Goal: Transaction & Acquisition: Book appointment/travel/reservation

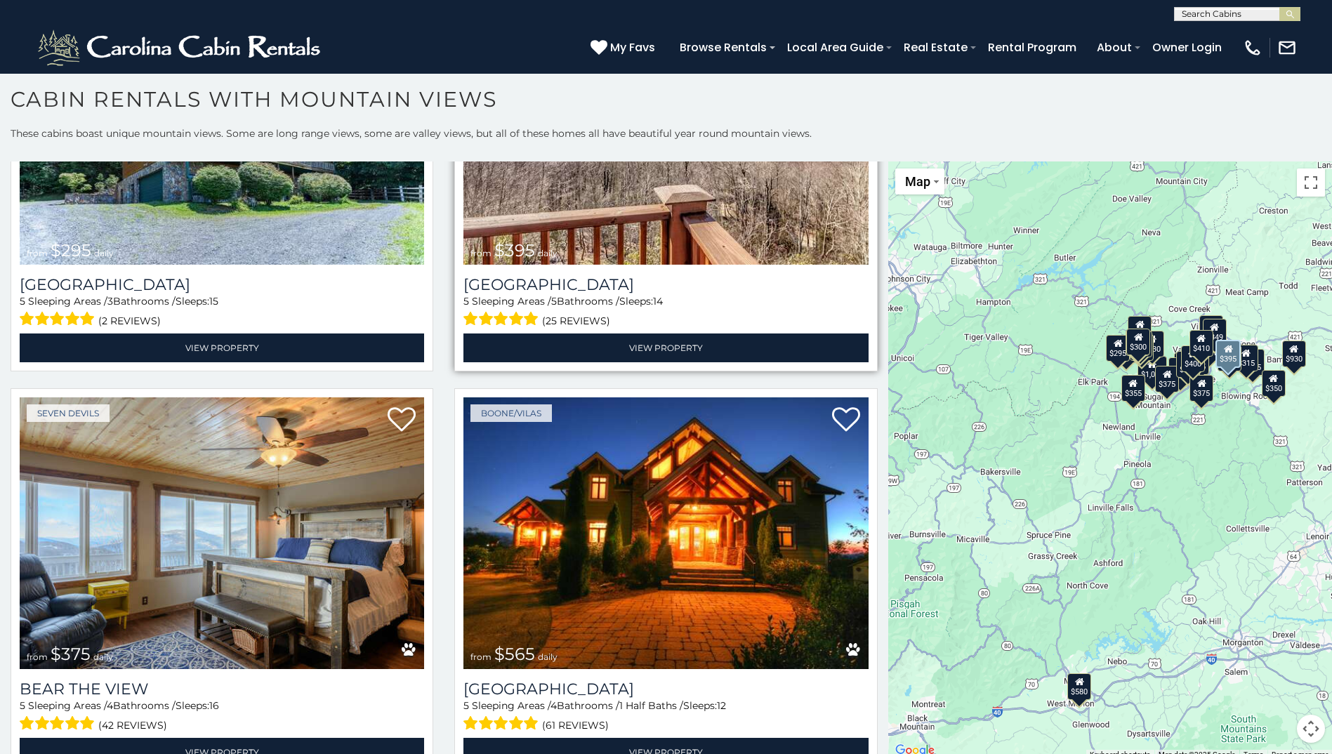
scroll to position [5124, 0]
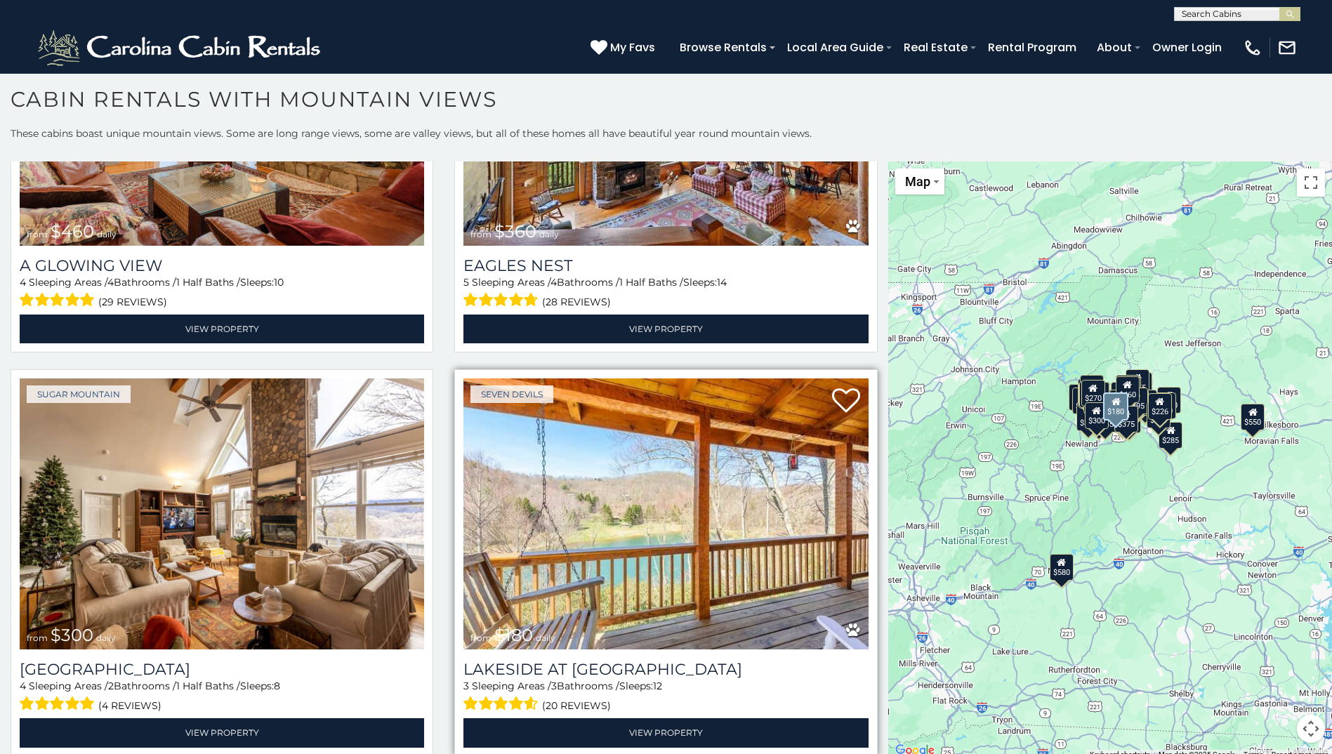
scroll to position [7889, 0]
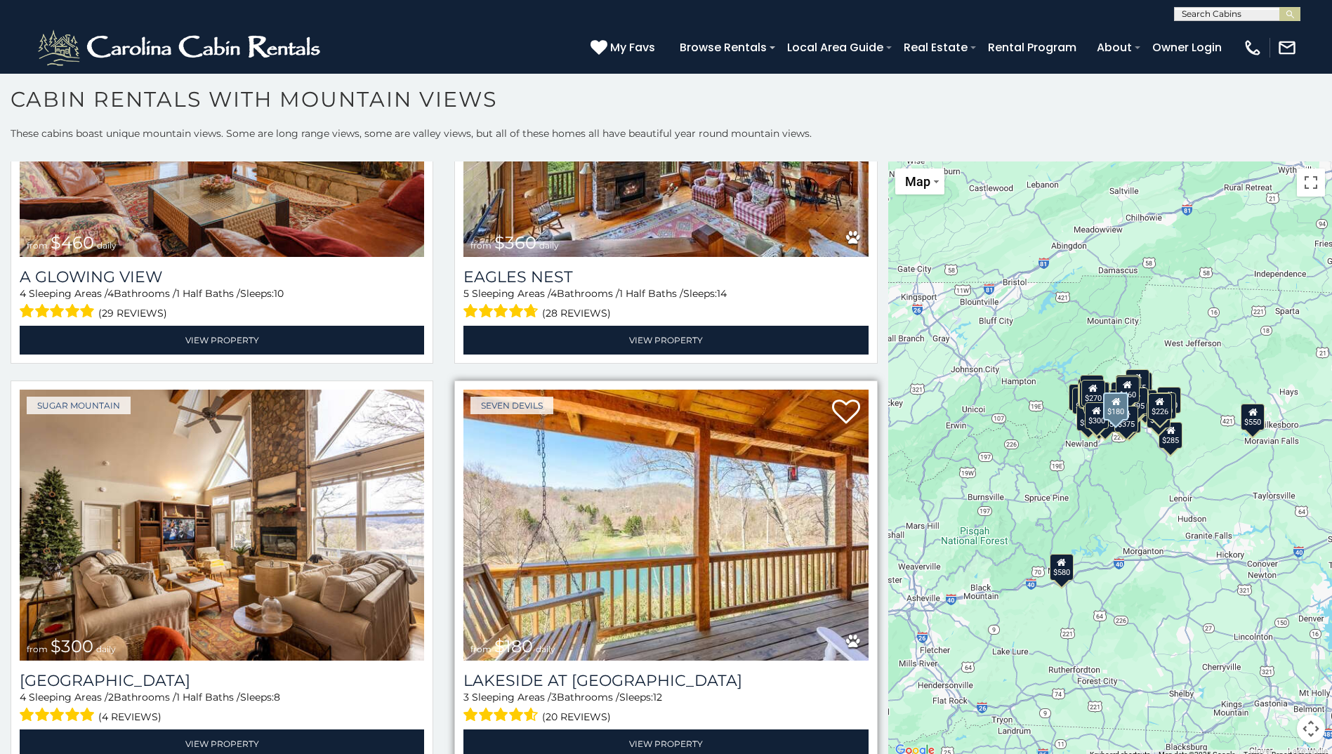
drag, startPoint x: 590, startPoint y: 392, endPoint x: 503, endPoint y: 565, distance: 194.0
click at [502, 636] on span "$180" at bounding box center [513, 646] width 39 height 20
click at [663, 729] on link "View Property" at bounding box center [665, 743] width 404 height 29
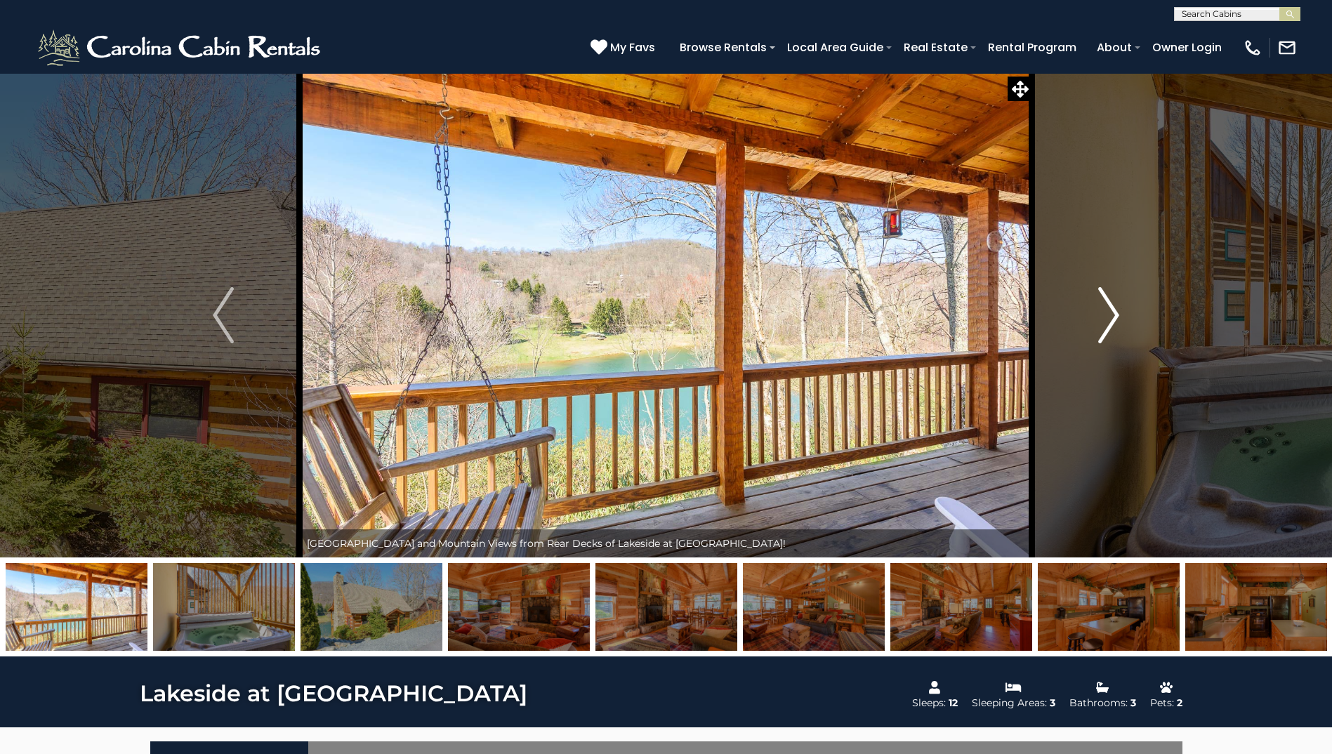
click at [1113, 316] on img "Next" at bounding box center [1108, 315] width 21 height 56
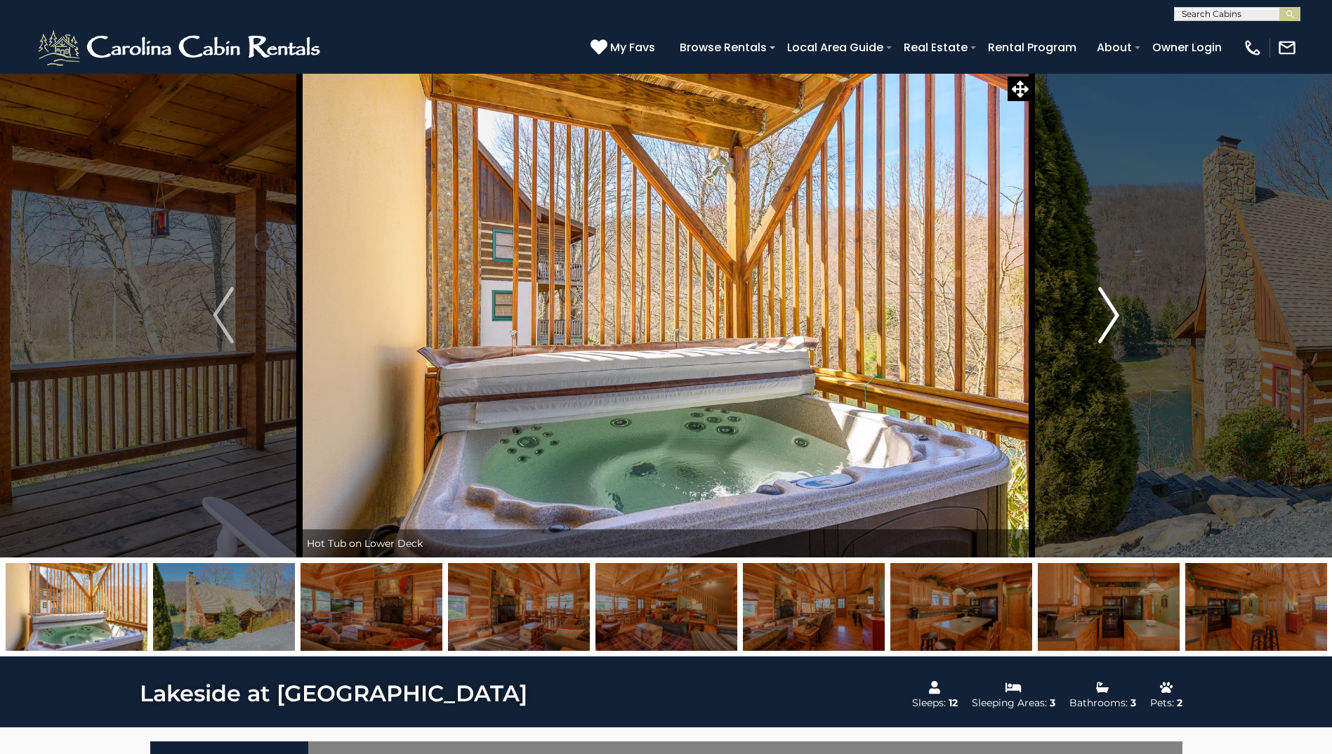
click at [1108, 314] on img "Next" at bounding box center [1108, 315] width 21 height 56
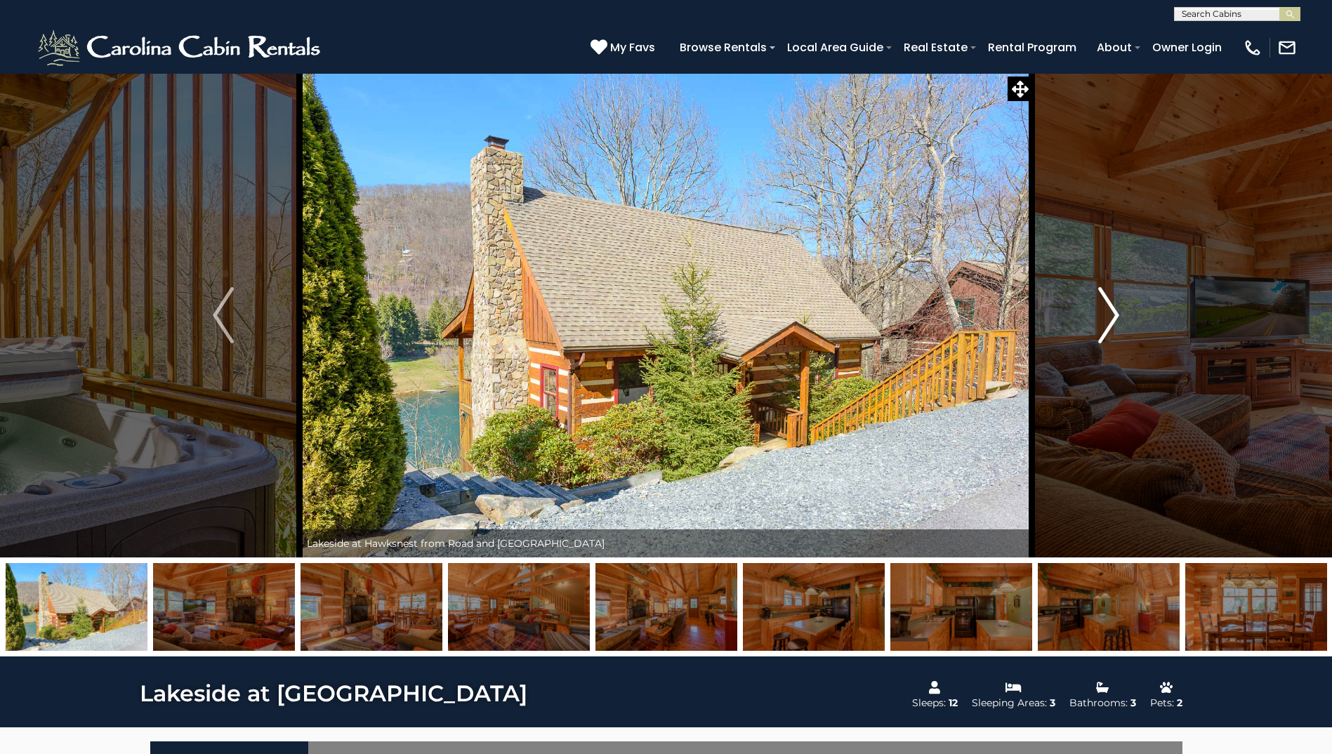
click at [1107, 314] on img "Next" at bounding box center [1108, 315] width 21 height 56
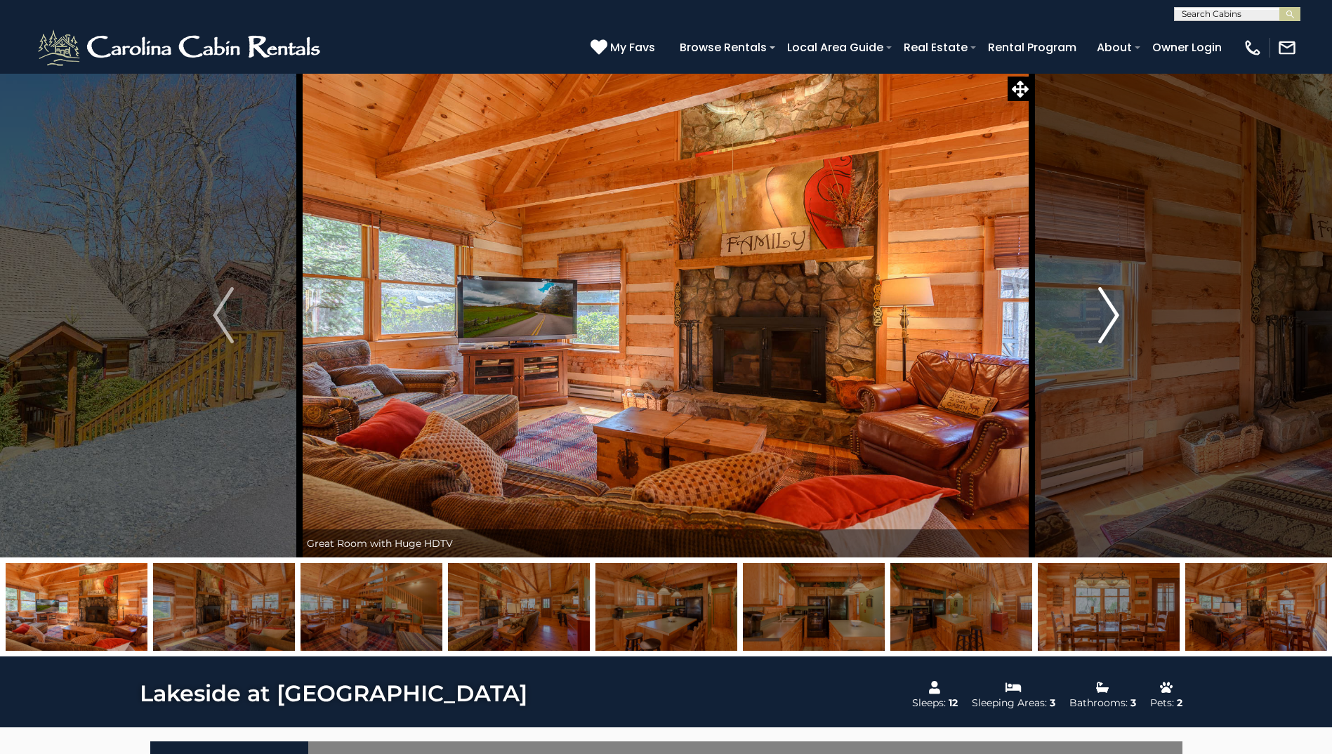
click at [1107, 314] on img "Next" at bounding box center [1108, 315] width 21 height 56
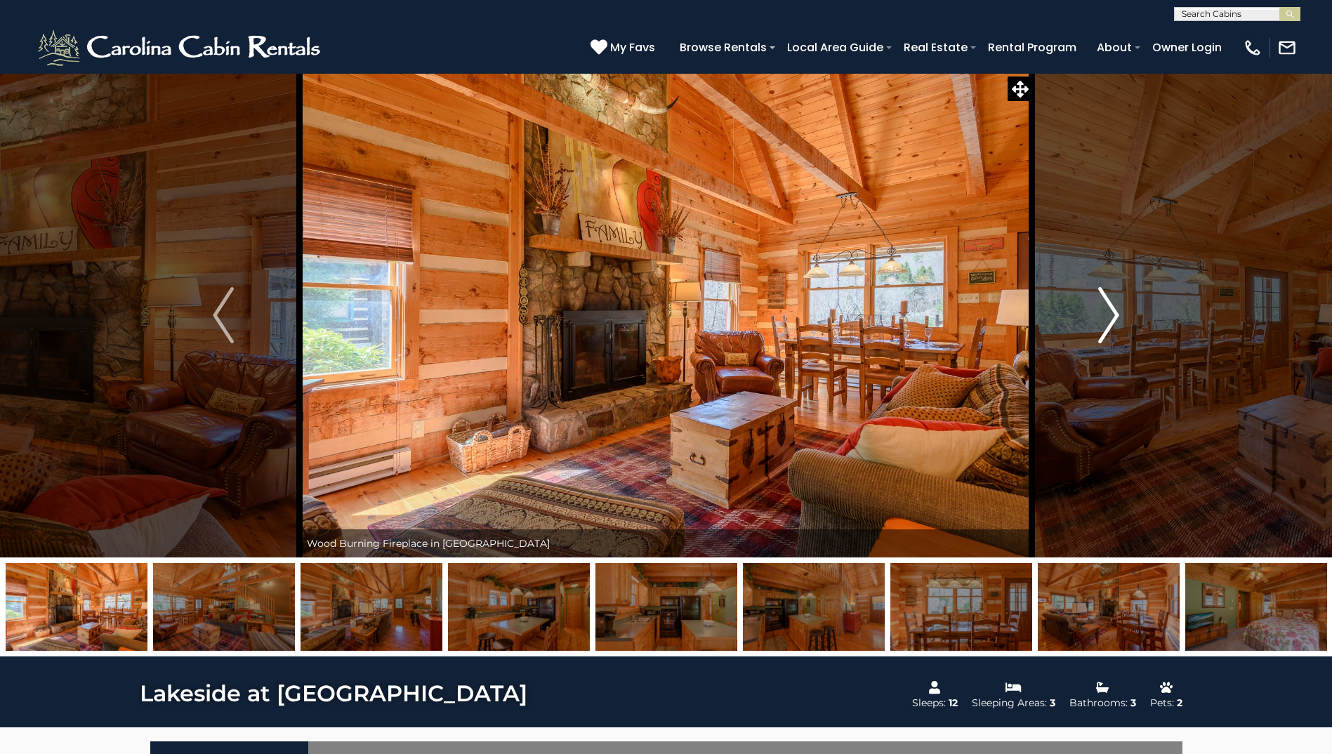
click at [1107, 314] on img "Next" at bounding box center [1108, 315] width 21 height 56
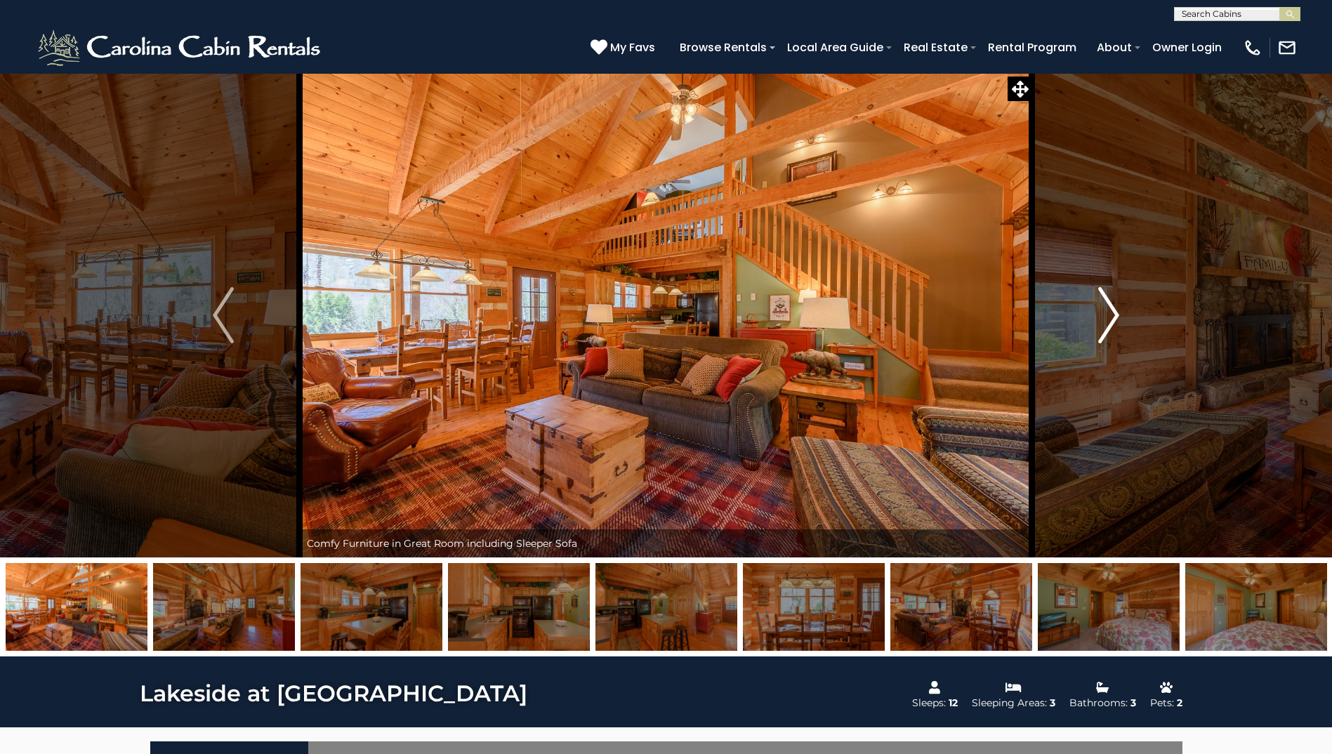
click at [1106, 314] on img "Next" at bounding box center [1108, 315] width 21 height 56
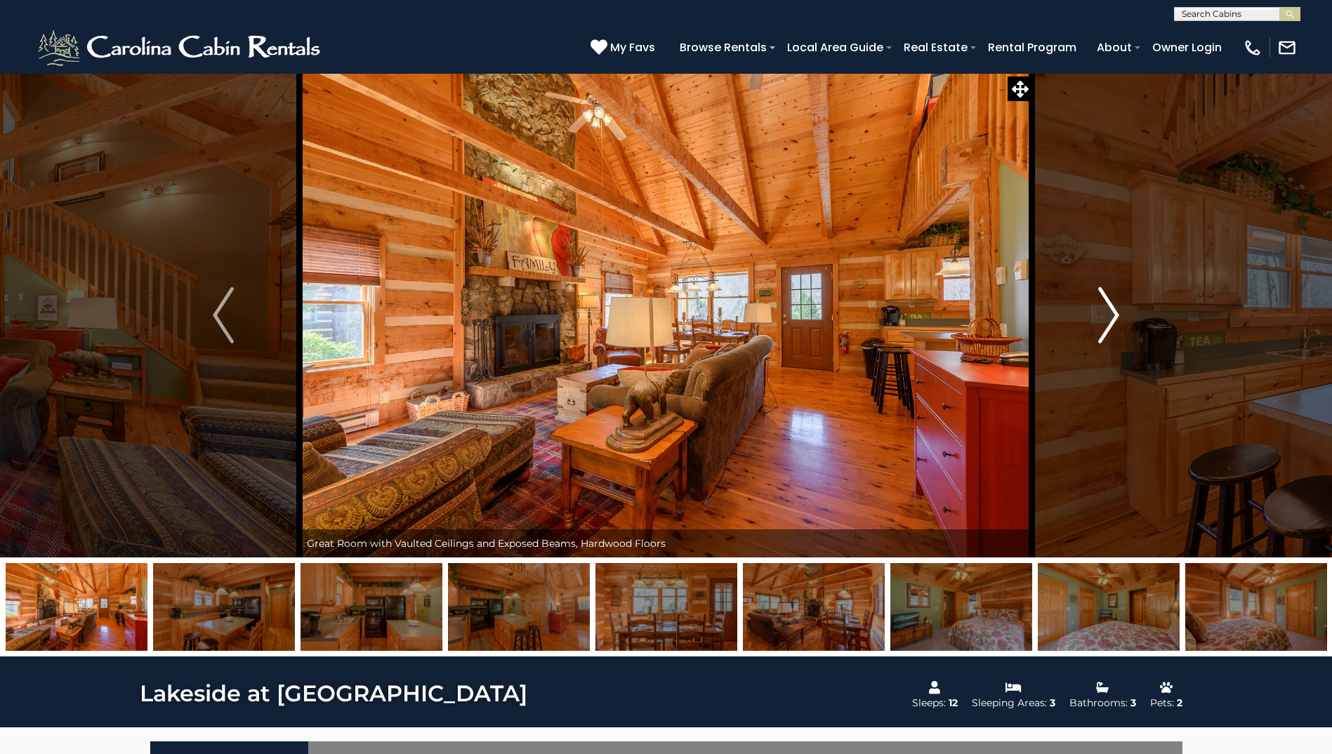
click at [1120, 313] on button "Next" at bounding box center [1108, 315] width 153 height 484
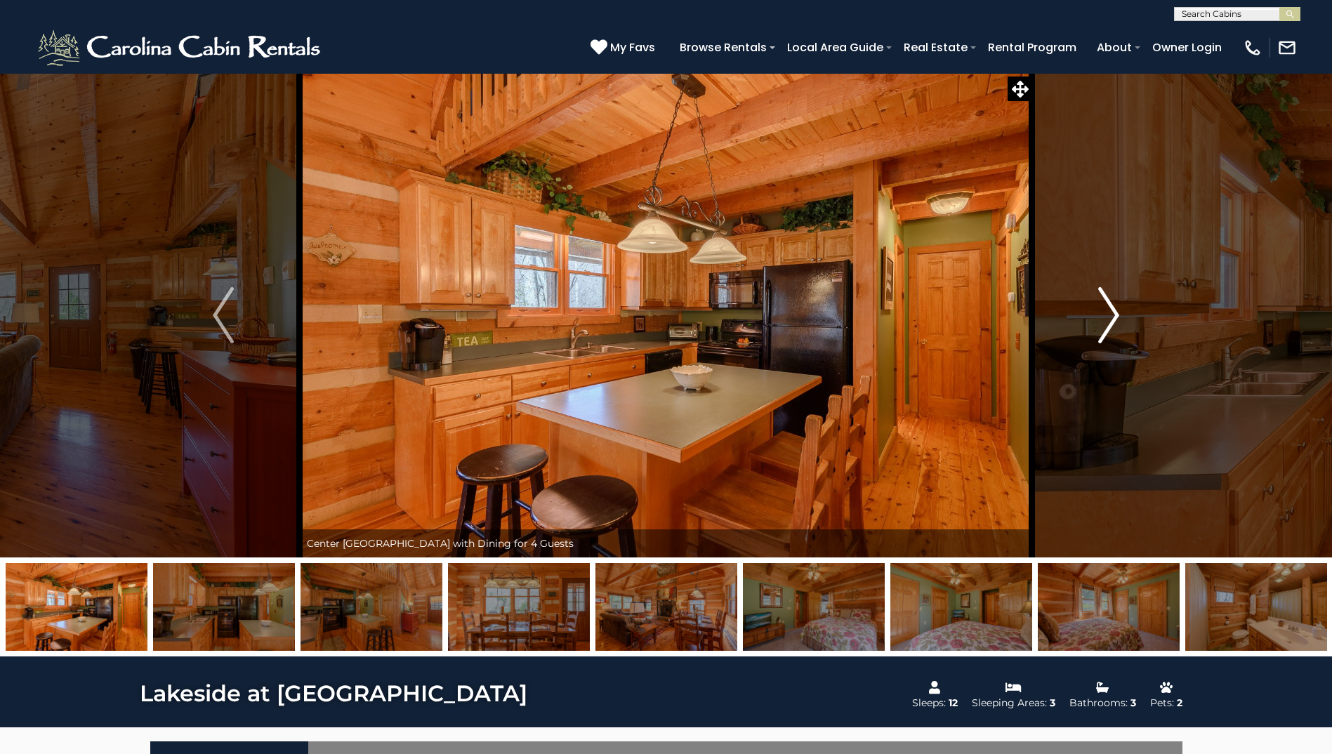
click at [1108, 311] on img "Next" at bounding box center [1108, 315] width 21 height 56
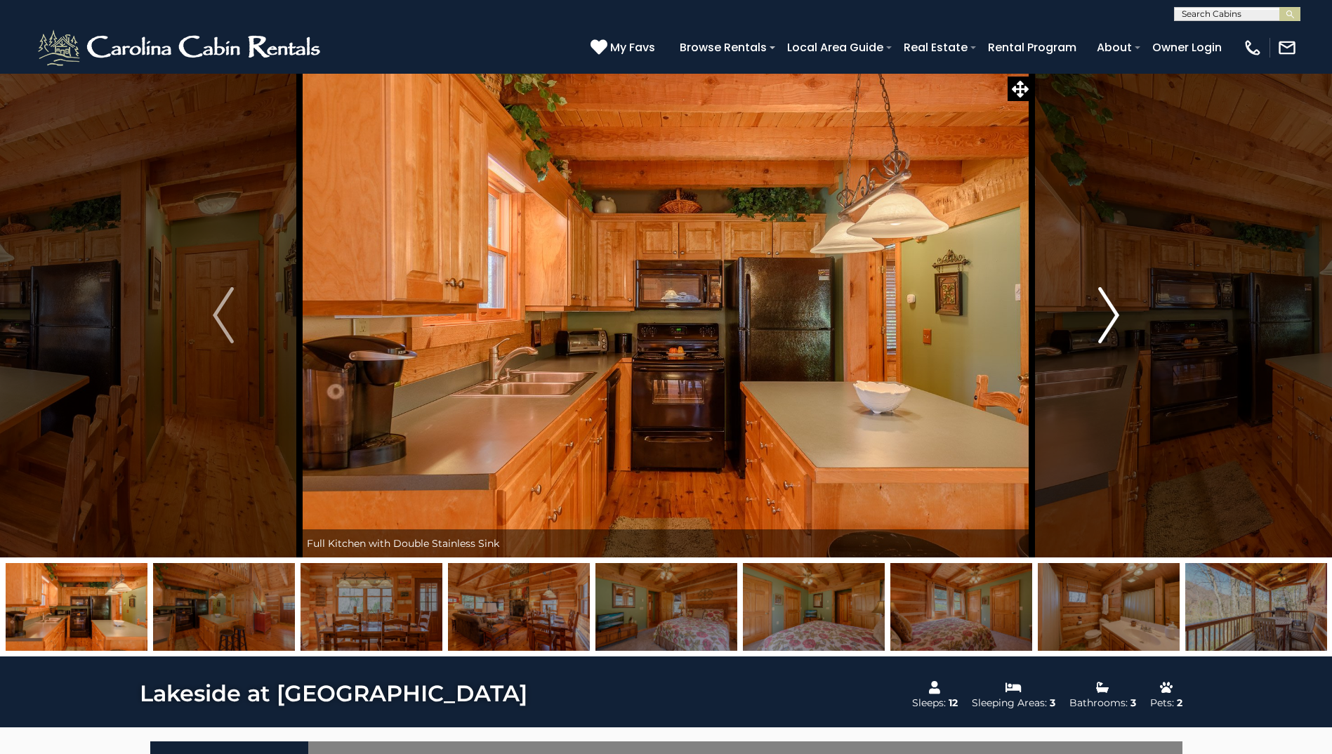
click at [1108, 311] on img "Next" at bounding box center [1108, 315] width 21 height 56
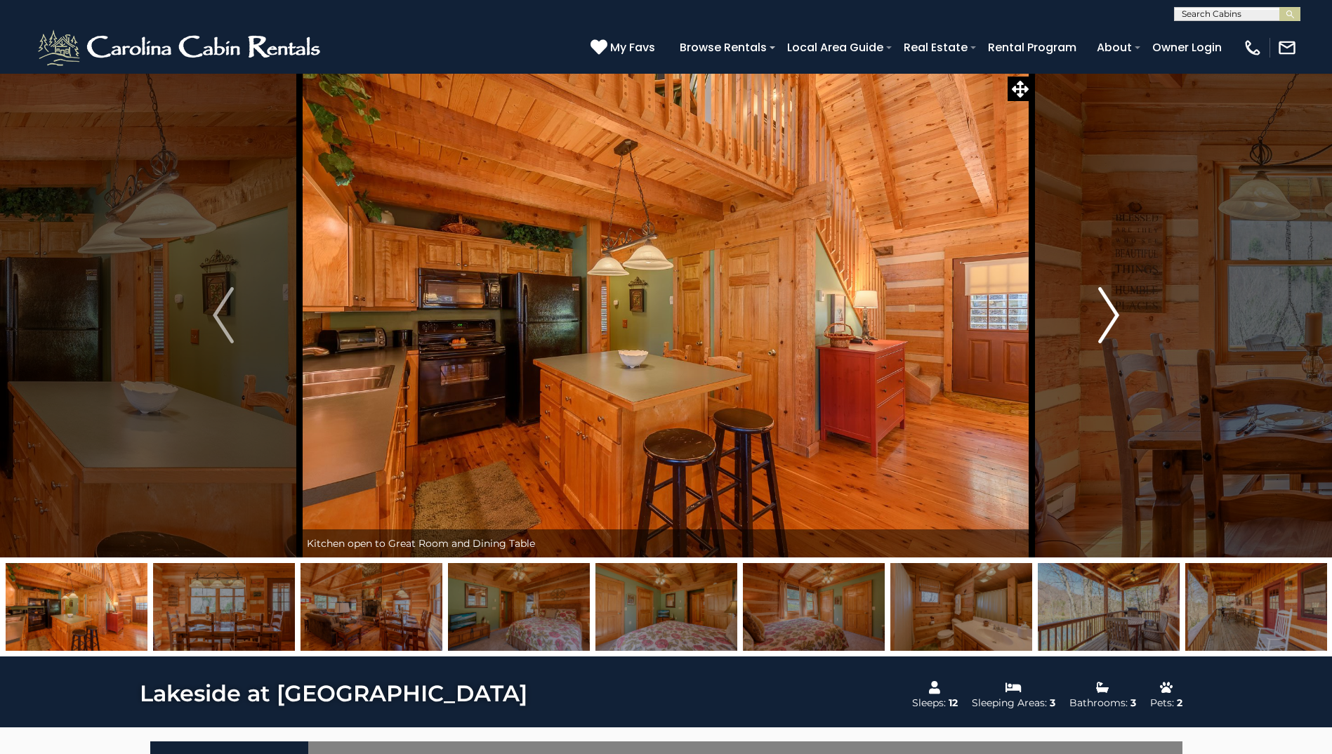
click at [1108, 311] on img "Next" at bounding box center [1108, 315] width 21 height 56
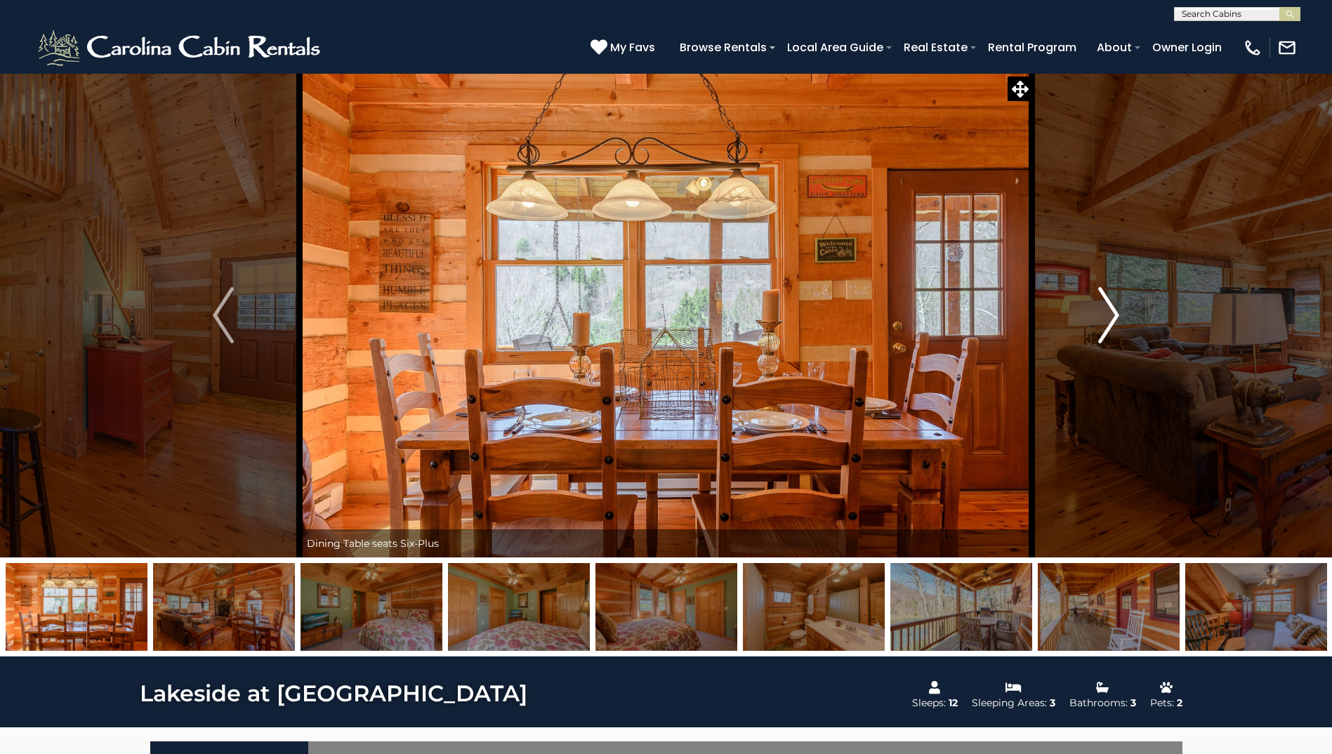
click at [1108, 311] on img "Next" at bounding box center [1108, 315] width 21 height 56
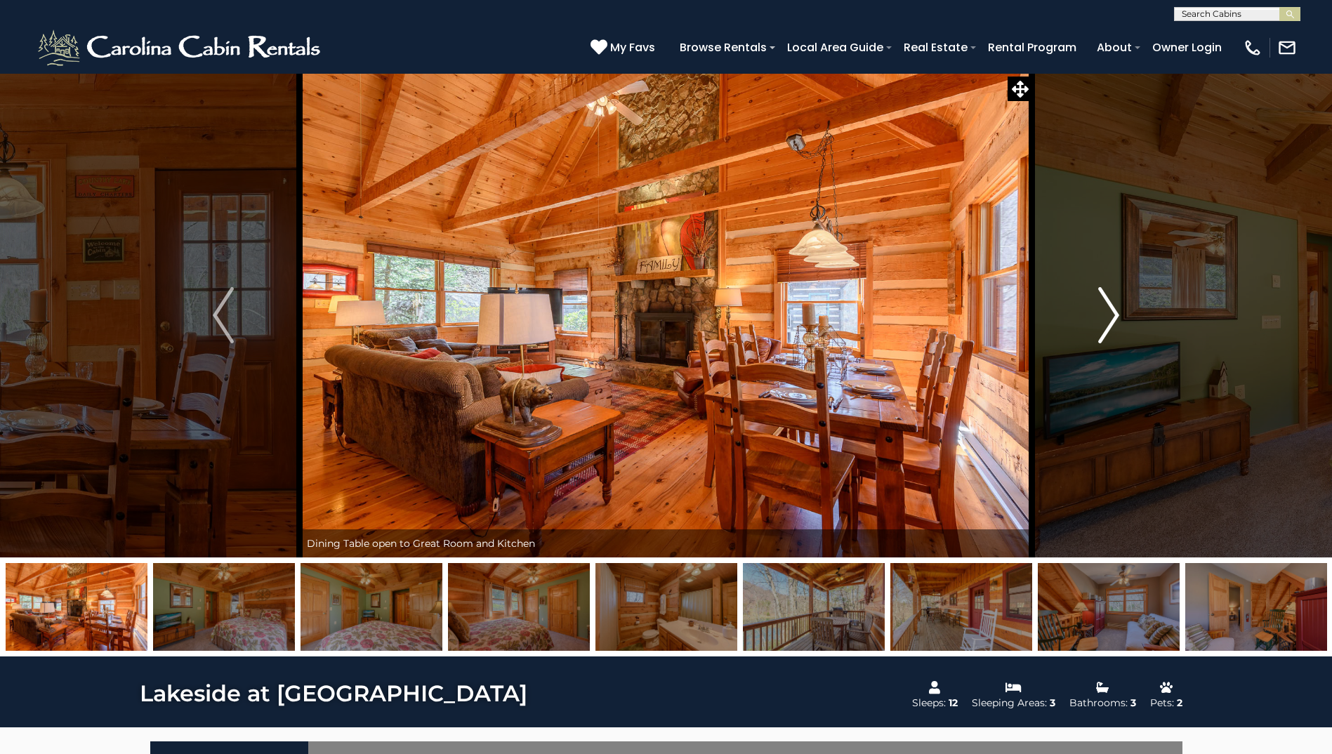
click at [1108, 311] on img "Next" at bounding box center [1108, 315] width 21 height 56
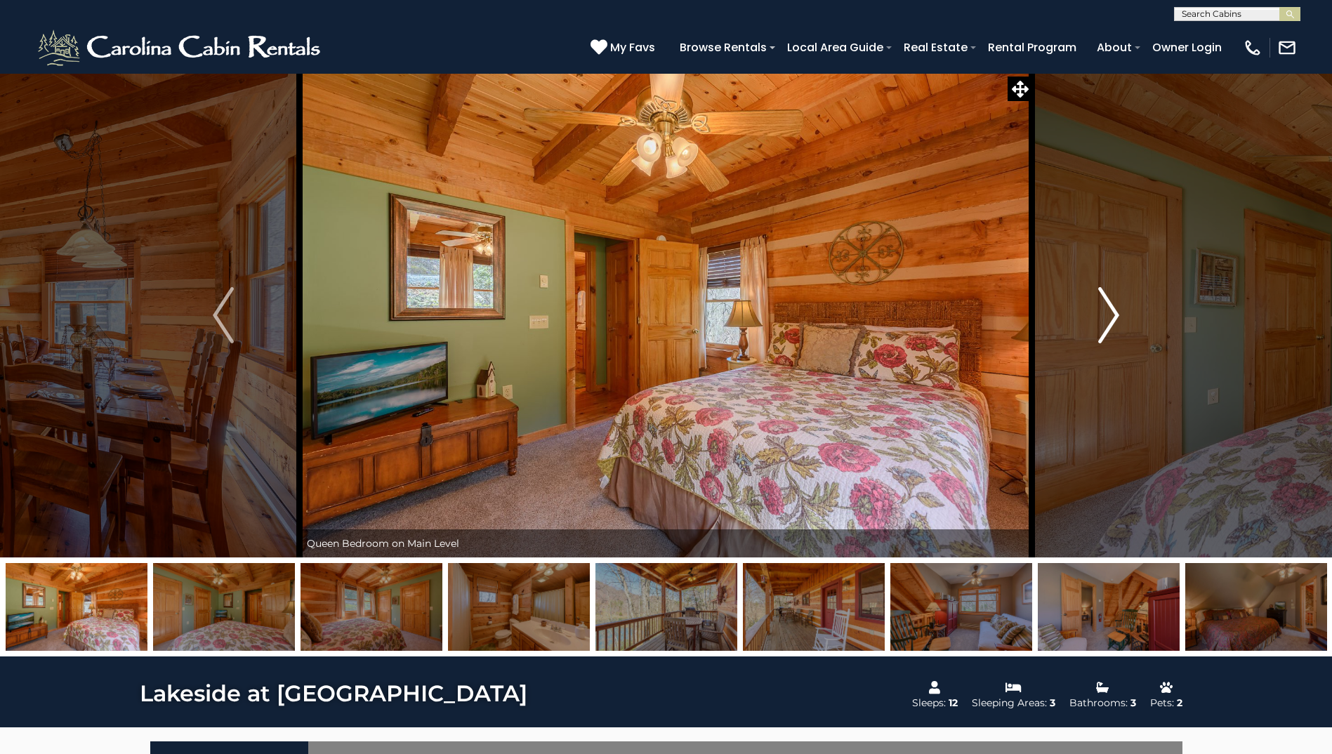
click at [1108, 311] on img "Next" at bounding box center [1108, 315] width 21 height 56
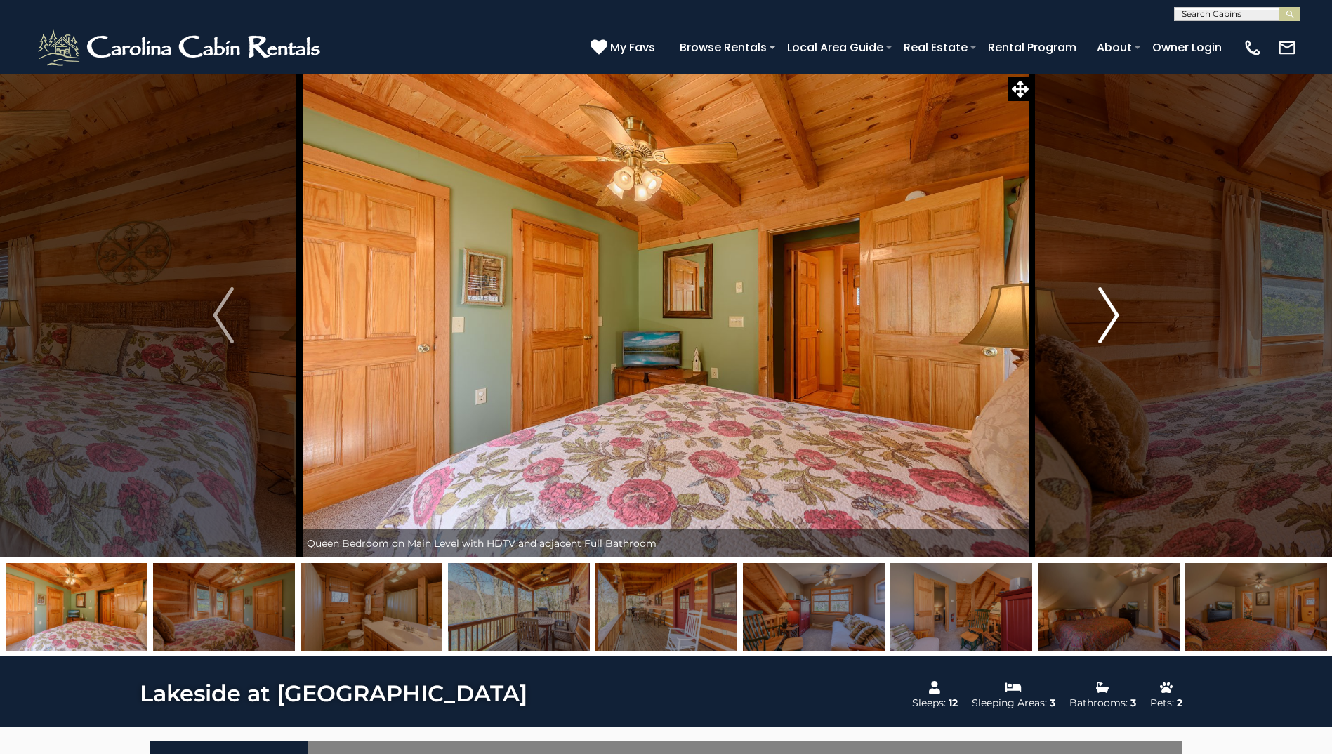
click at [1108, 311] on img "Next" at bounding box center [1108, 315] width 21 height 56
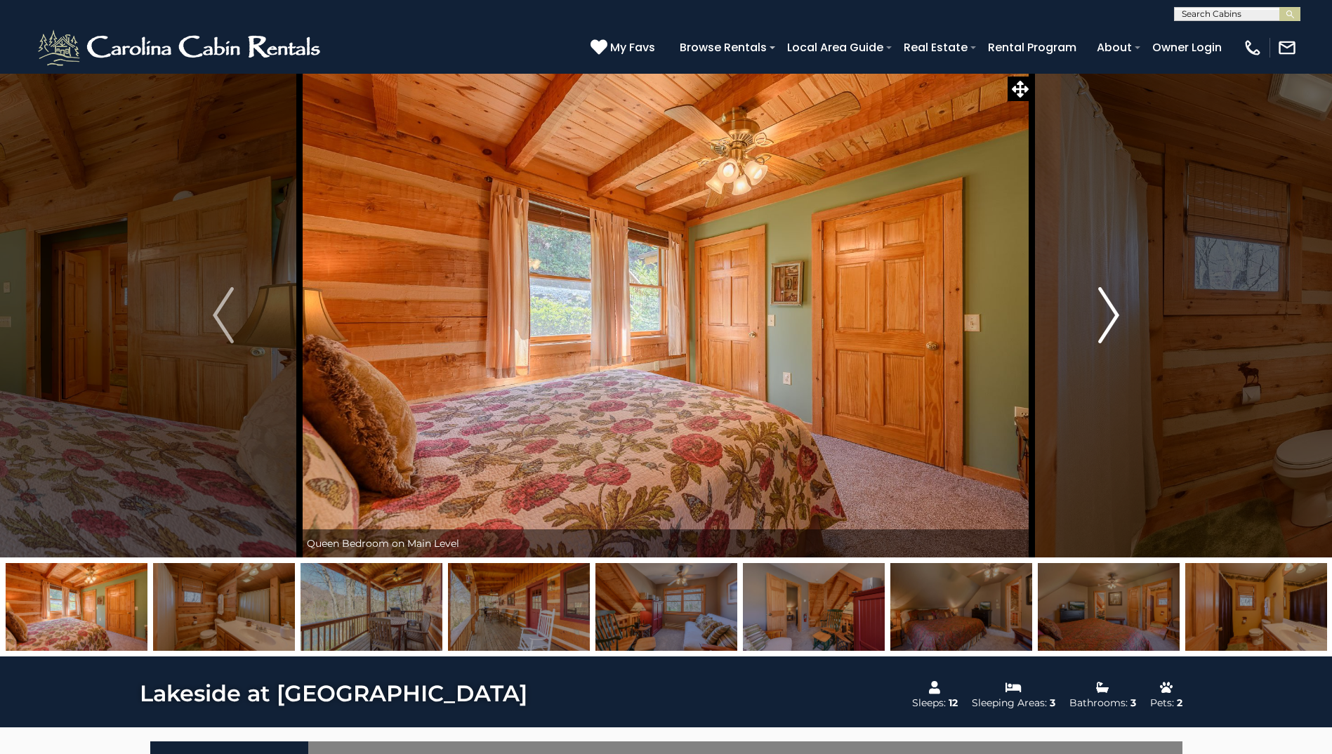
click at [1108, 311] on img "Next" at bounding box center [1108, 315] width 21 height 56
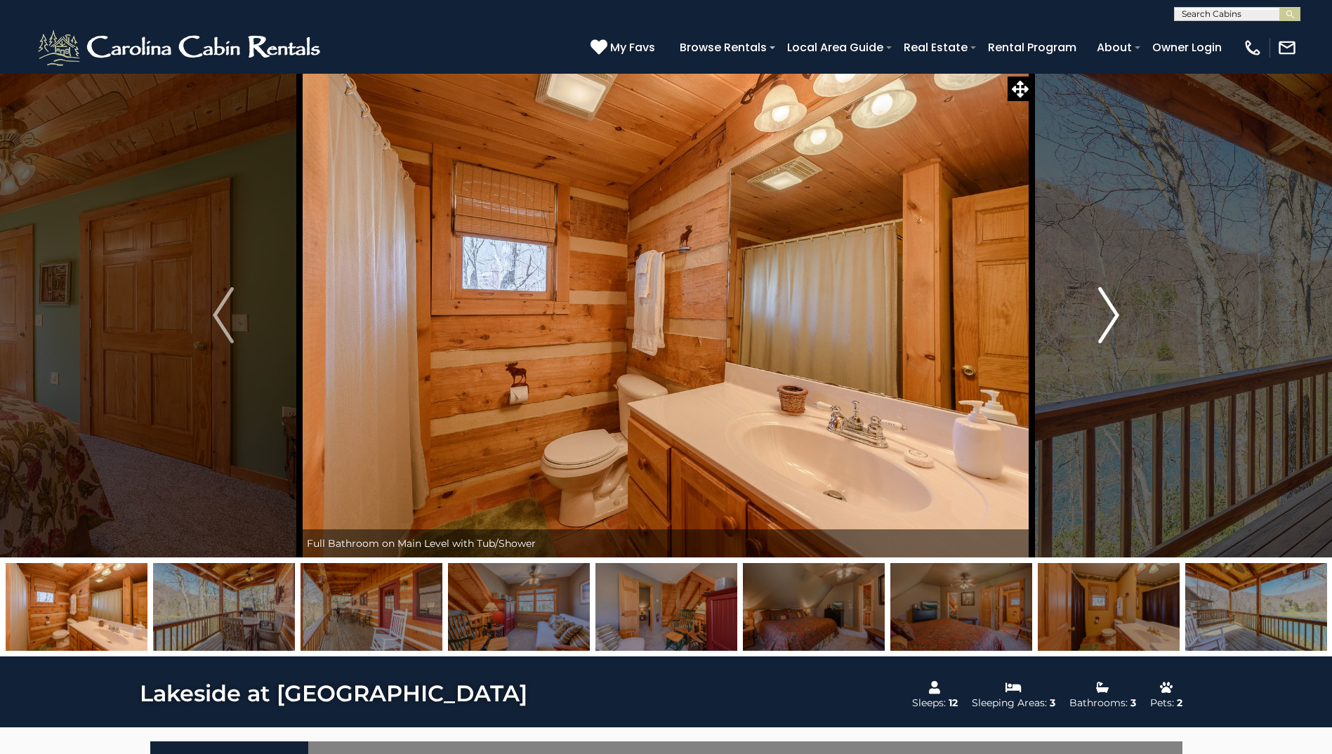
click at [1107, 311] on img "Next" at bounding box center [1108, 315] width 21 height 56
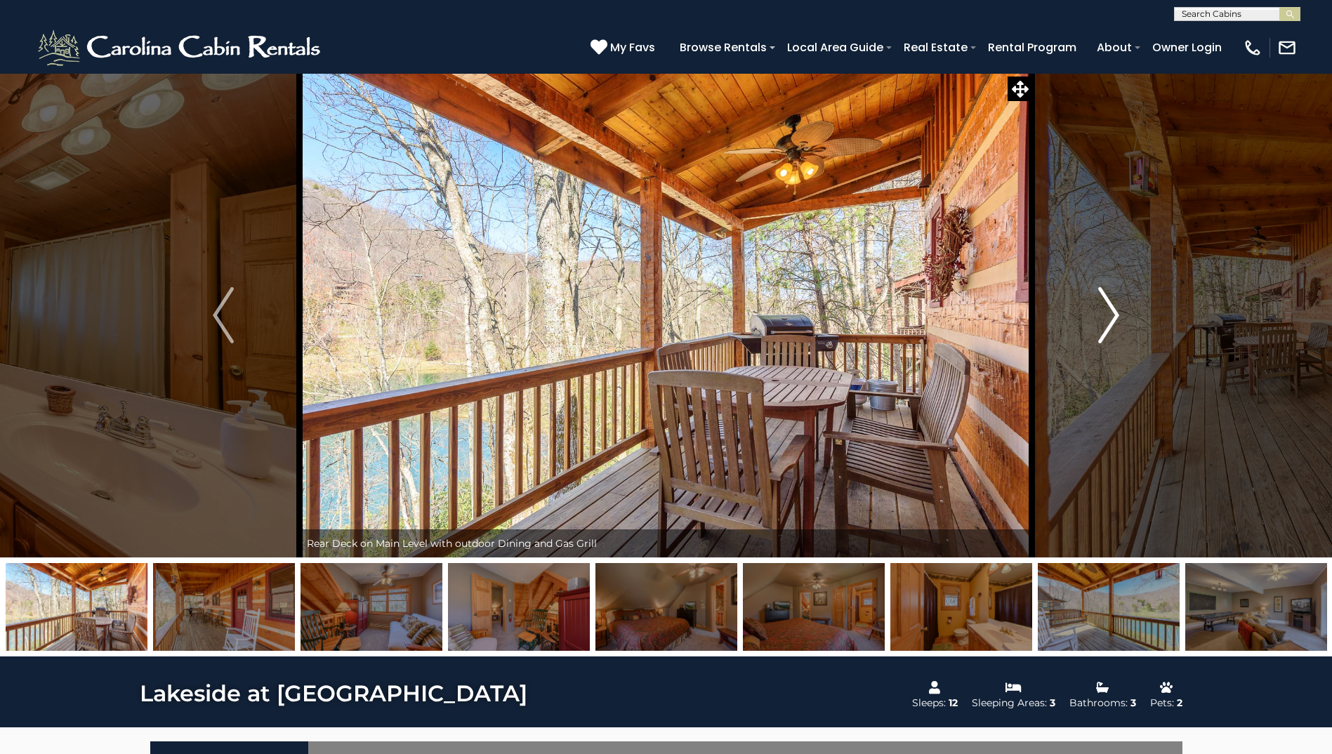
click at [1108, 312] on img "Next" at bounding box center [1108, 315] width 21 height 56
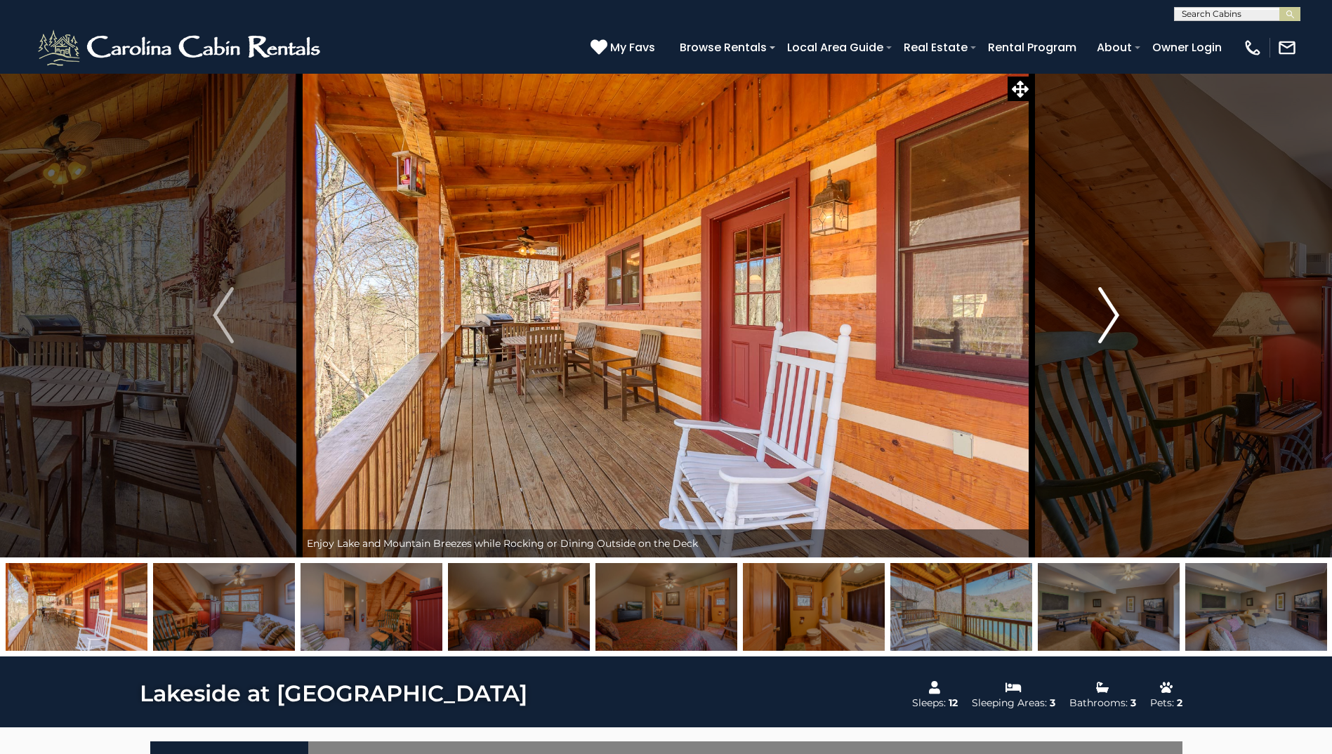
click at [1108, 312] on img "Next" at bounding box center [1108, 315] width 21 height 56
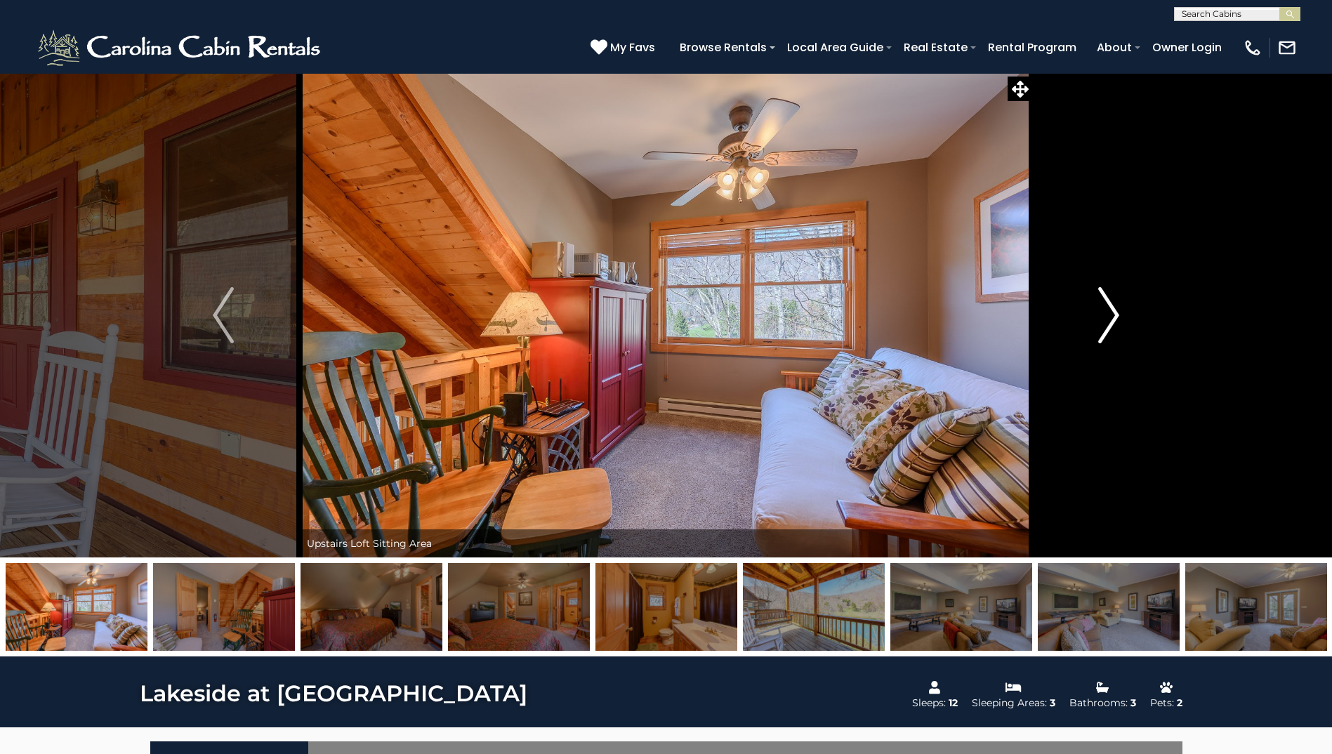
click at [1108, 312] on img "Next" at bounding box center [1108, 315] width 21 height 56
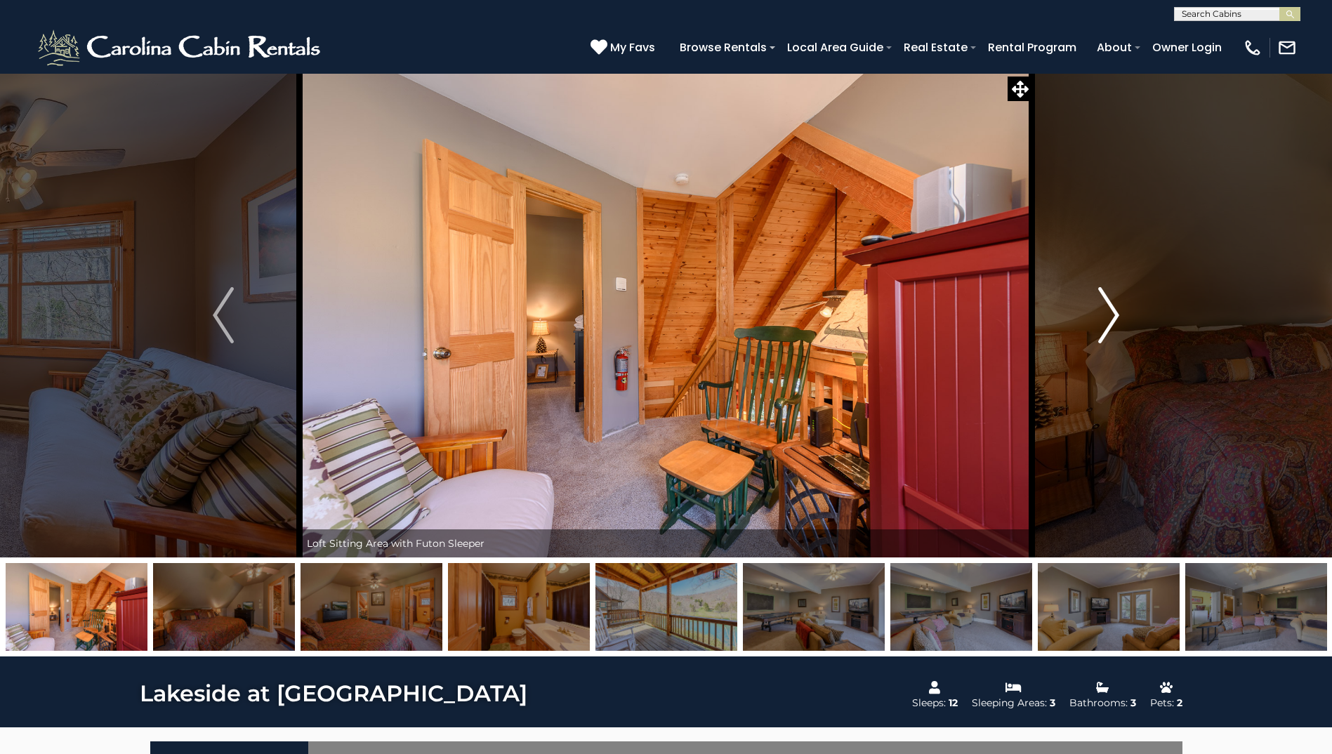
click at [1108, 312] on img "Next" at bounding box center [1108, 315] width 21 height 56
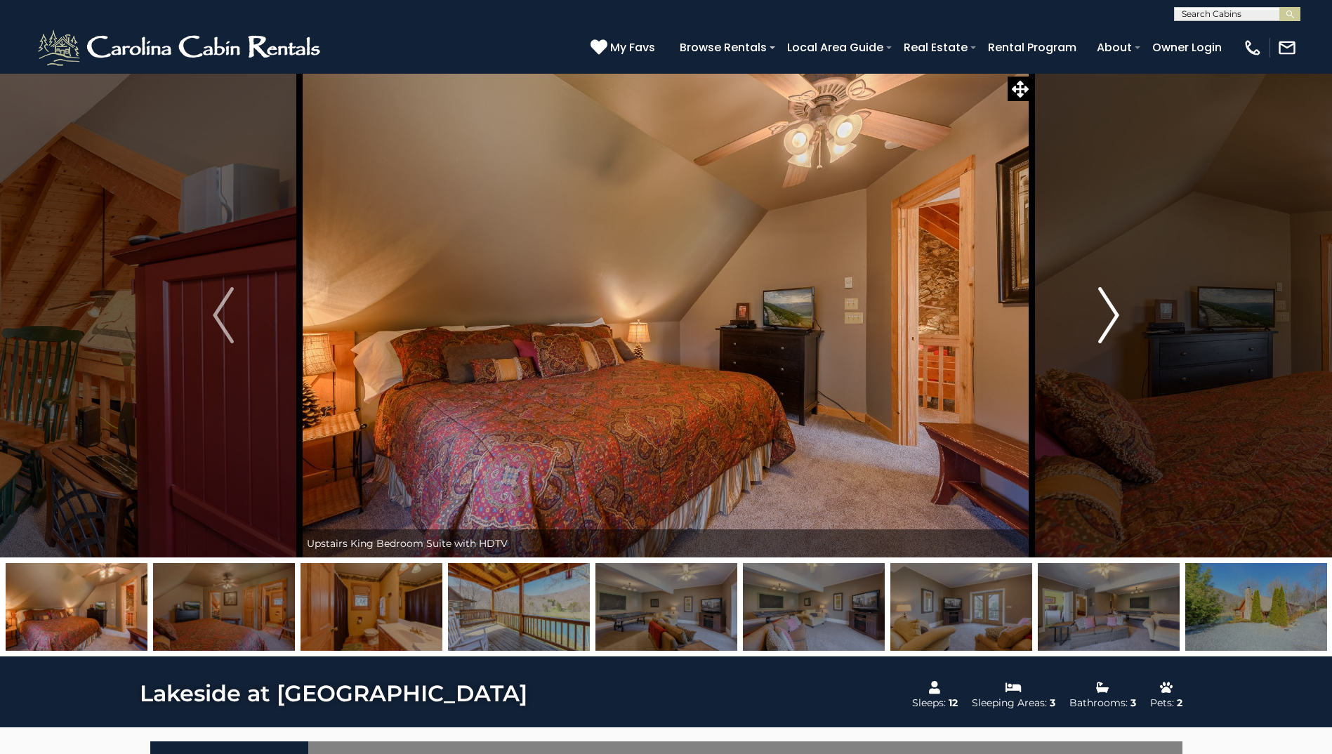
click at [1108, 312] on img "Next" at bounding box center [1108, 315] width 21 height 56
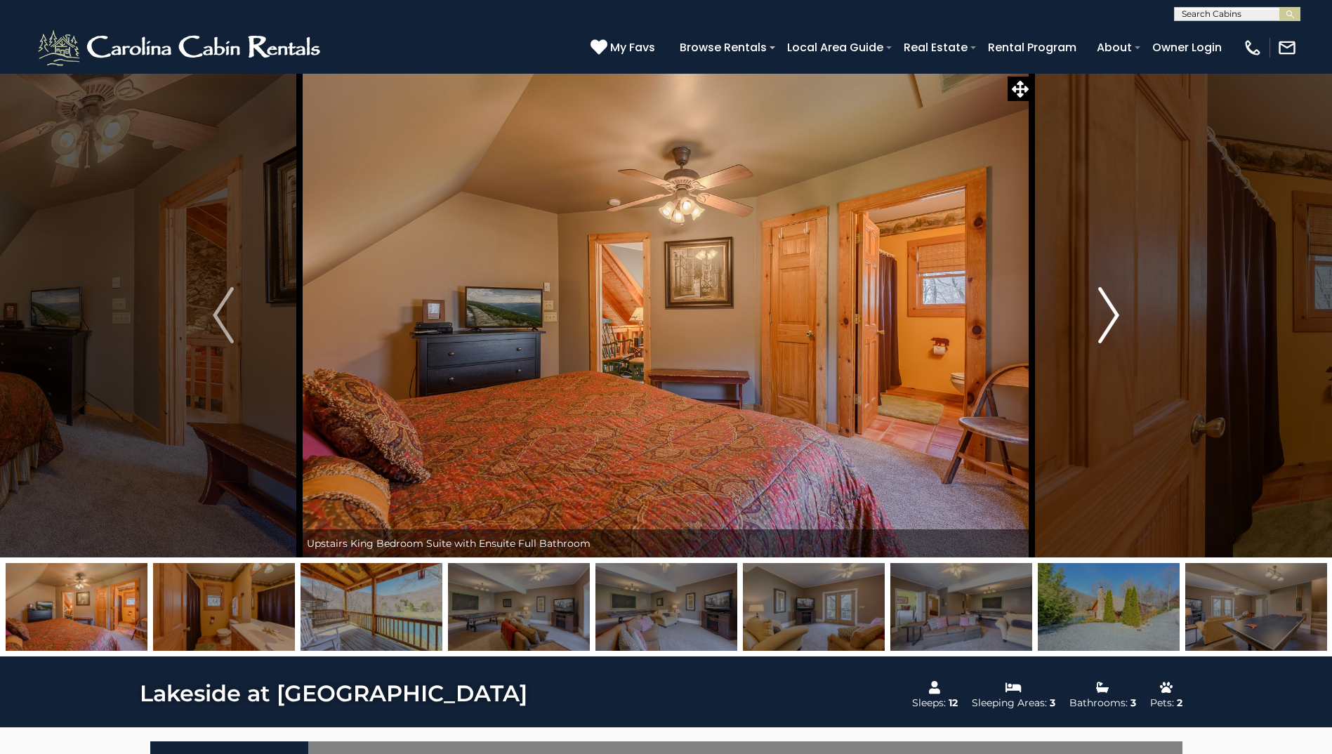
click at [1108, 312] on img "Next" at bounding box center [1108, 315] width 21 height 56
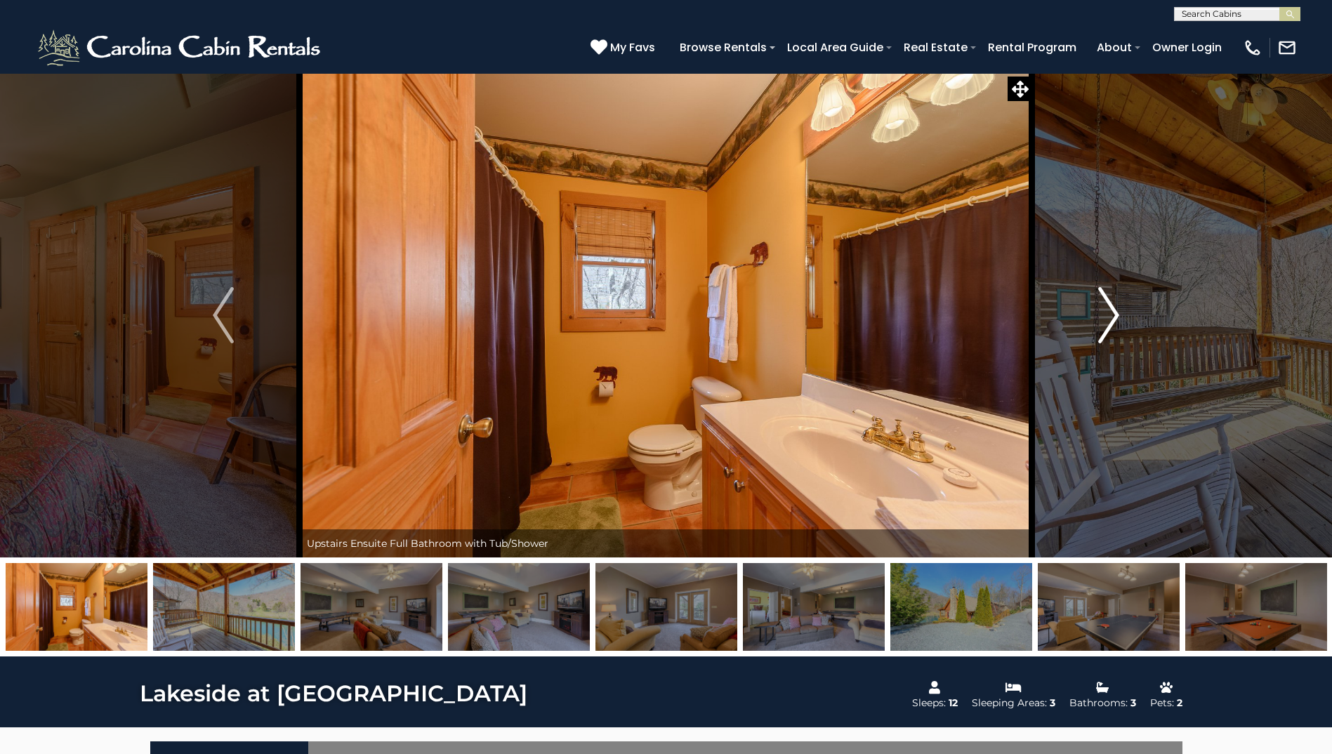
click at [1108, 312] on img "Next" at bounding box center [1108, 315] width 21 height 56
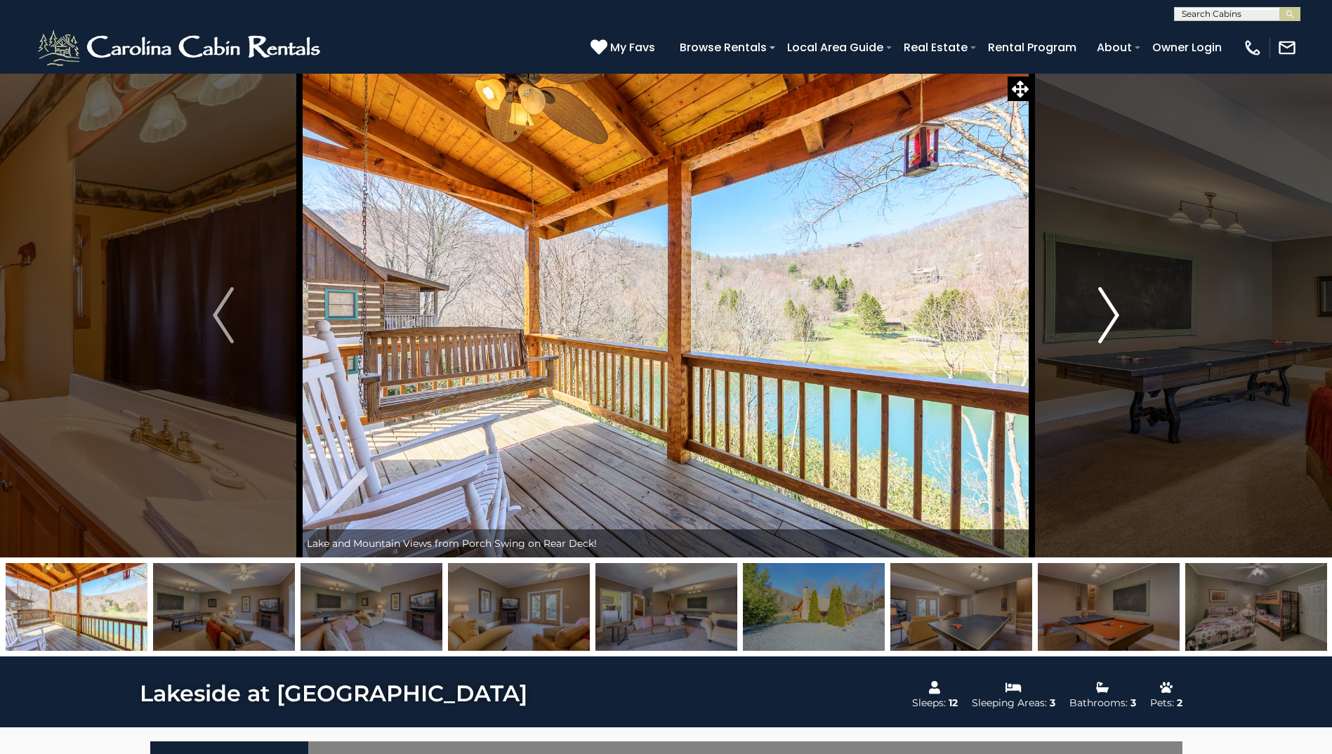
click at [1108, 312] on img "Next" at bounding box center [1108, 315] width 21 height 56
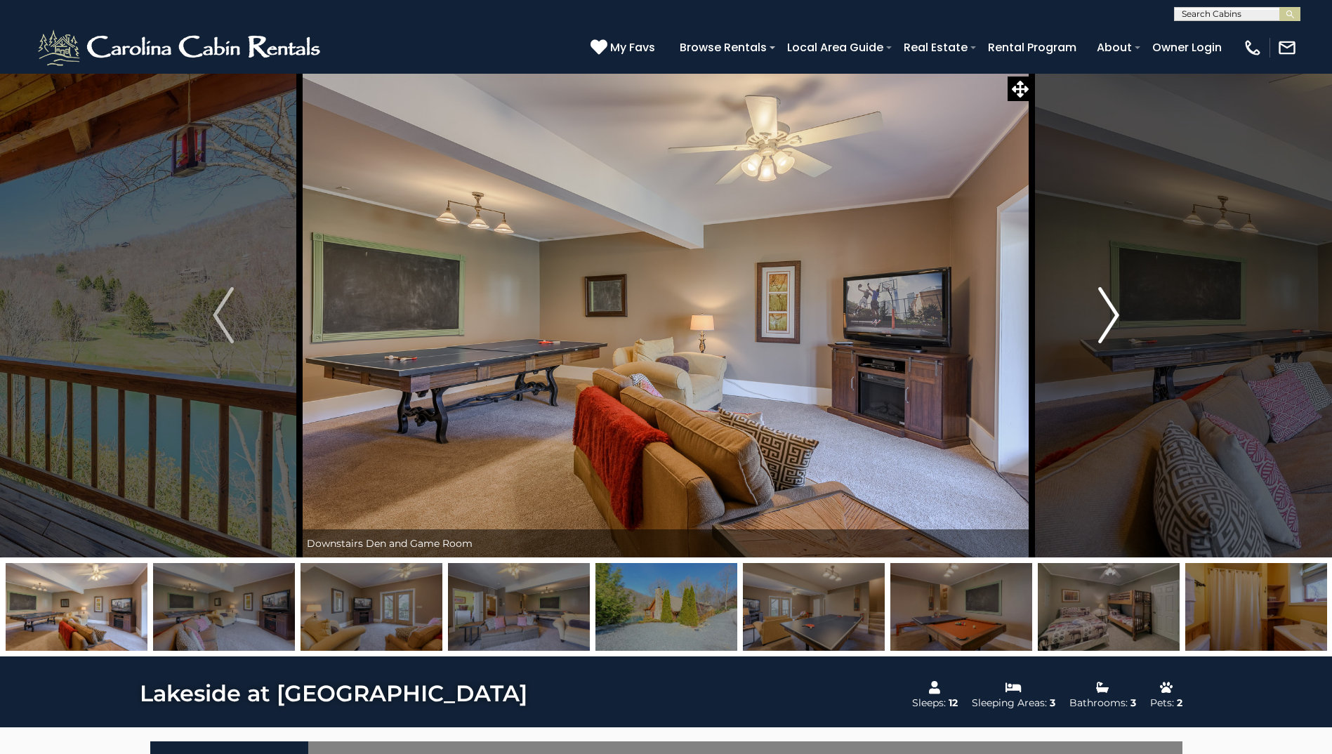
click at [1108, 312] on img "Next" at bounding box center [1108, 315] width 21 height 56
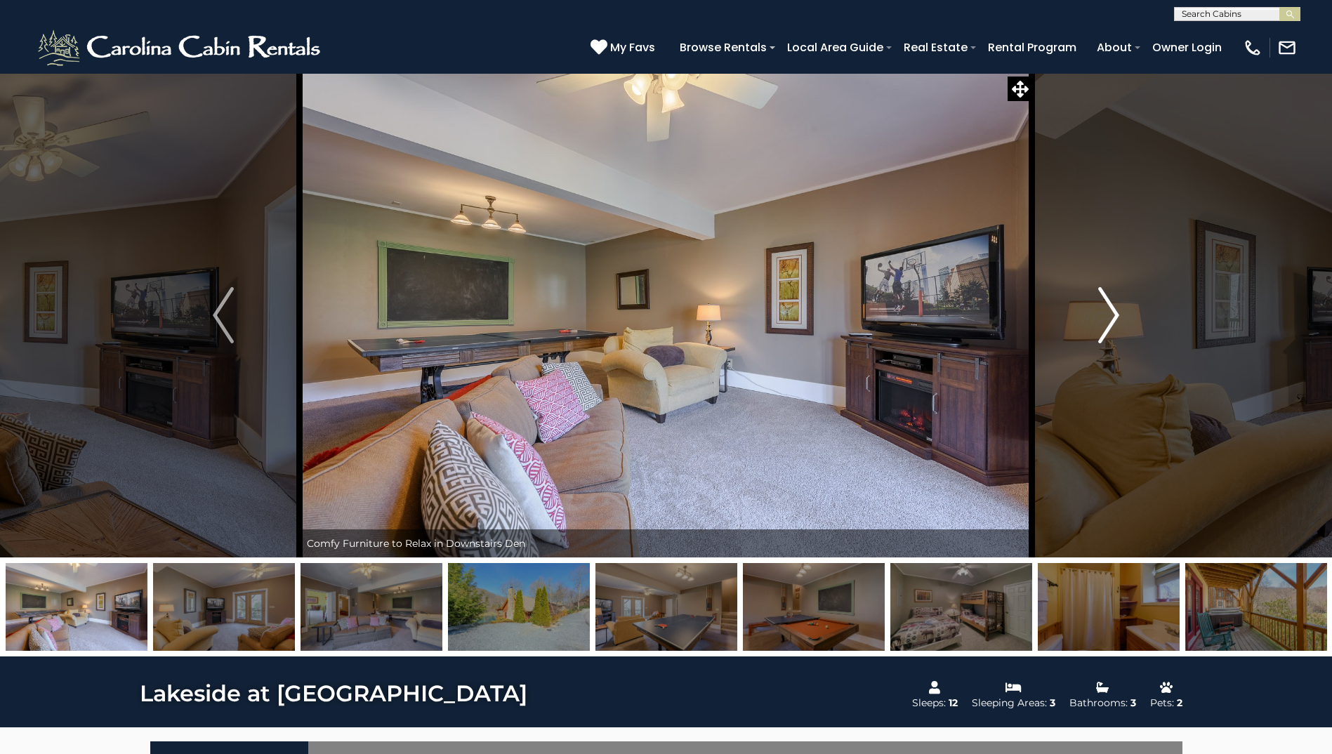
click at [1106, 310] on img "Next" at bounding box center [1108, 315] width 21 height 56
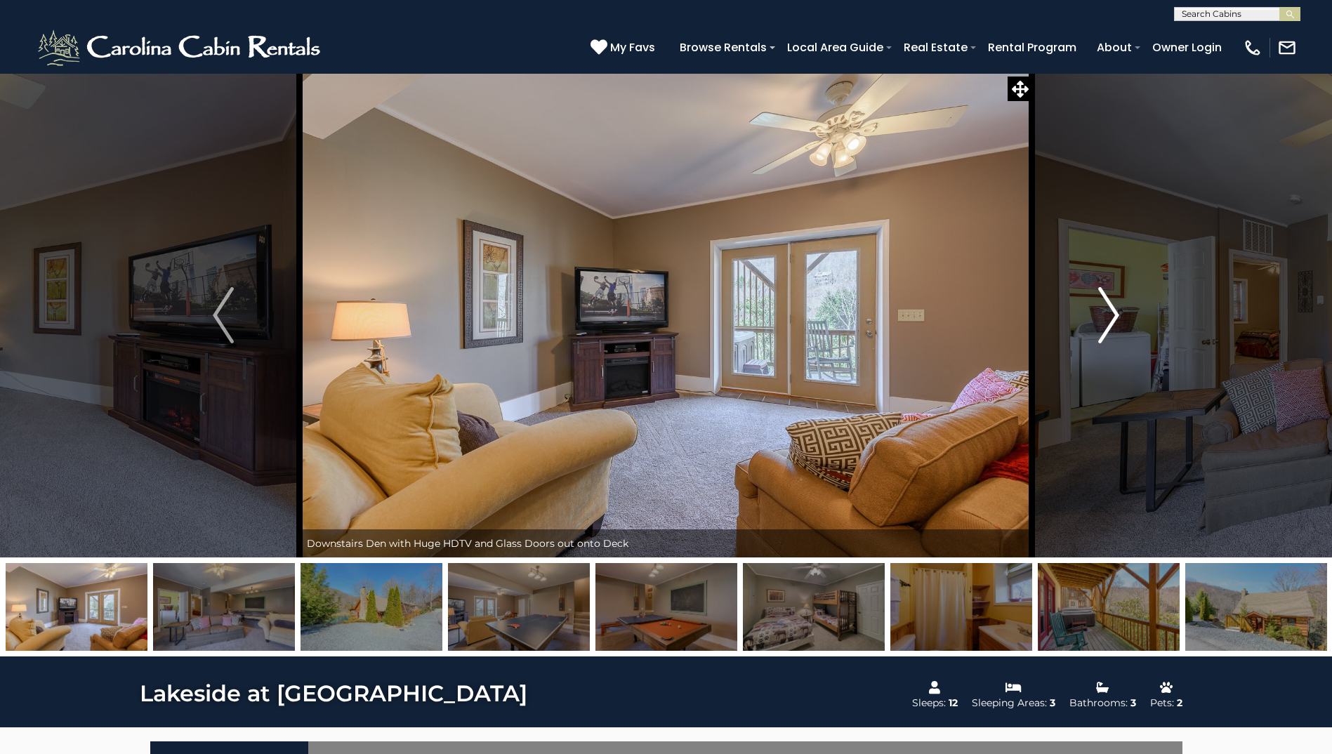
drag, startPoint x: 1106, startPoint y: 310, endPoint x: 1151, endPoint y: 179, distance: 137.9
click at [1152, 174] on button "Next" at bounding box center [1108, 315] width 153 height 484
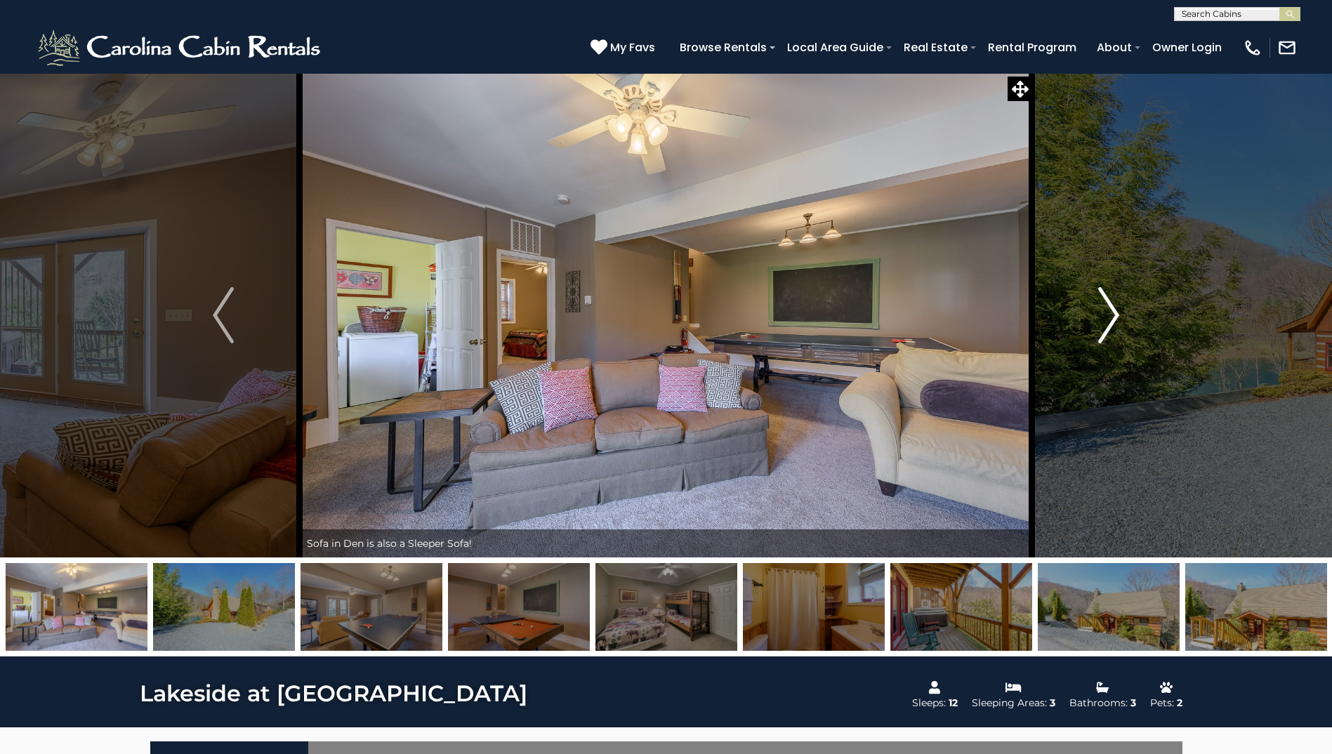
click at [1111, 317] on img "Next" at bounding box center [1108, 315] width 21 height 56
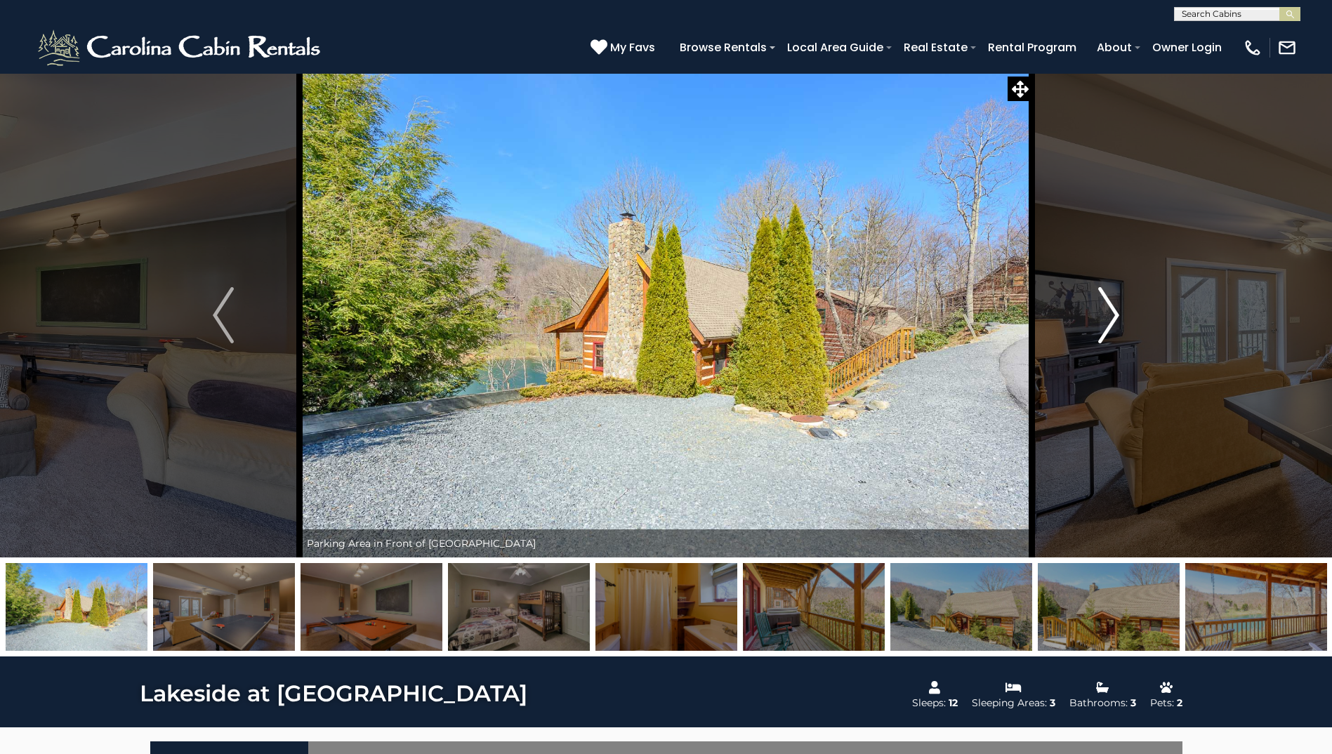
click at [1111, 317] on img "Next" at bounding box center [1108, 315] width 21 height 56
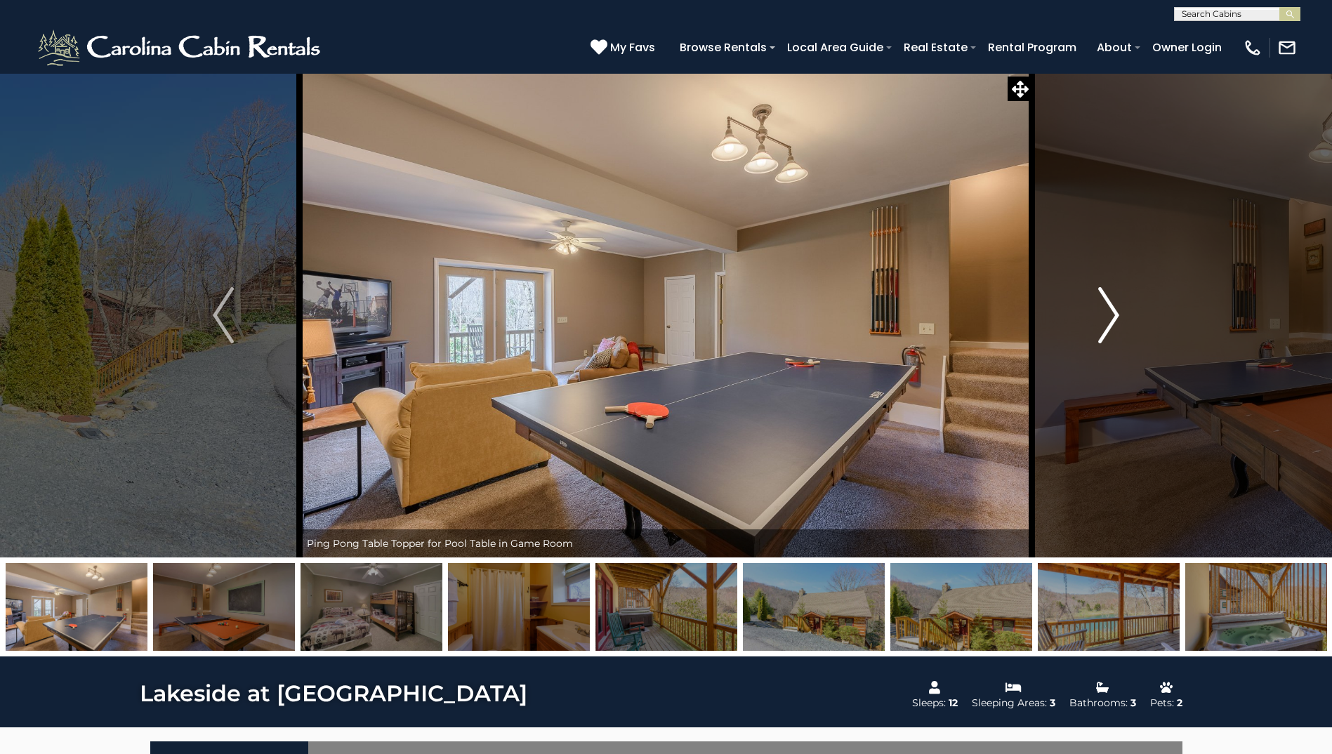
click at [1113, 314] on img "Next" at bounding box center [1108, 315] width 21 height 56
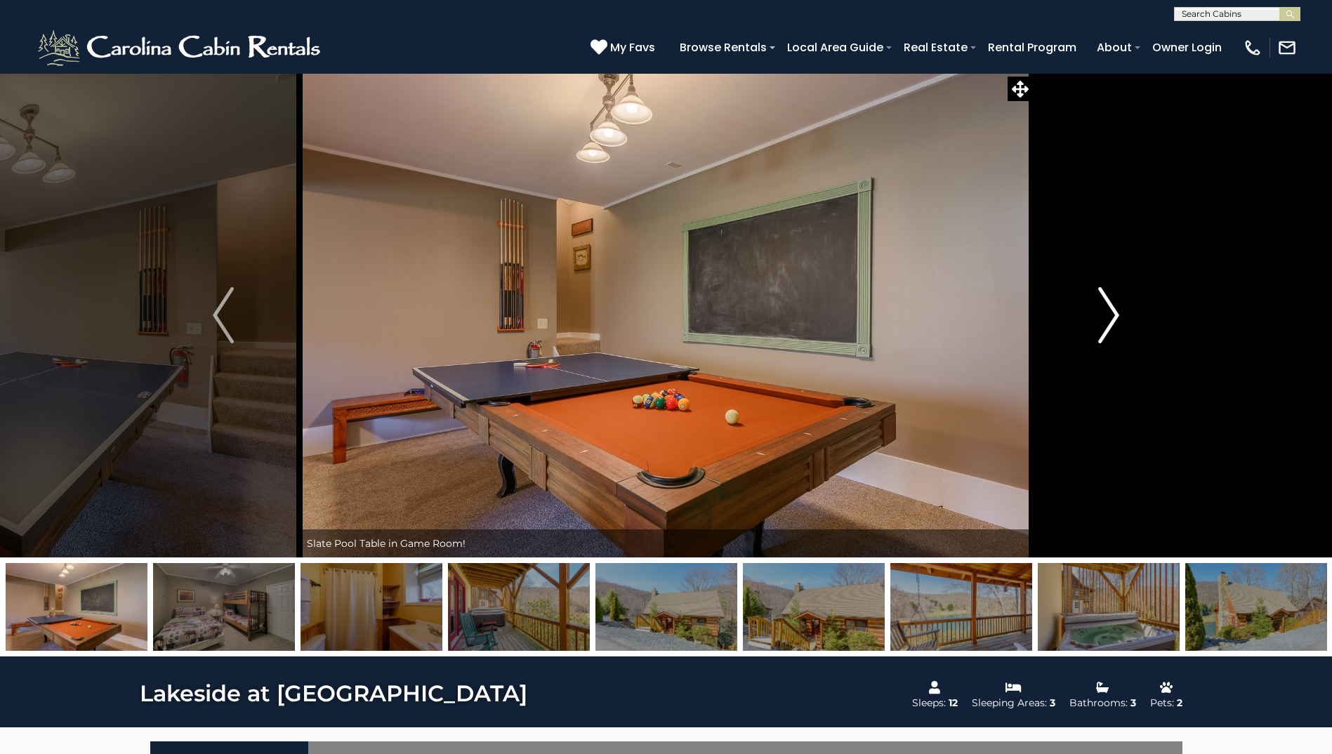
click at [1113, 314] on img "Next" at bounding box center [1108, 315] width 21 height 56
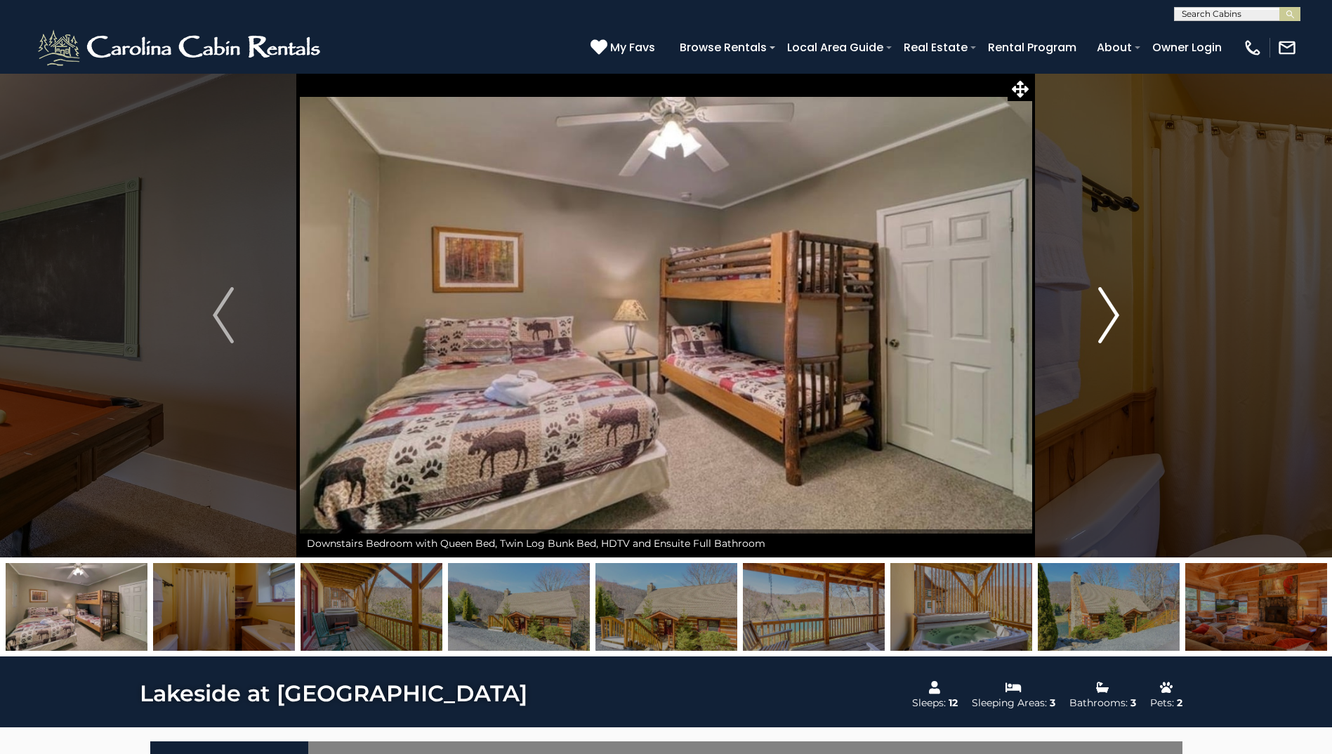
click at [1113, 314] on img "Next" at bounding box center [1108, 315] width 21 height 56
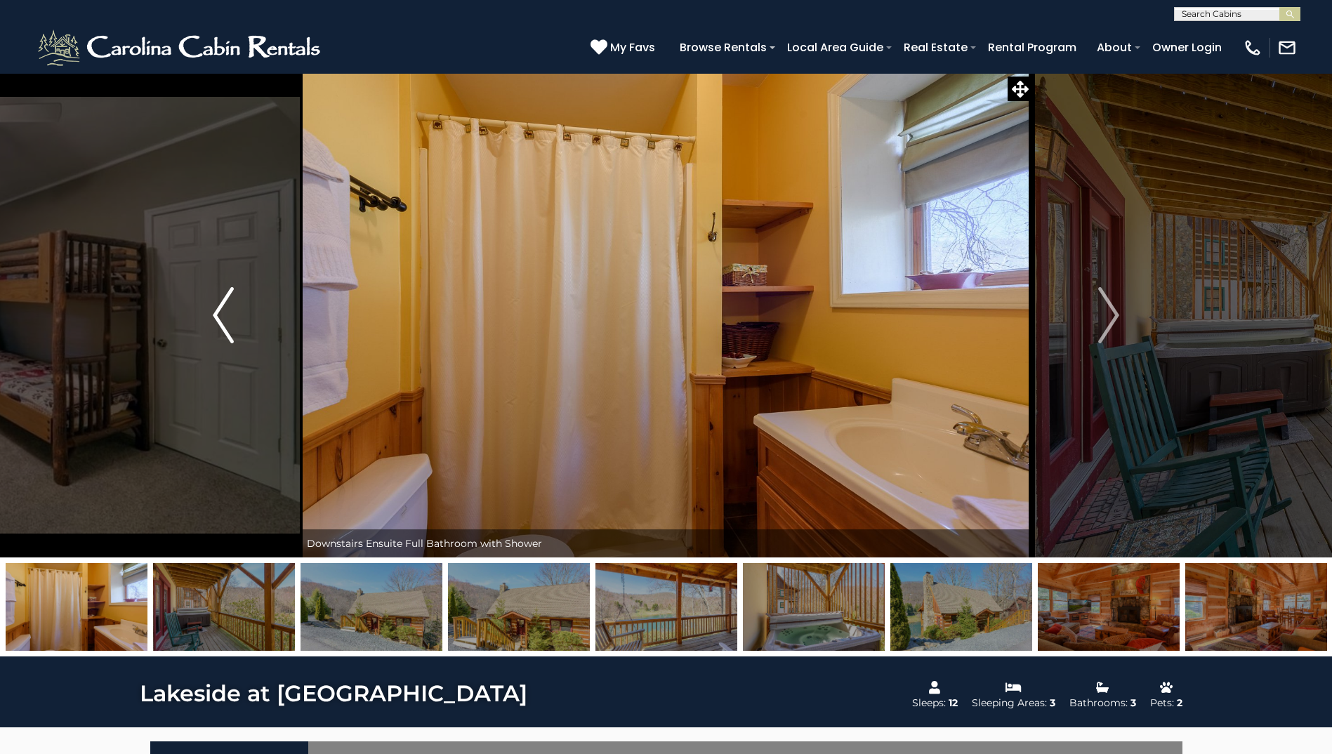
click at [220, 294] on img "Previous" at bounding box center [223, 315] width 21 height 56
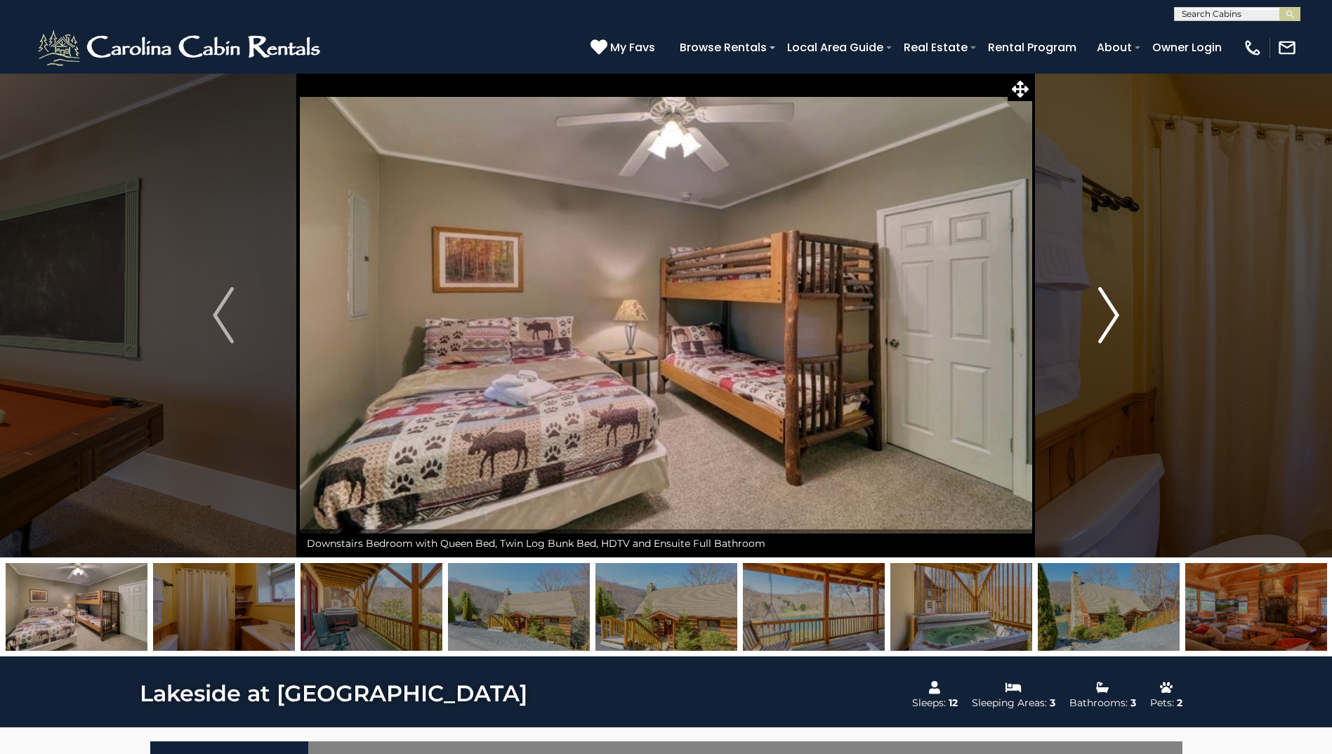
click at [1116, 314] on img "Next" at bounding box center [1108, 315] width 21 height 56
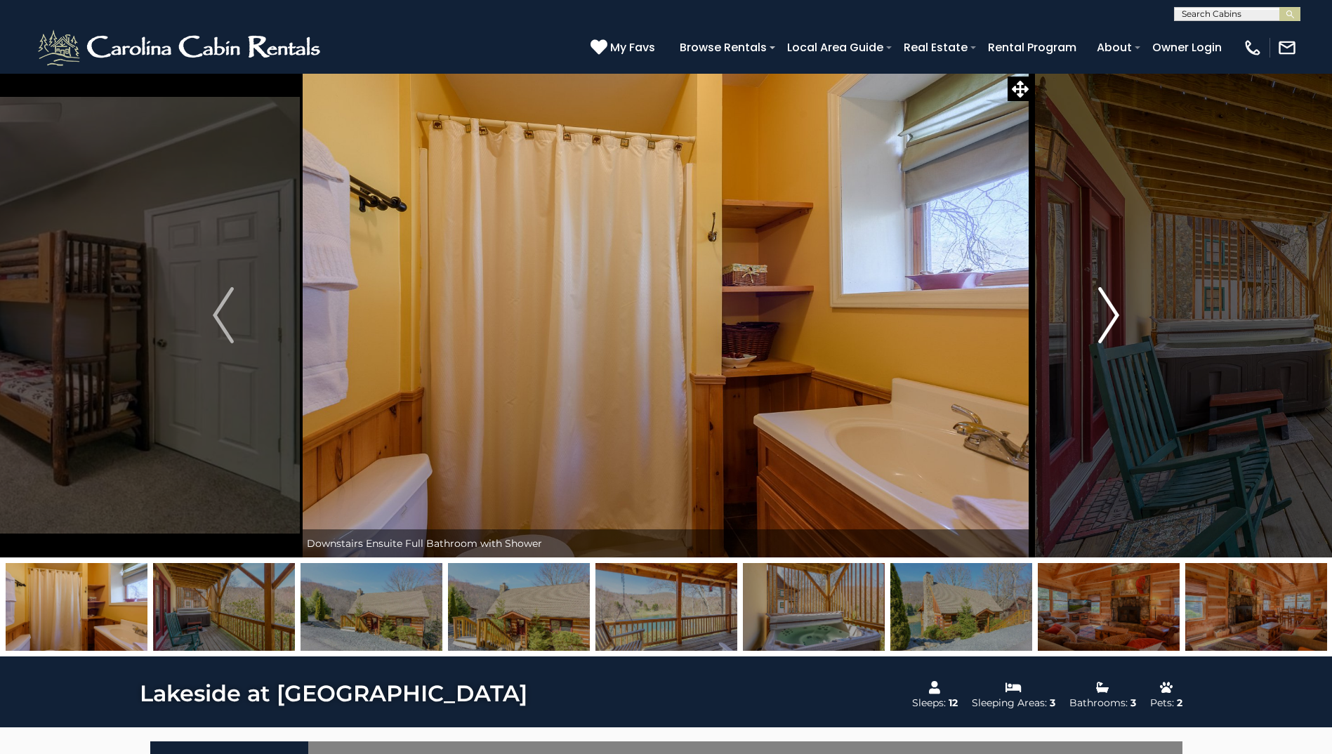
click at [1108, 313] on img "Next" at bounding box center [1108, 315] width 21 height 56
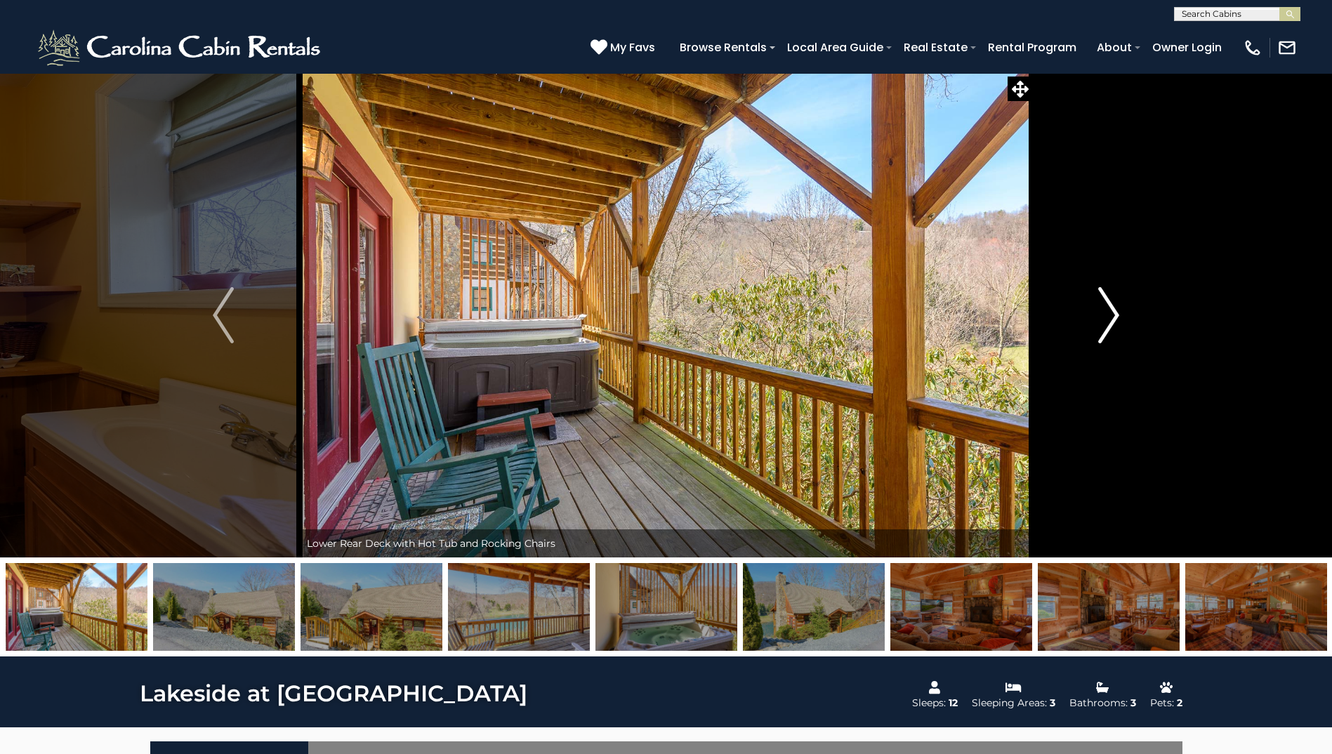
click at [1108, 314] on img "Next" at bounding box center [1108, 315] width 21 height 56
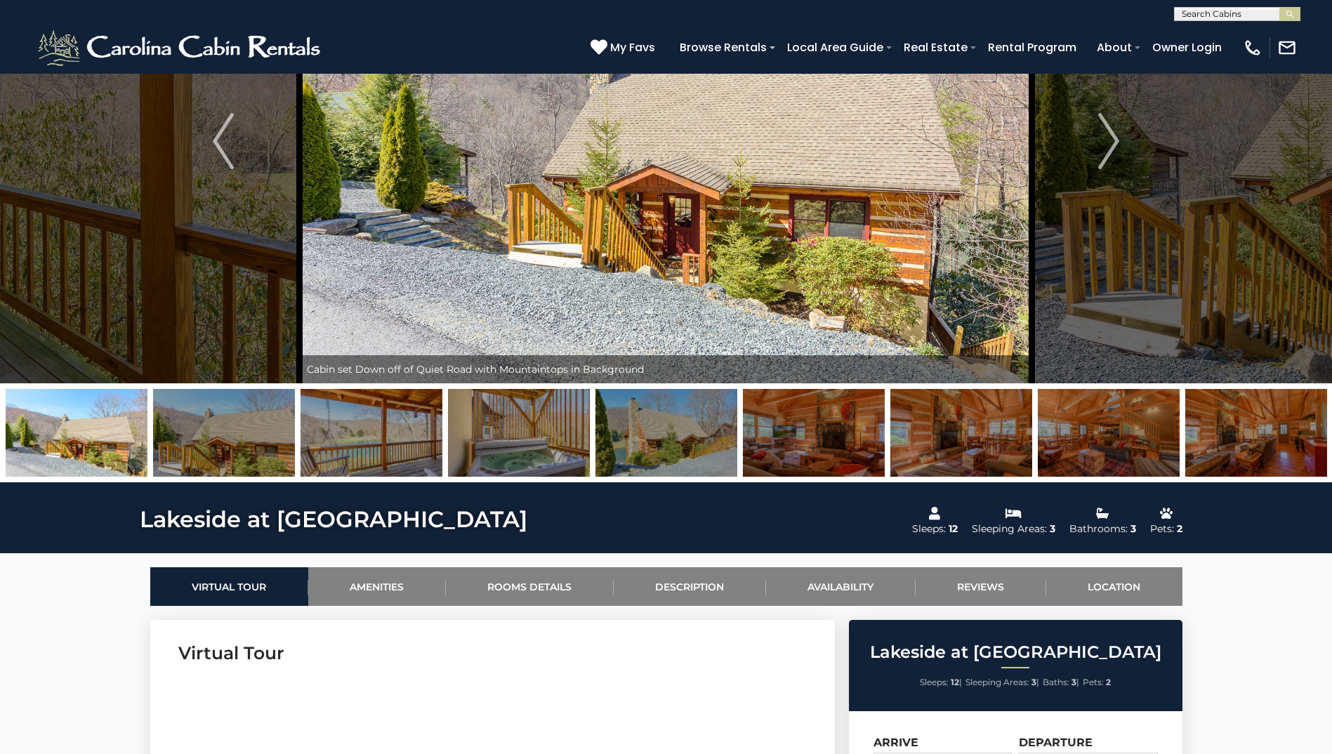
scroll to position [70, 0]
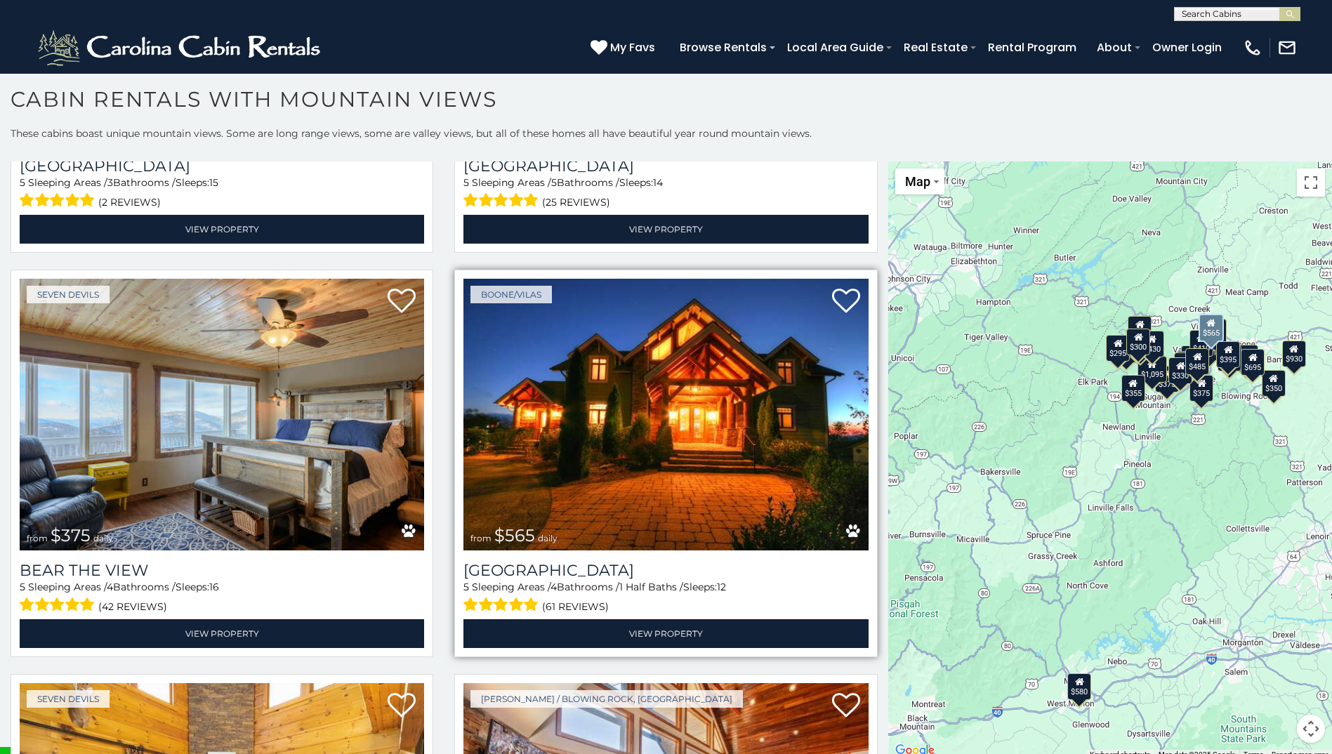
scroll to position [5432, 0]
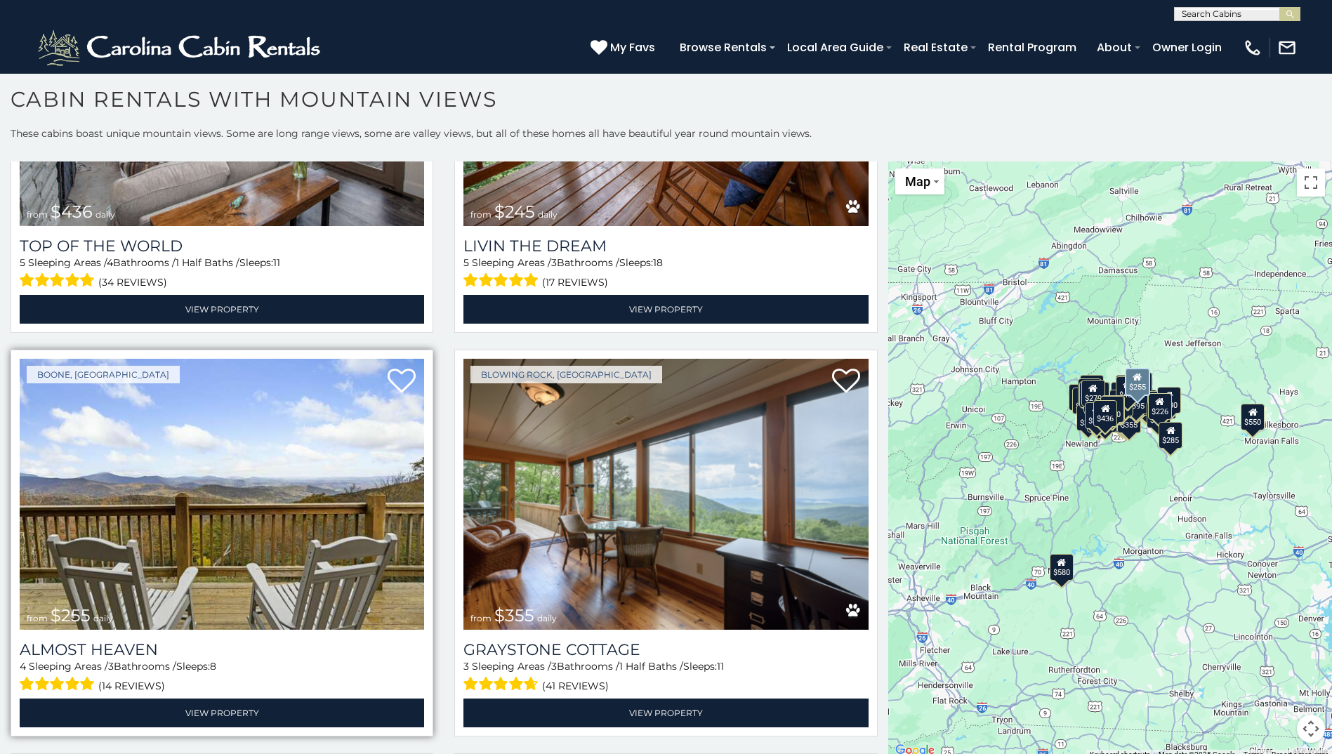
scroll to position [10767, 0]
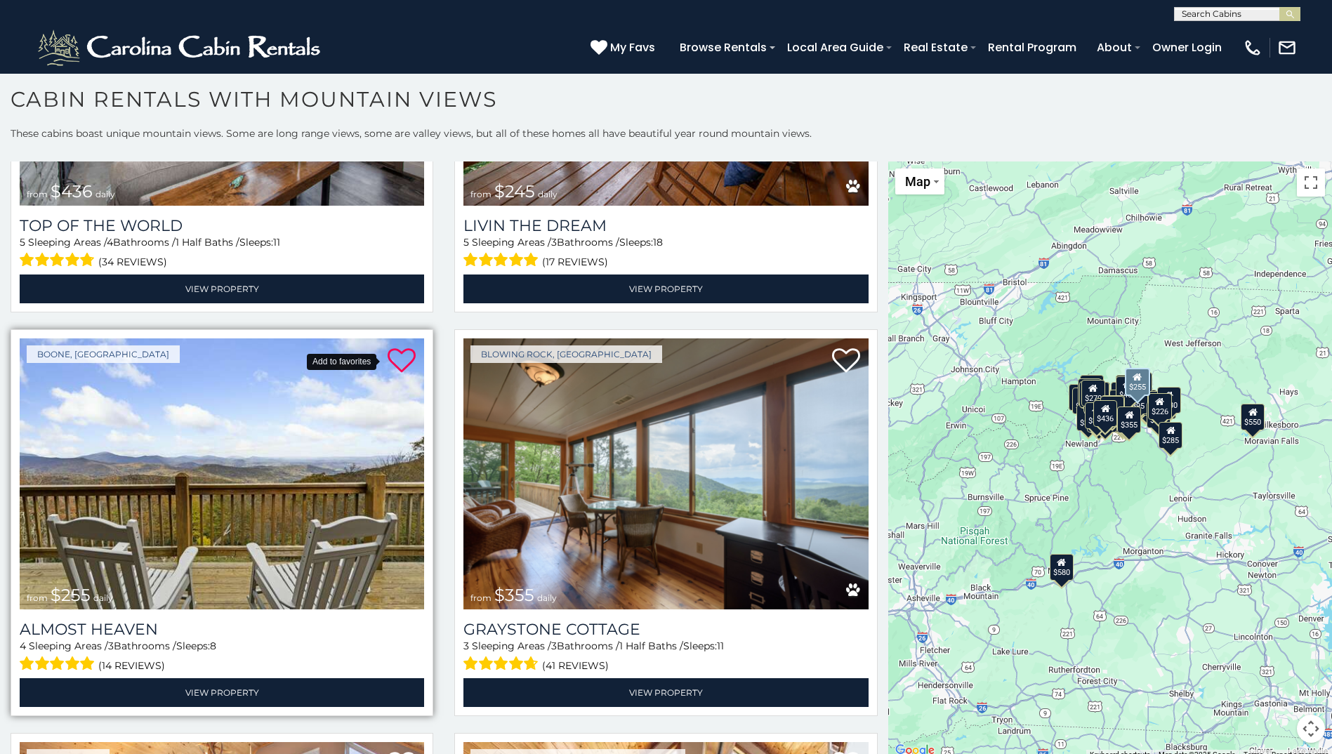
click at [387, 347] on icon at bounding box center [401, 361] width 28 height 28
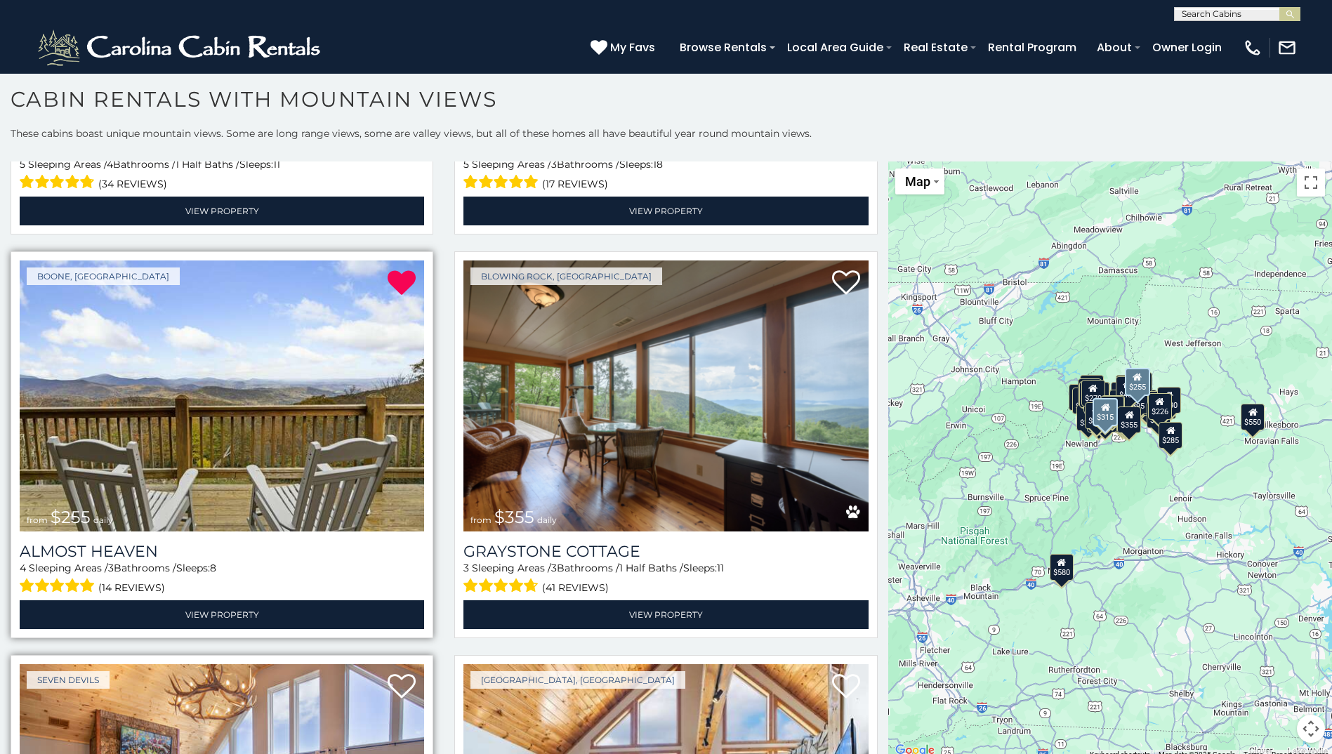
scroll to position [10837, 0]
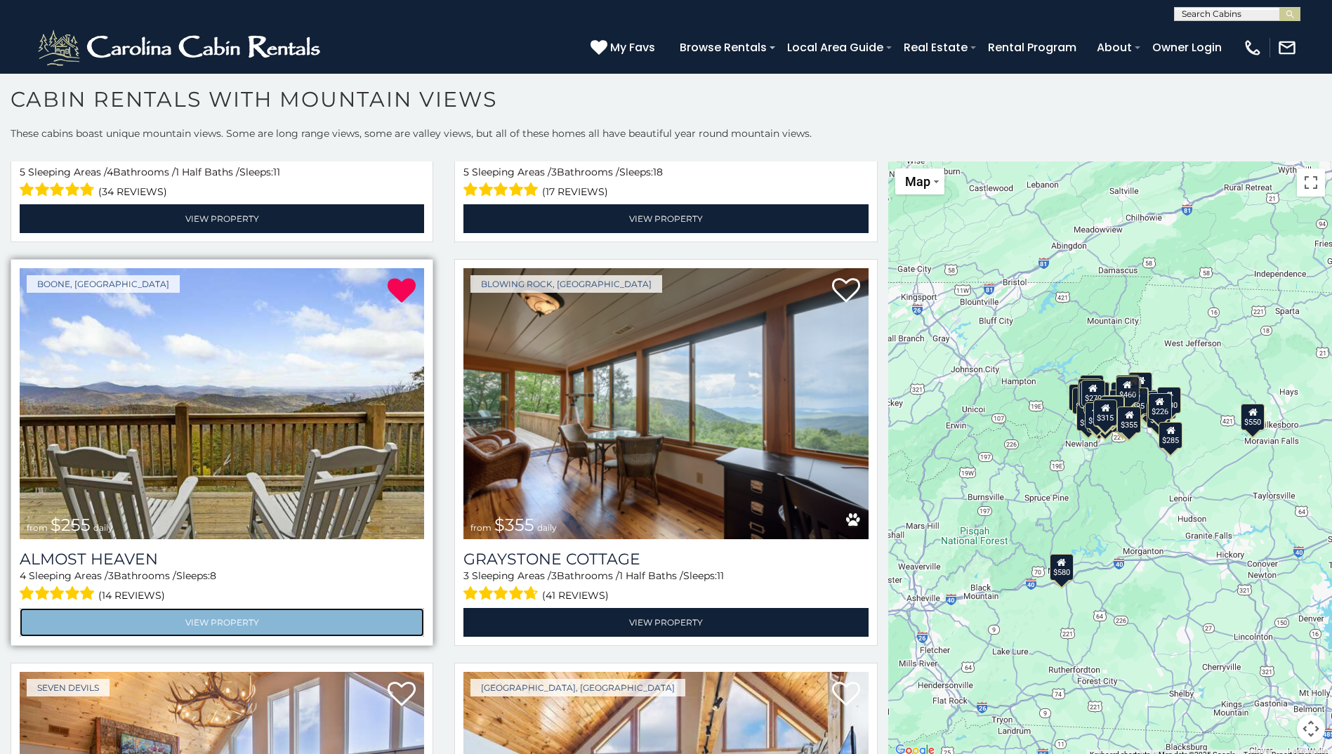
click at [288, 608] on link "View Property" at bounding box center [222, 622] width 404 height 29
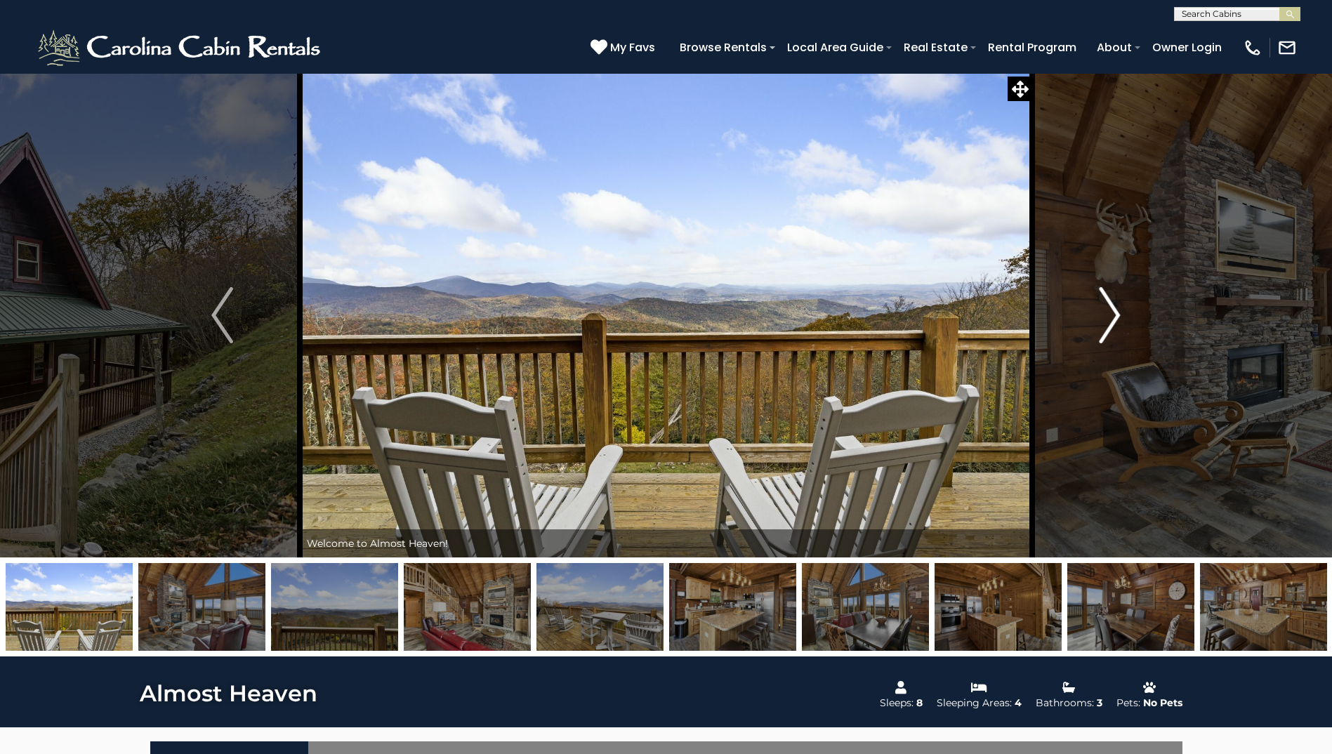
click at [1113, 322] on img "Next" at bounding box center [1109, 315] width 21 height 56
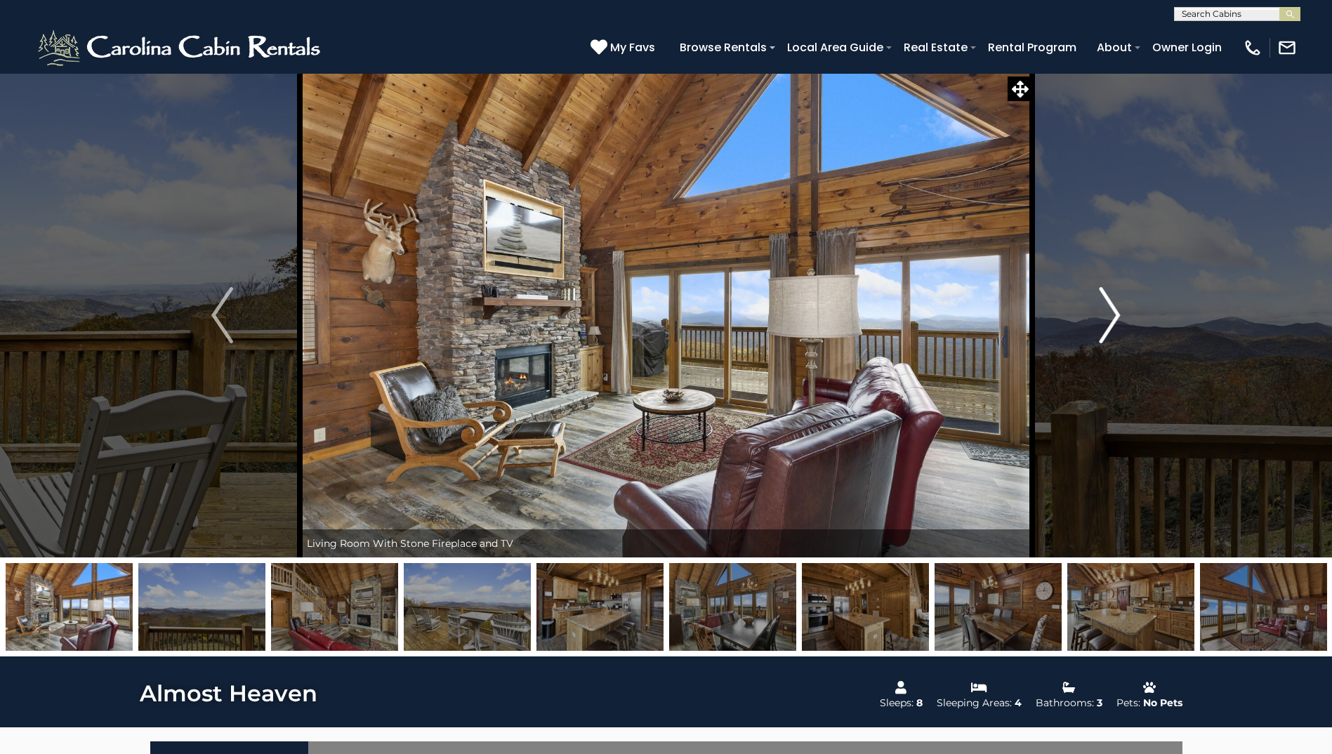
click at [1114, 323] on img "Next" at bounding box center [1109, 315] width 21 height 56
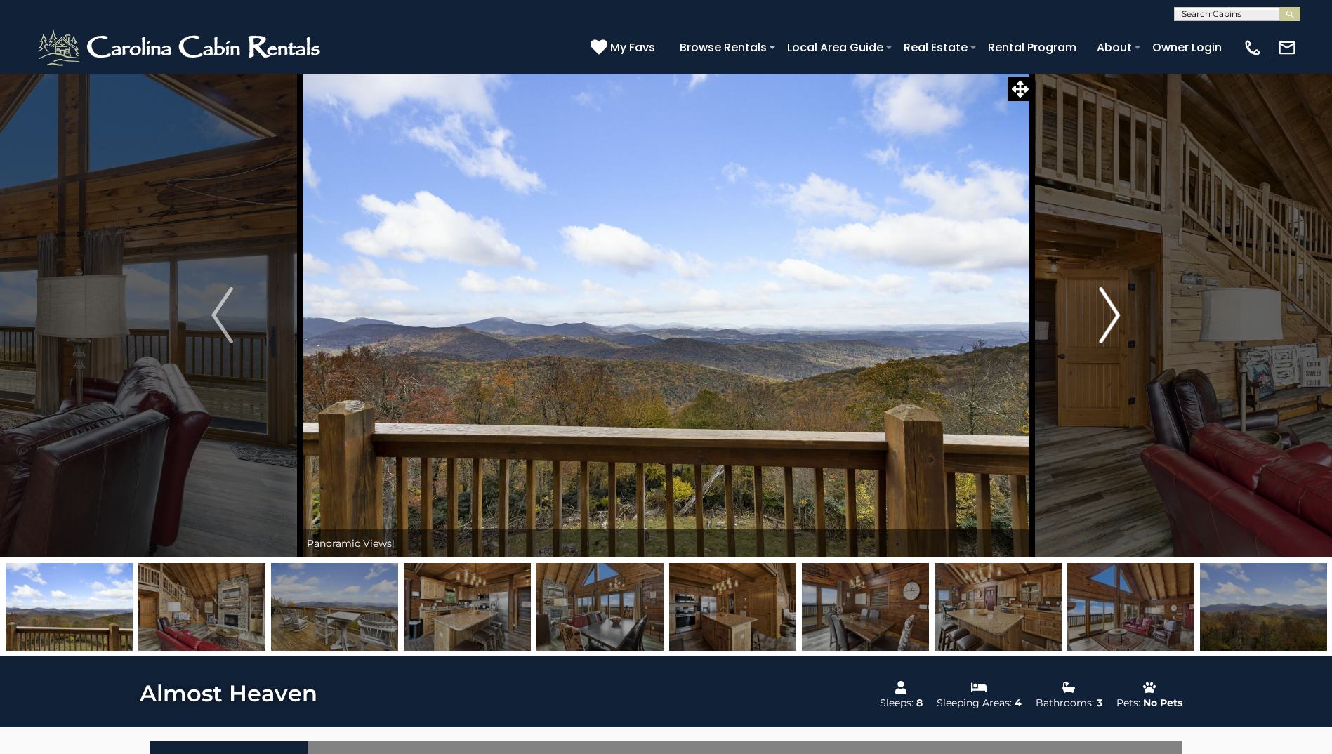
click at [1114, 323] on img "Next" at bounding box center [1109, 315] width 21 height 56
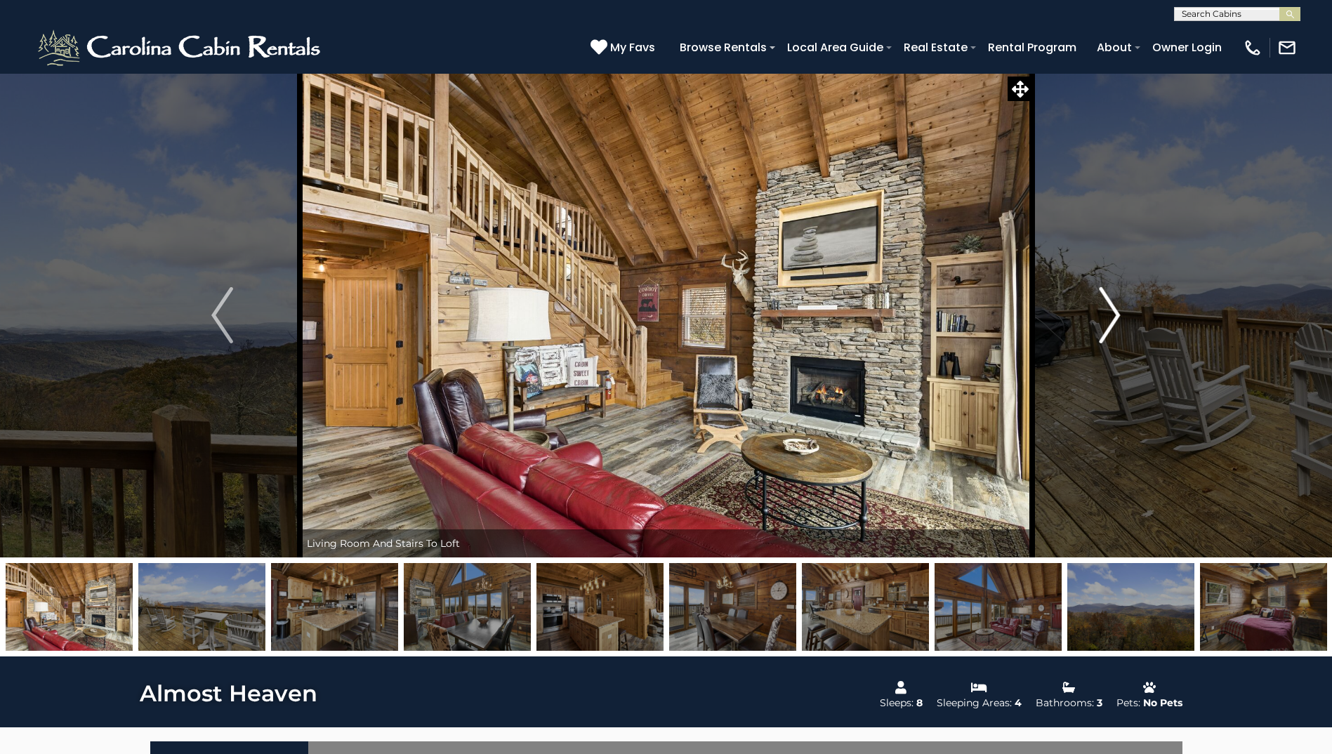
click at [1114, 323] on img "Next" at bounding box center [1109, 315] width 21 height 56
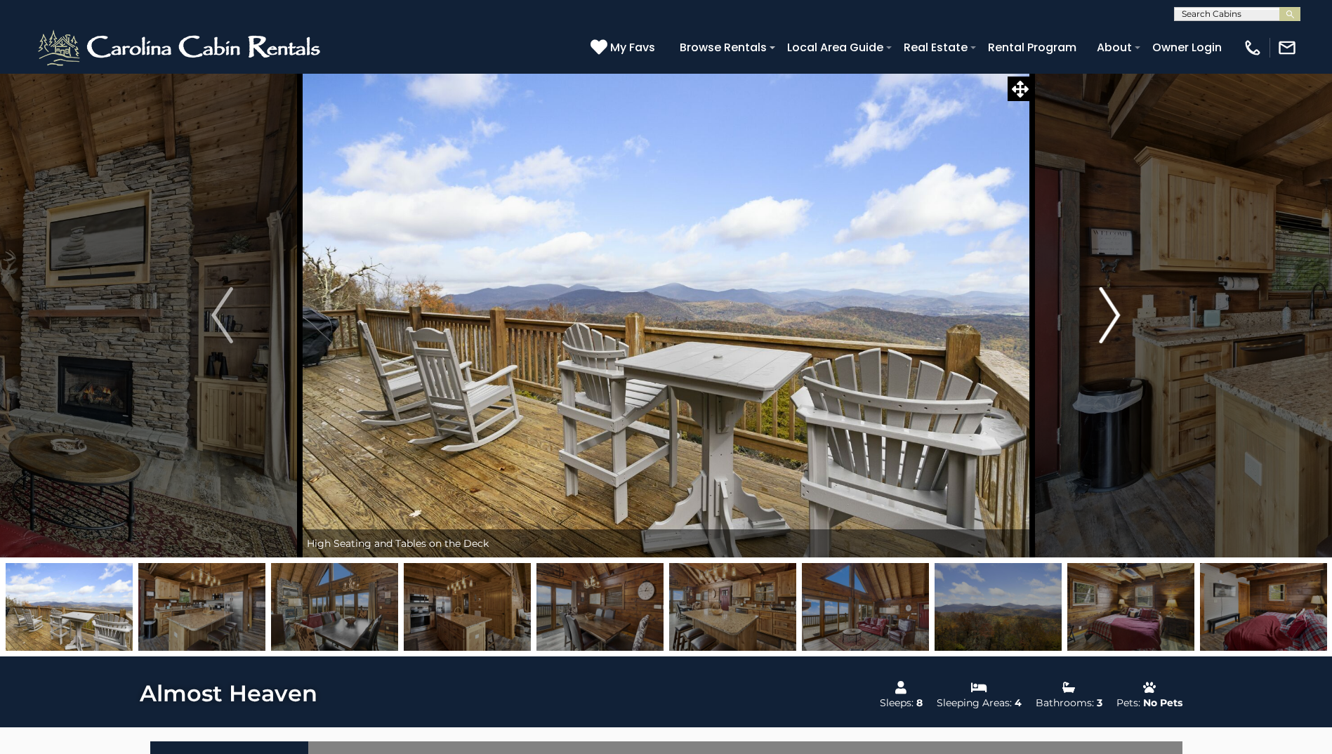
click at [1114, 323] on img "Next" at bounding box center [1109, 315] width 21 height 56
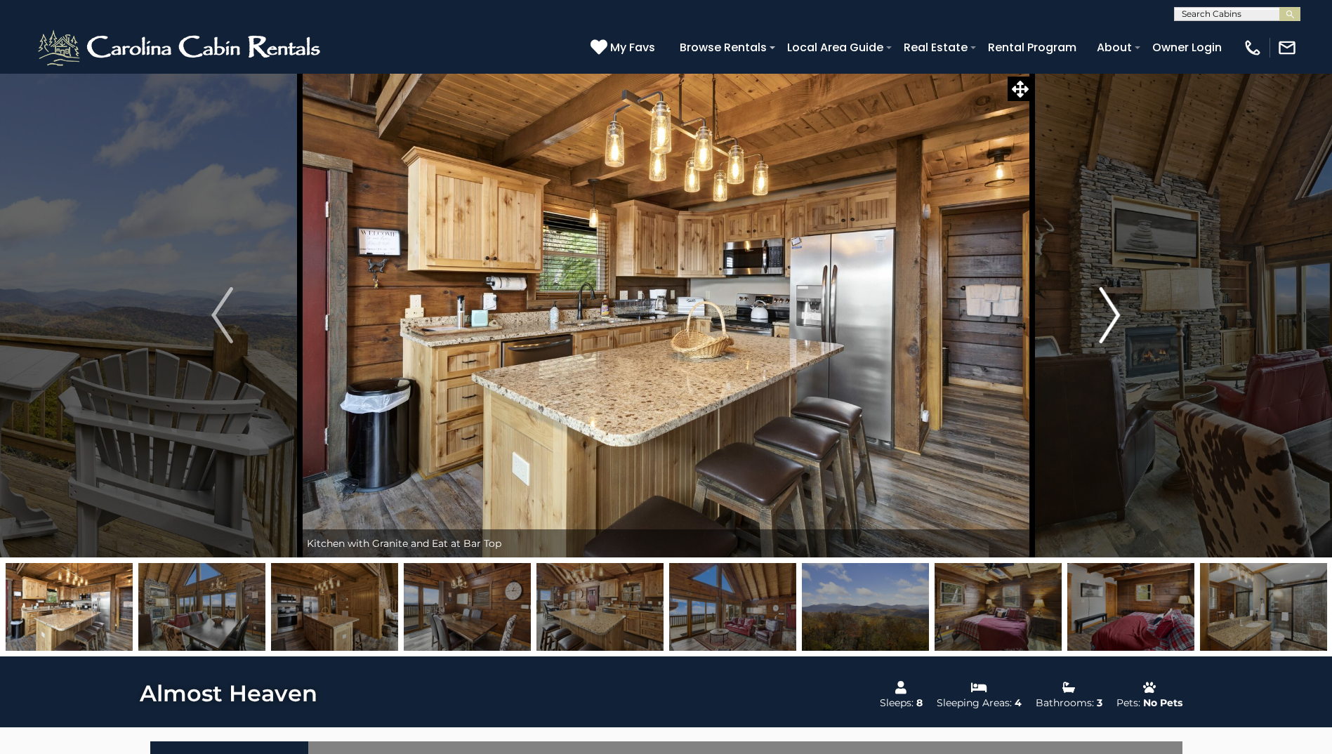
click at [1114, 323] on img "Next" at bounding box center [1109, 315] width 21 height 56
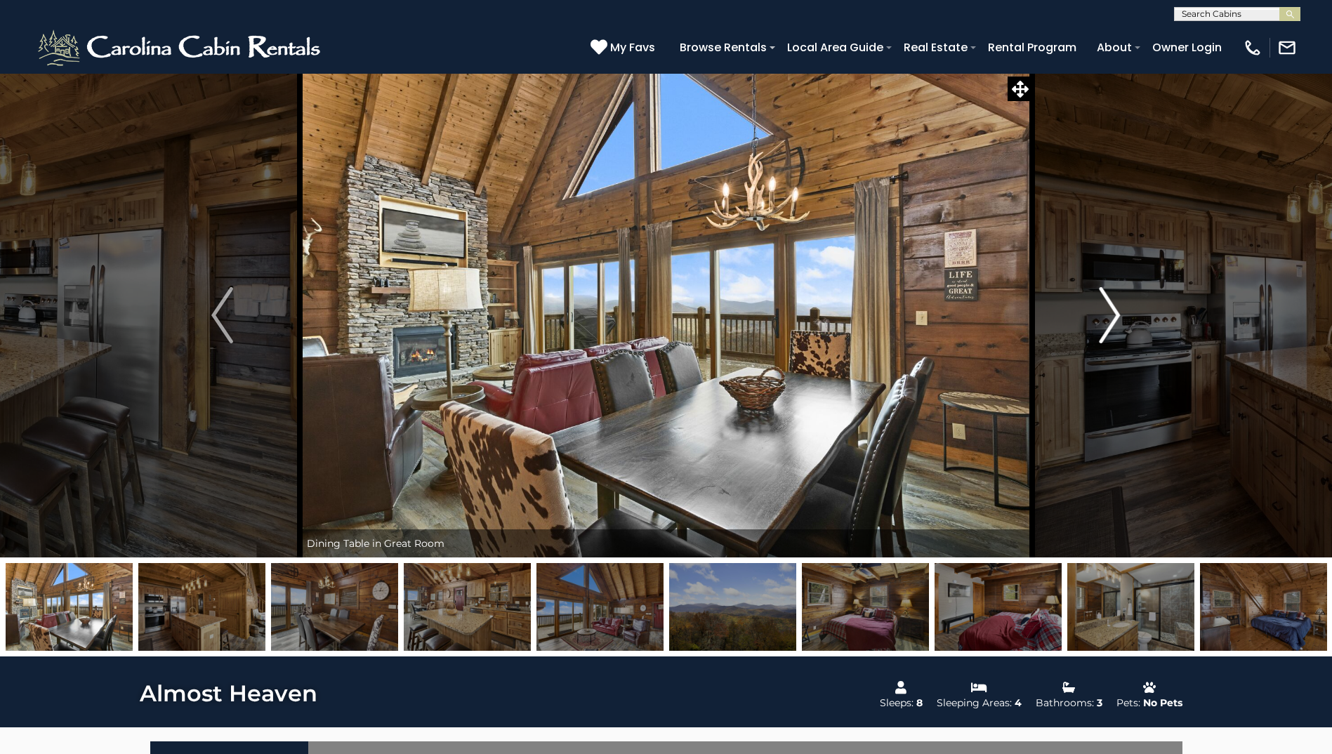
click at [1114, 323] on img "Next" at bounding box center [1109, 315] width 21 height 56
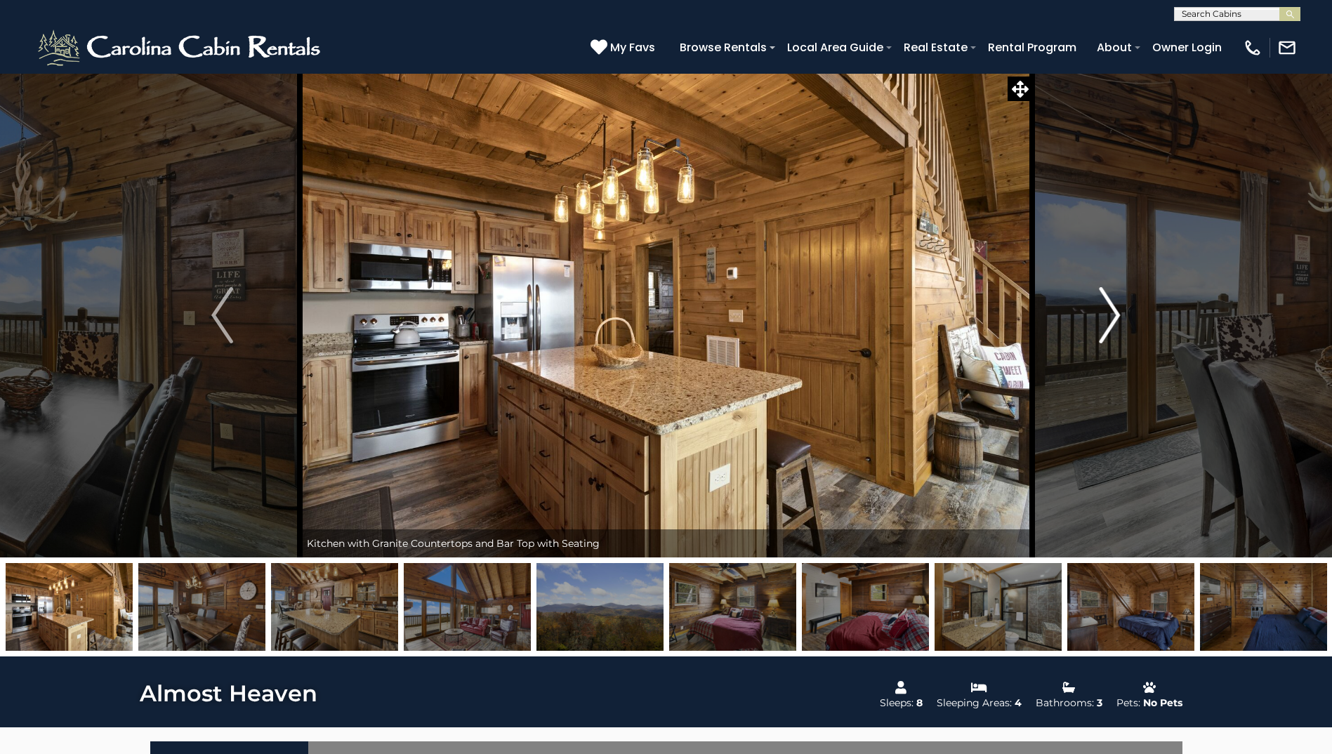
click at [1114, 323] on img "Next" at bounding box center [1109, 315] width 21 height 56
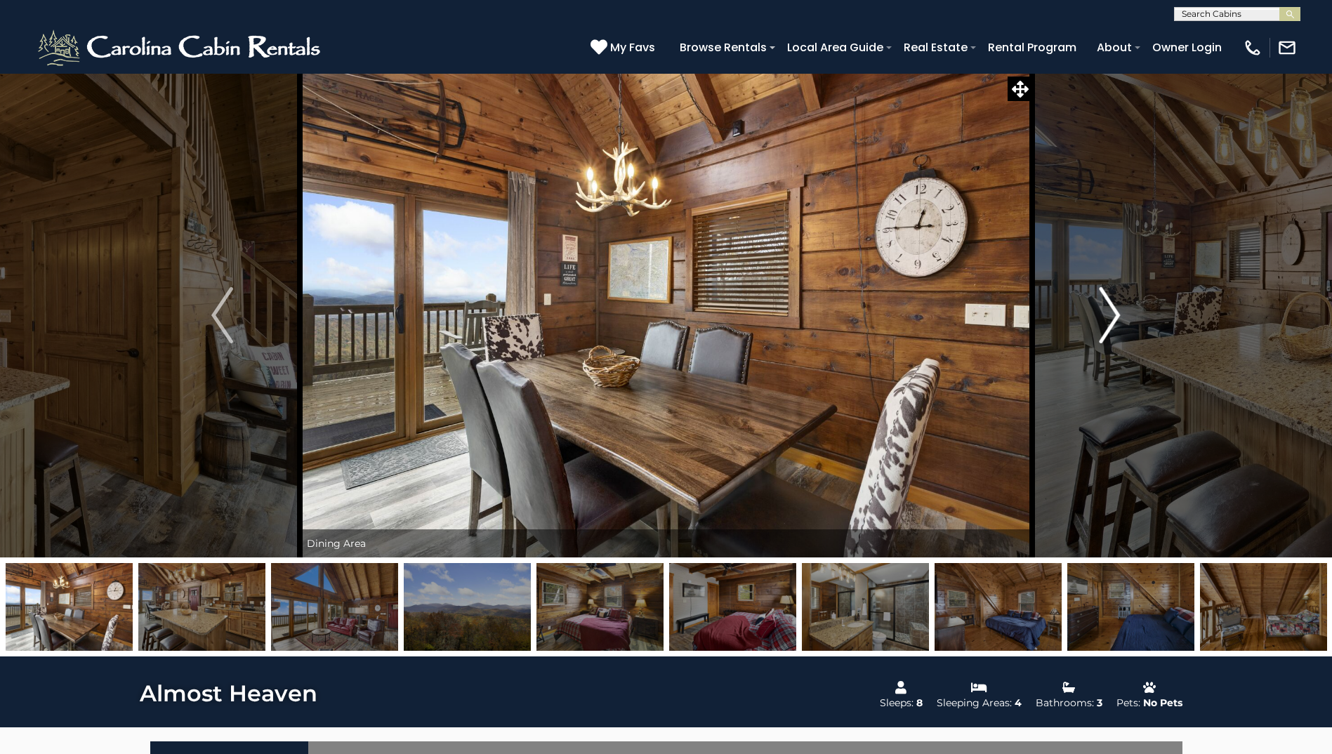
click at [1114, 323] on img "Next" at bounding box center [1109, 315] width 21 height 56
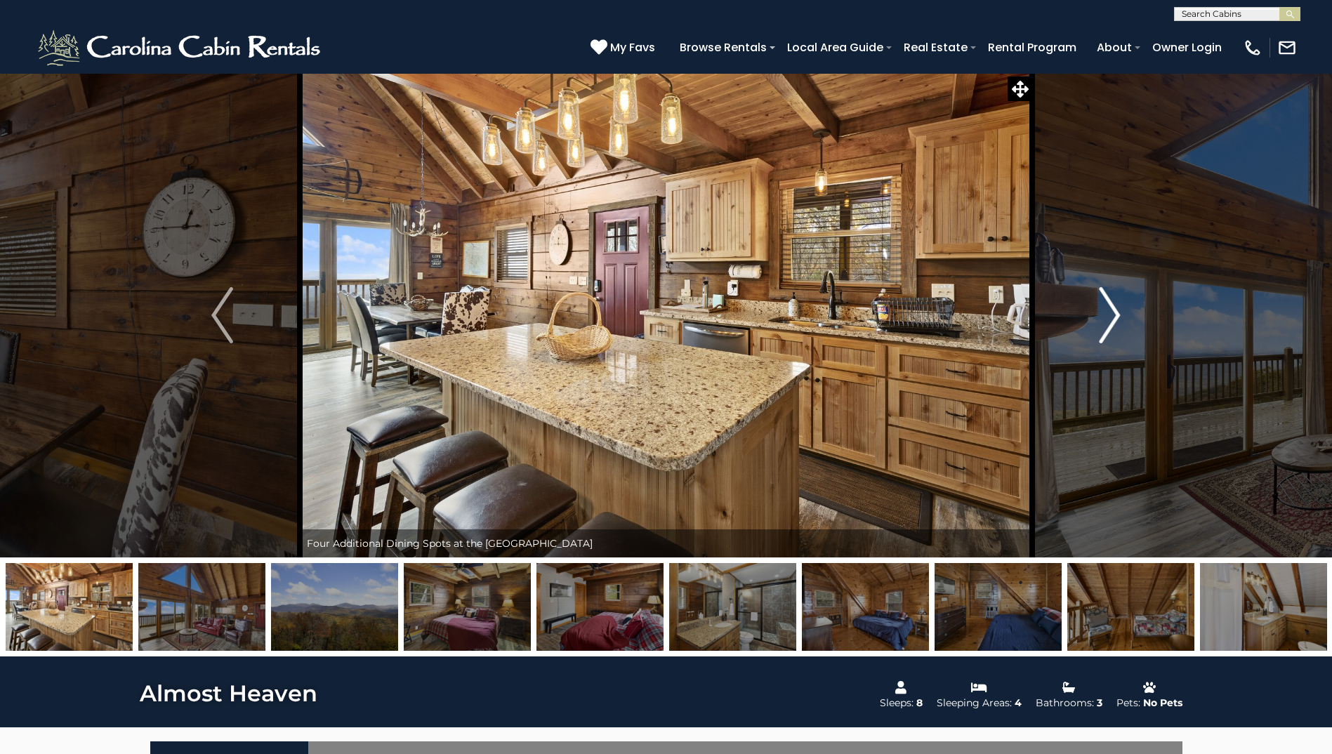
click at [1114, 323] on img "Next" at bounding box center [1109, 315] width 21 height 56
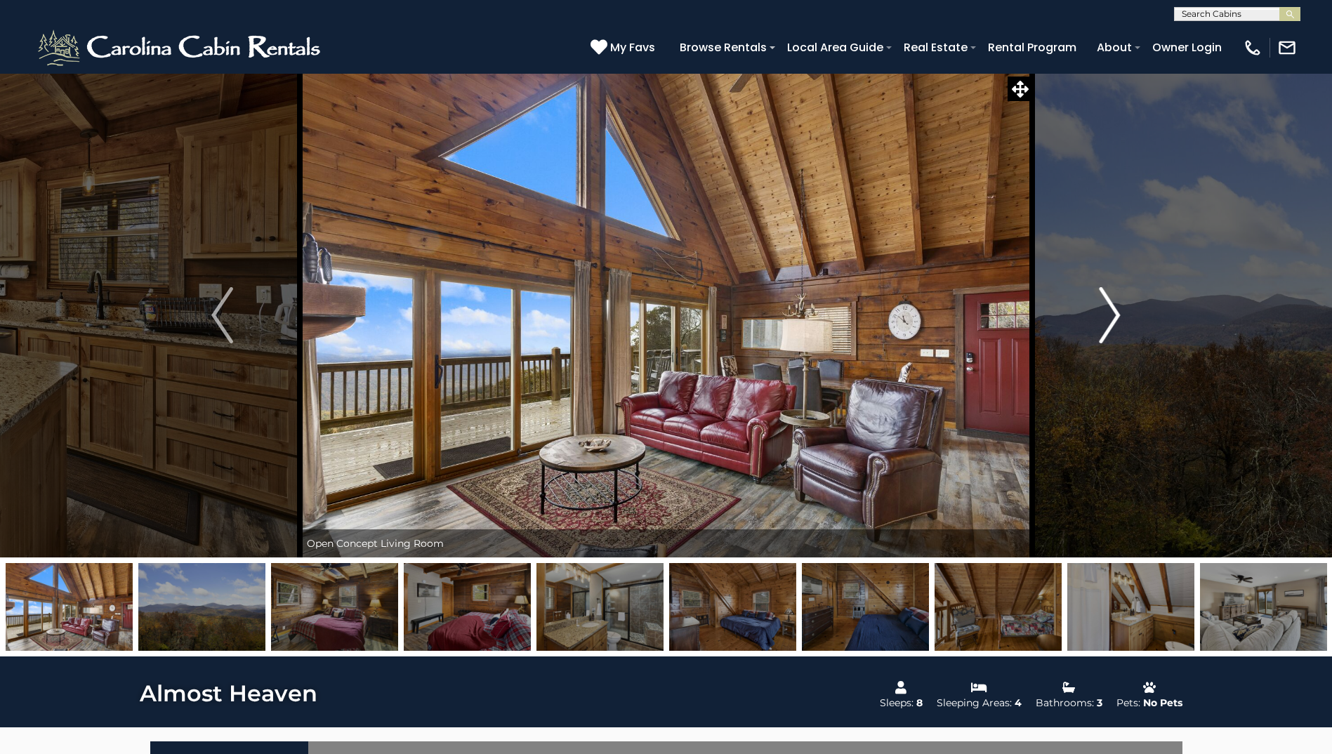
click at [1114, 323] on img "Next" at bounding box center [1109, 315] width 21 height 56
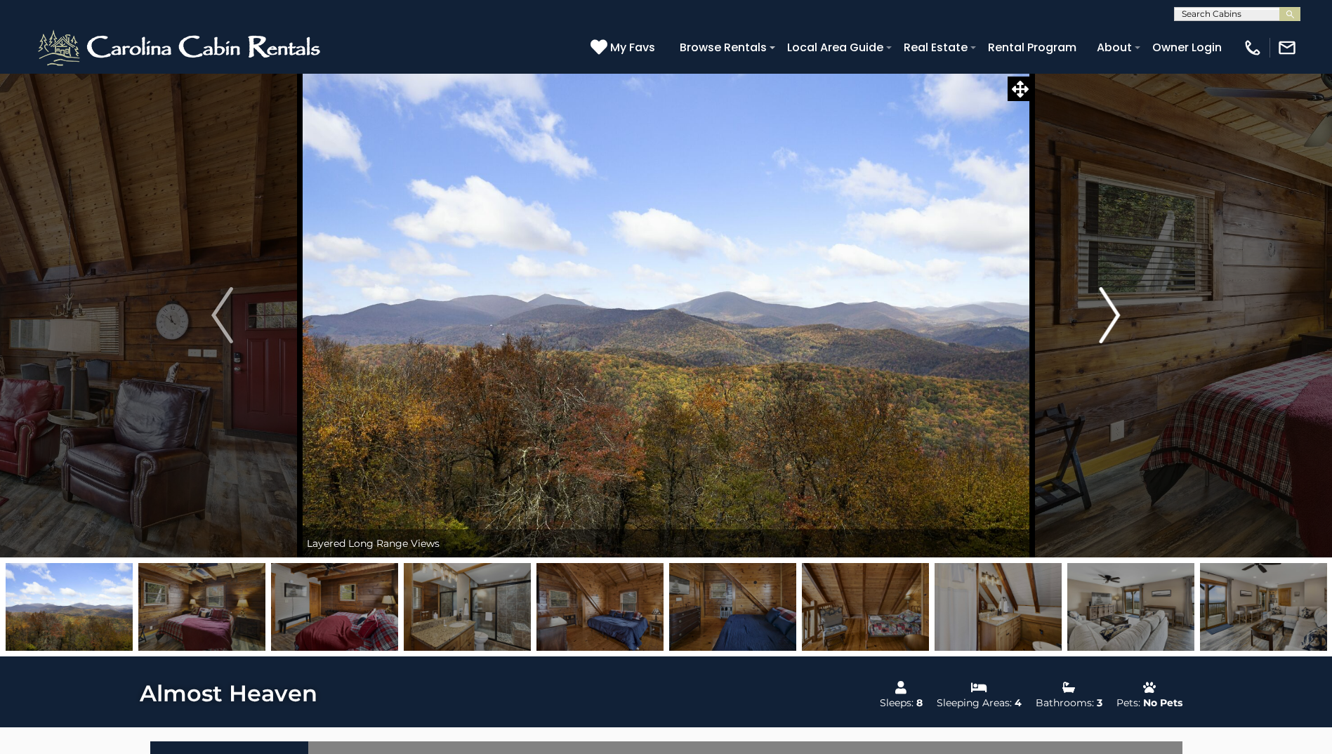
click at [1115, 324] on img "Next" at bounding box center [1109, 315] width 21 height 56
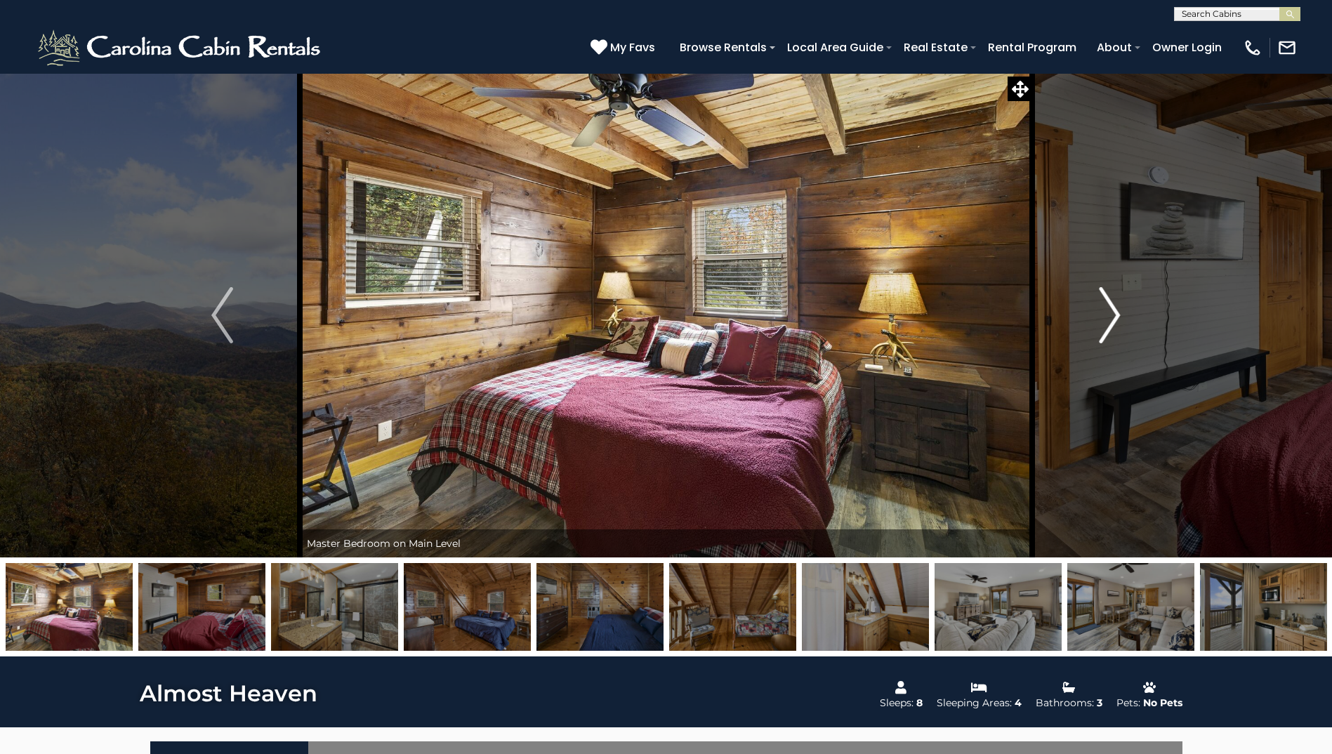
click at [1116, 324] on img "Next" at bounding box center [1109, 315] width 21 height 56
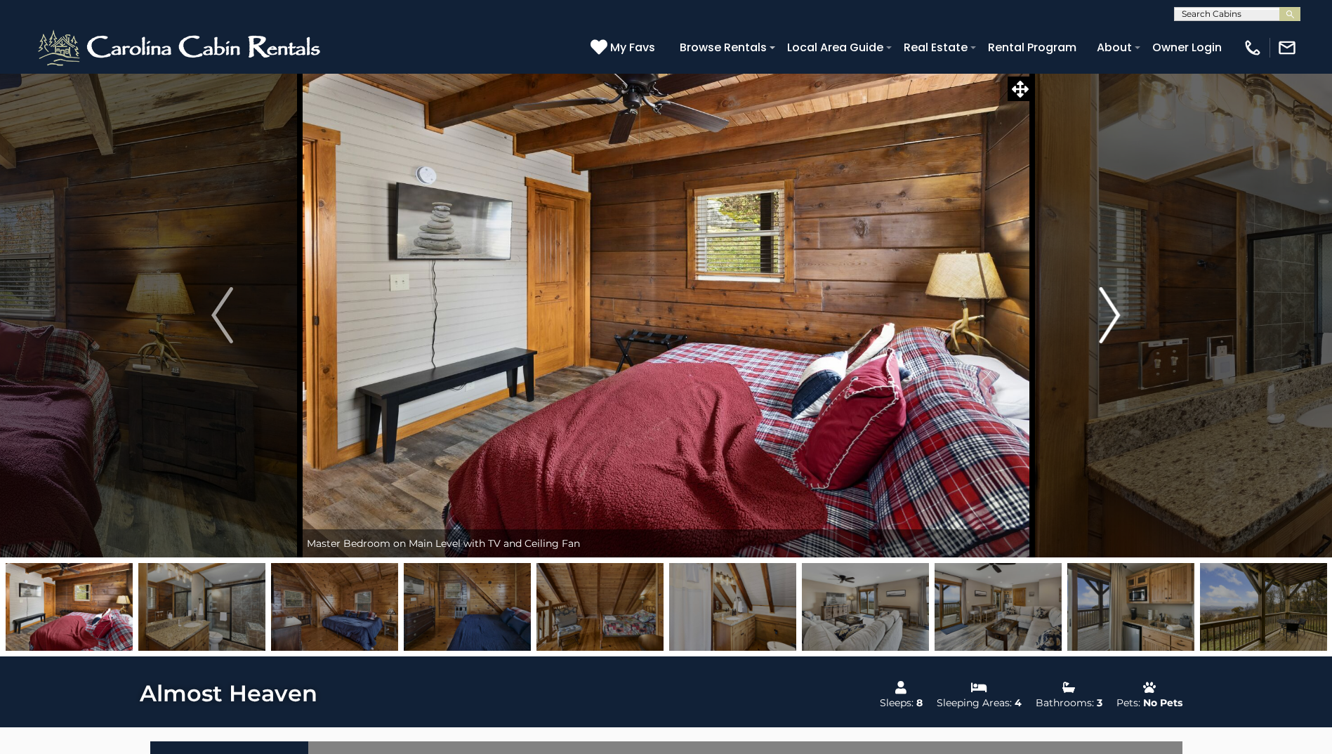
click at [1116, 324] on img "Next" at bounding box center [1109, 315] width 21 height 56
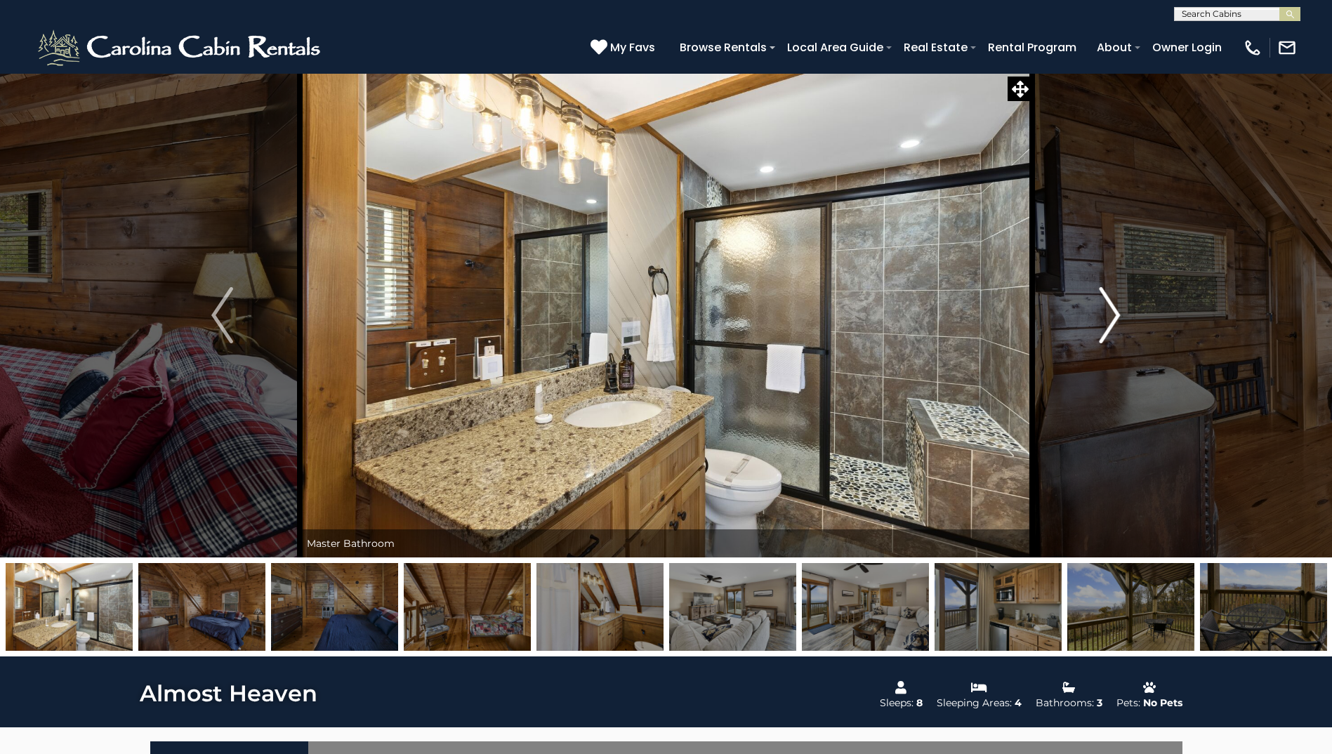
click at [1116, 324] on img "Next" at bounding box center [1109, 315] width 21 height 56
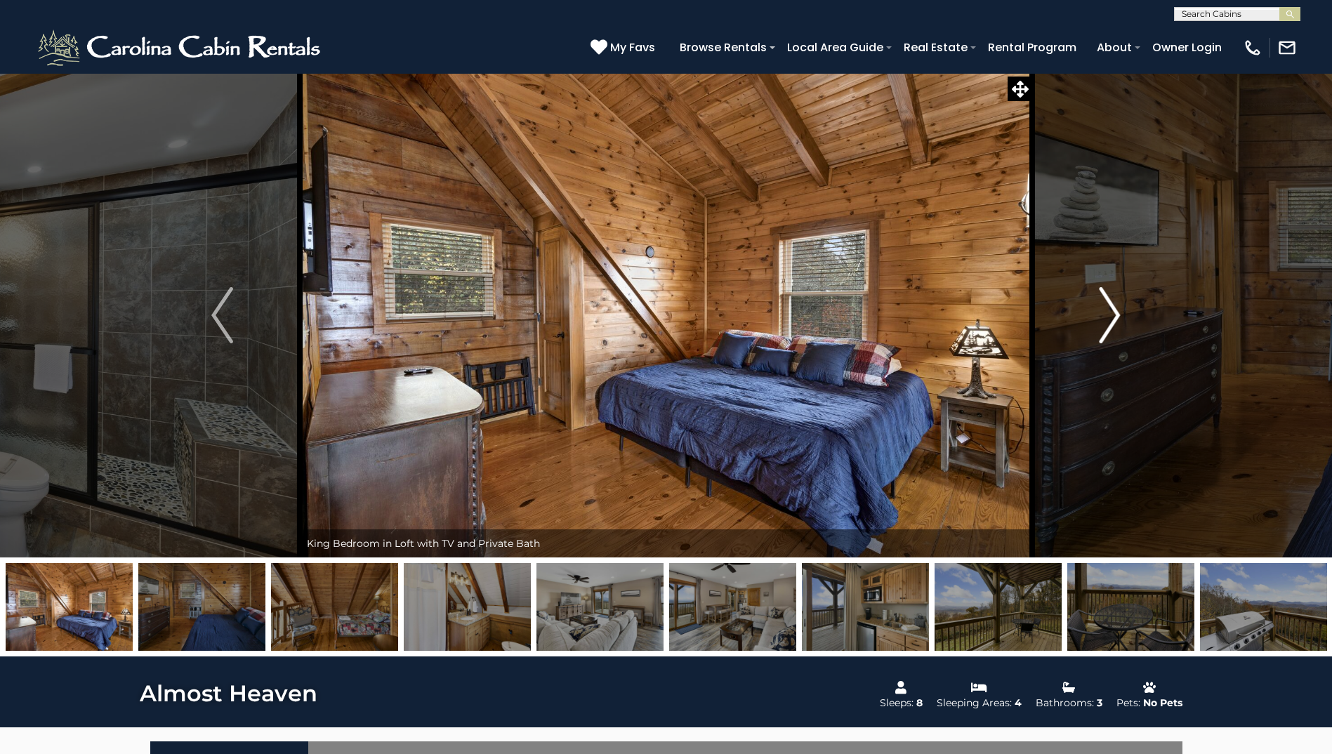
click at [1116, 324] on img "Next" at bounding box center [1109, 315] width 21 height 56
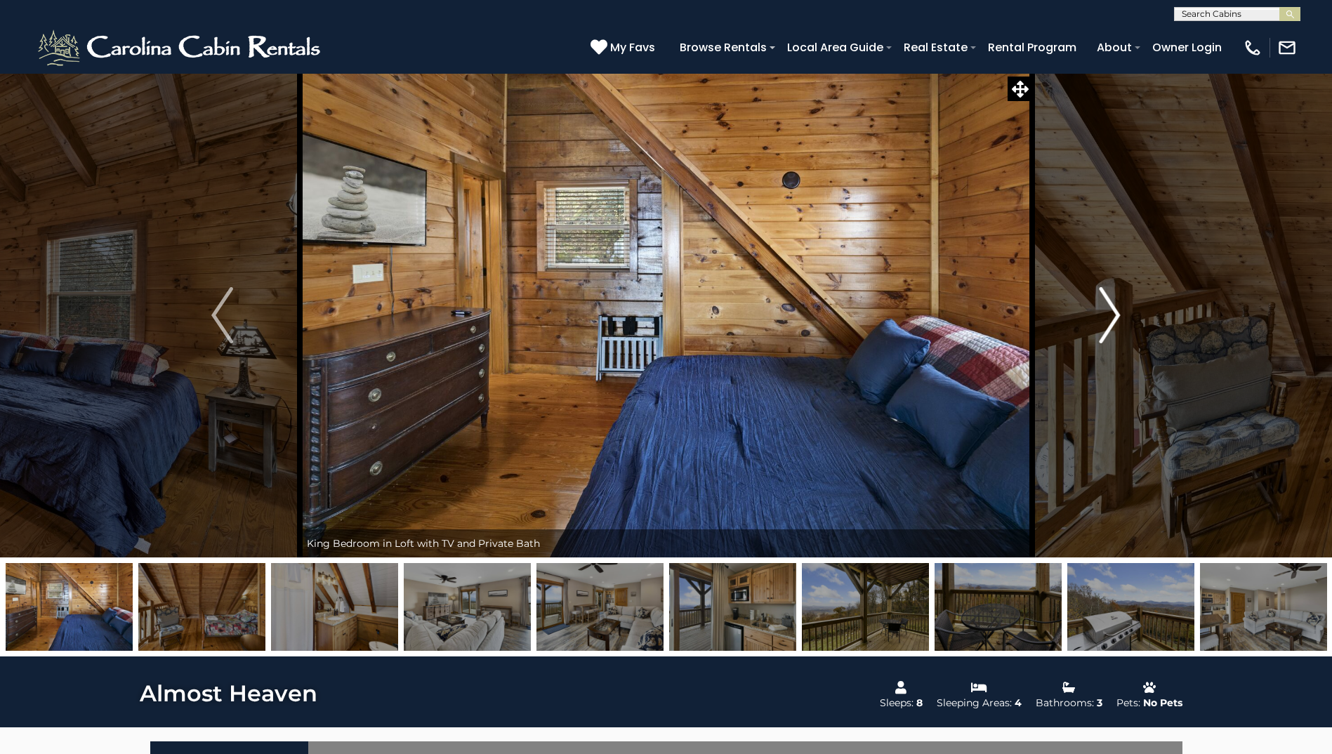
click at [1116, 324] on img "Next" at bounding box center [1109, 315] width 21 height 56
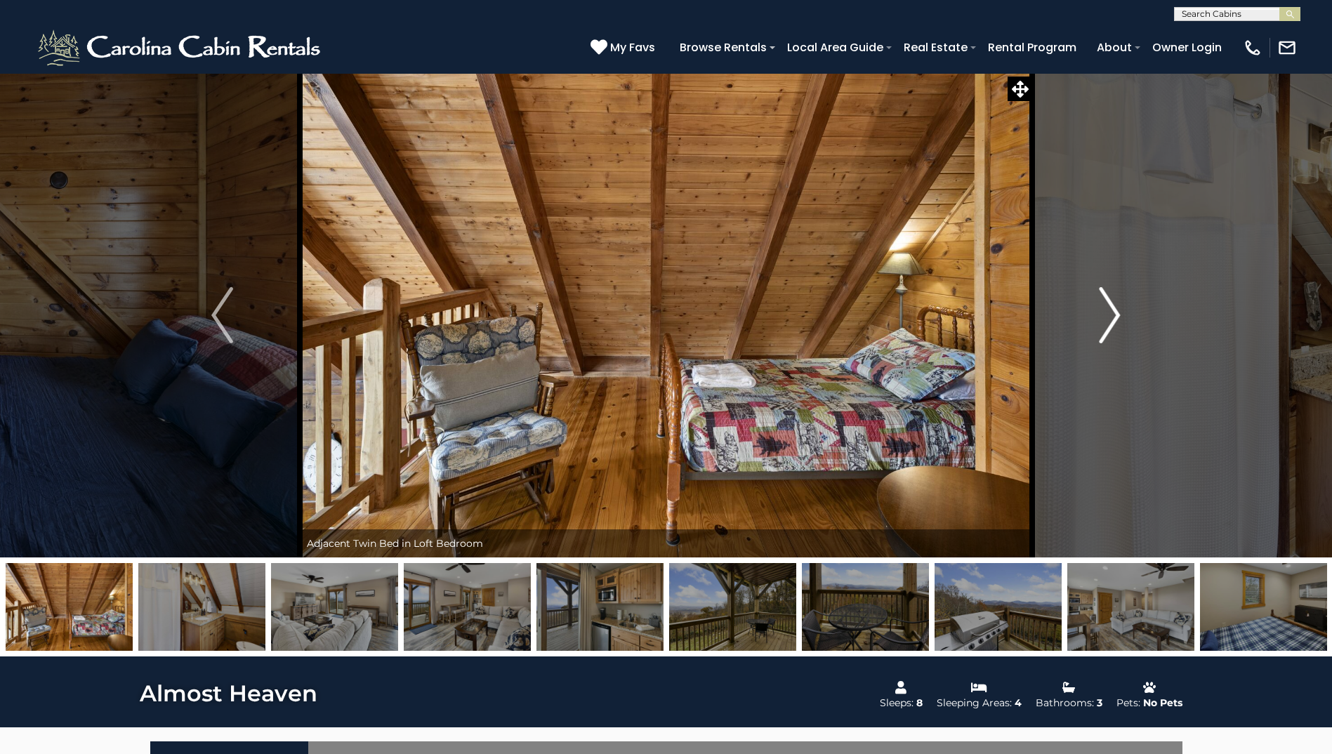
click at [1116, 324] on img "Next" at bounding box center [1109, 315] width 21 height 56
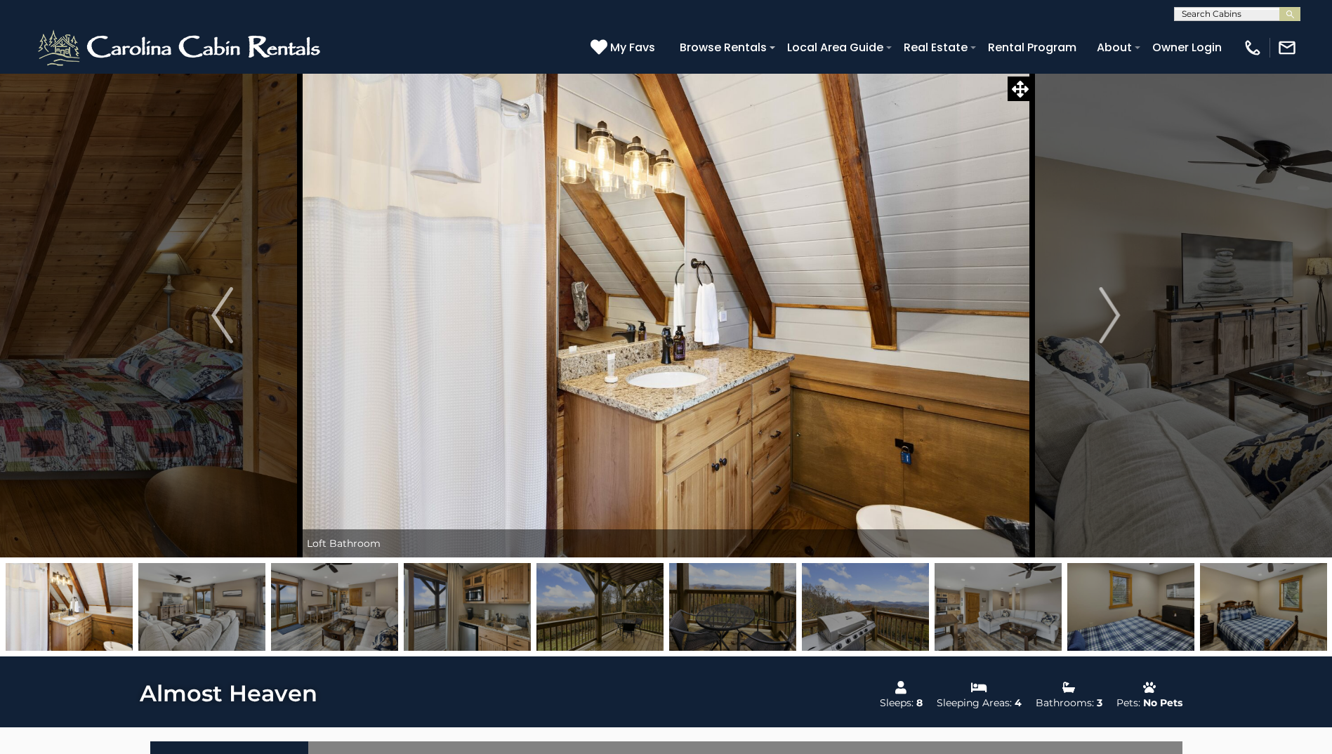
drag, startPoint x: 1116, startPoint y: 324, endPoint x: 1026, endPoint y: 318, distance: 90.7
click at [1026, 318] on img at bounding box center [666, 315] width 732 height 484
click at [1116, 312] on img "Next" at bounding box center [1109, 315] width 21 height 56
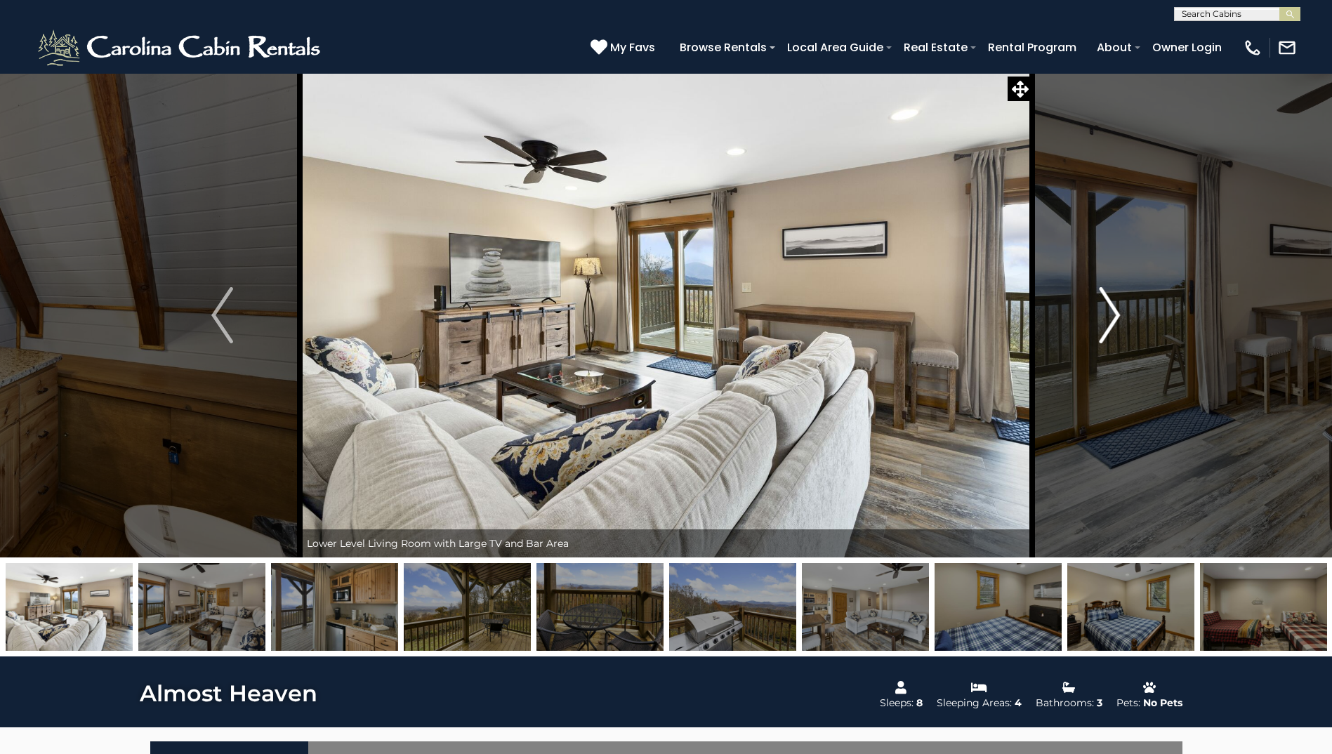
click at [1118, 312] on img "Next" at bounding box center [1109, 315] width 21 height 56
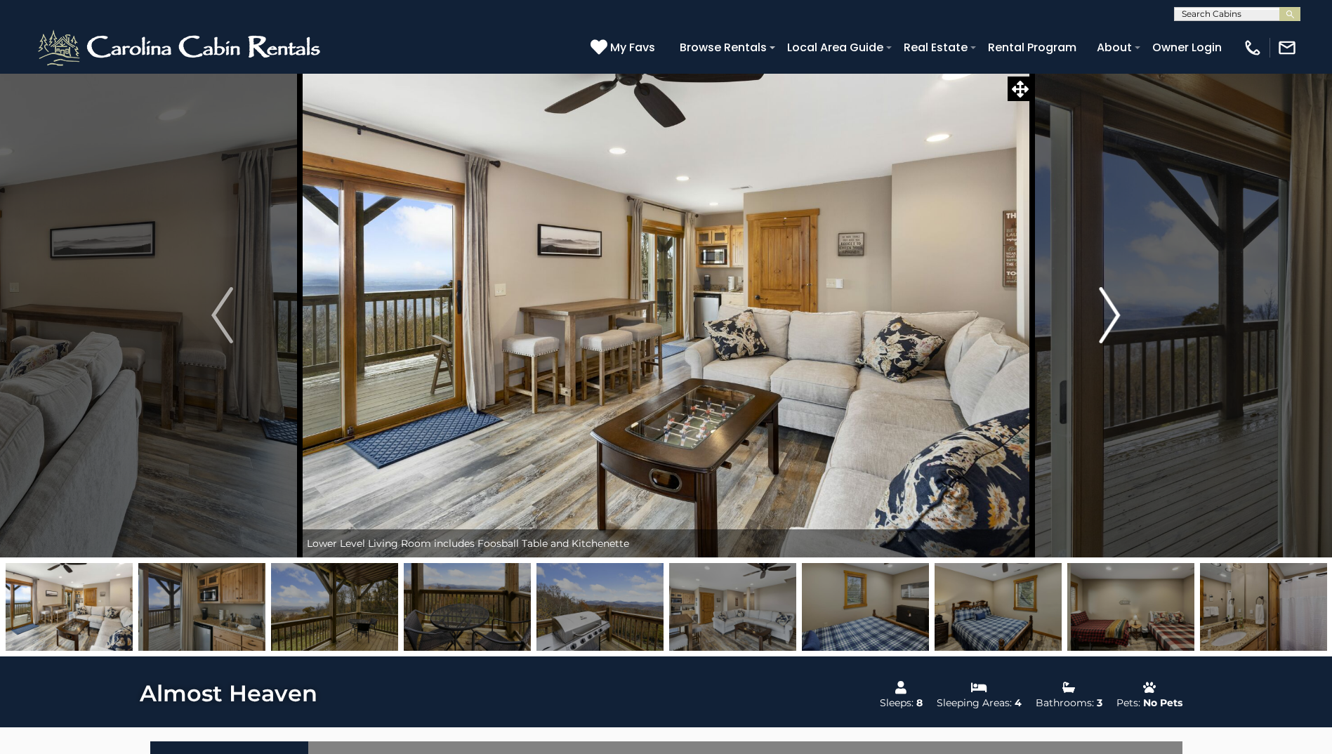
click at [1118, 312] on img "Next" at bounding box center [1109, 315] width 21 height 56
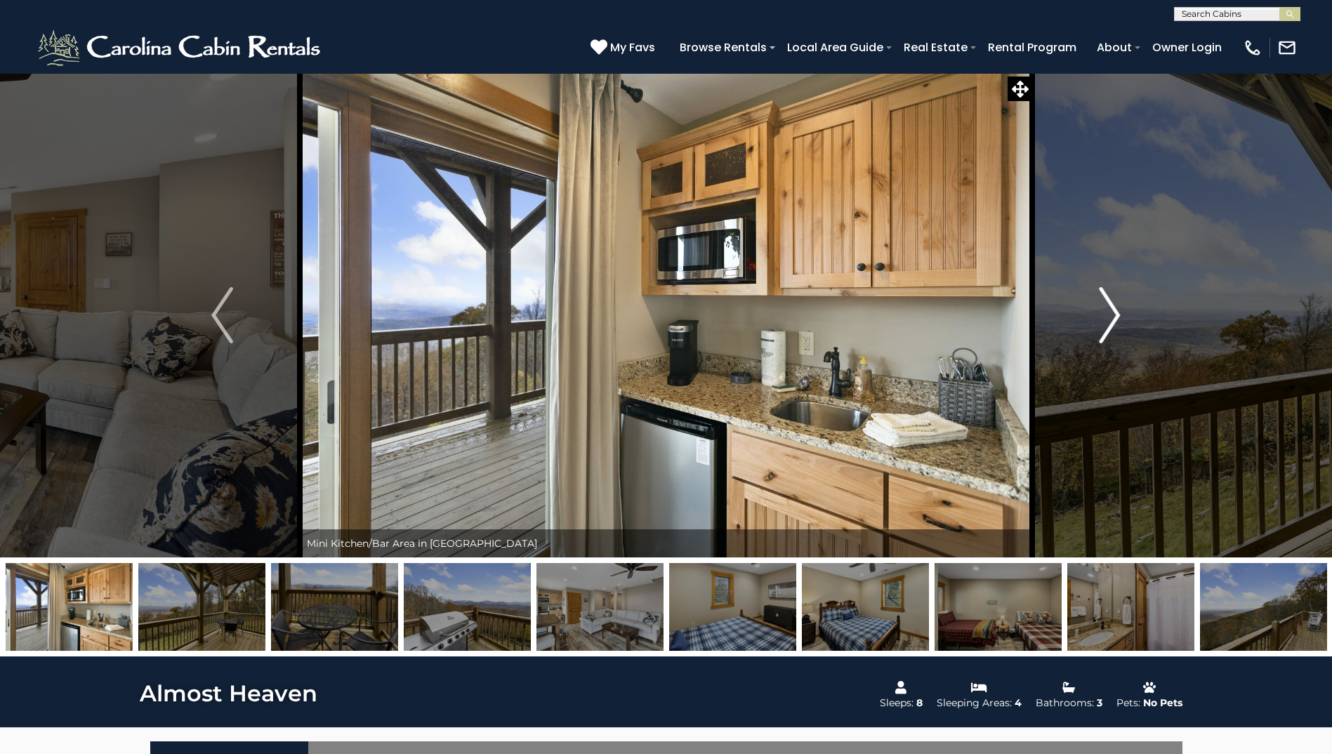
click at [1118, 312] on img "Next" at bounding box center [1109, 315] width 21 height 56
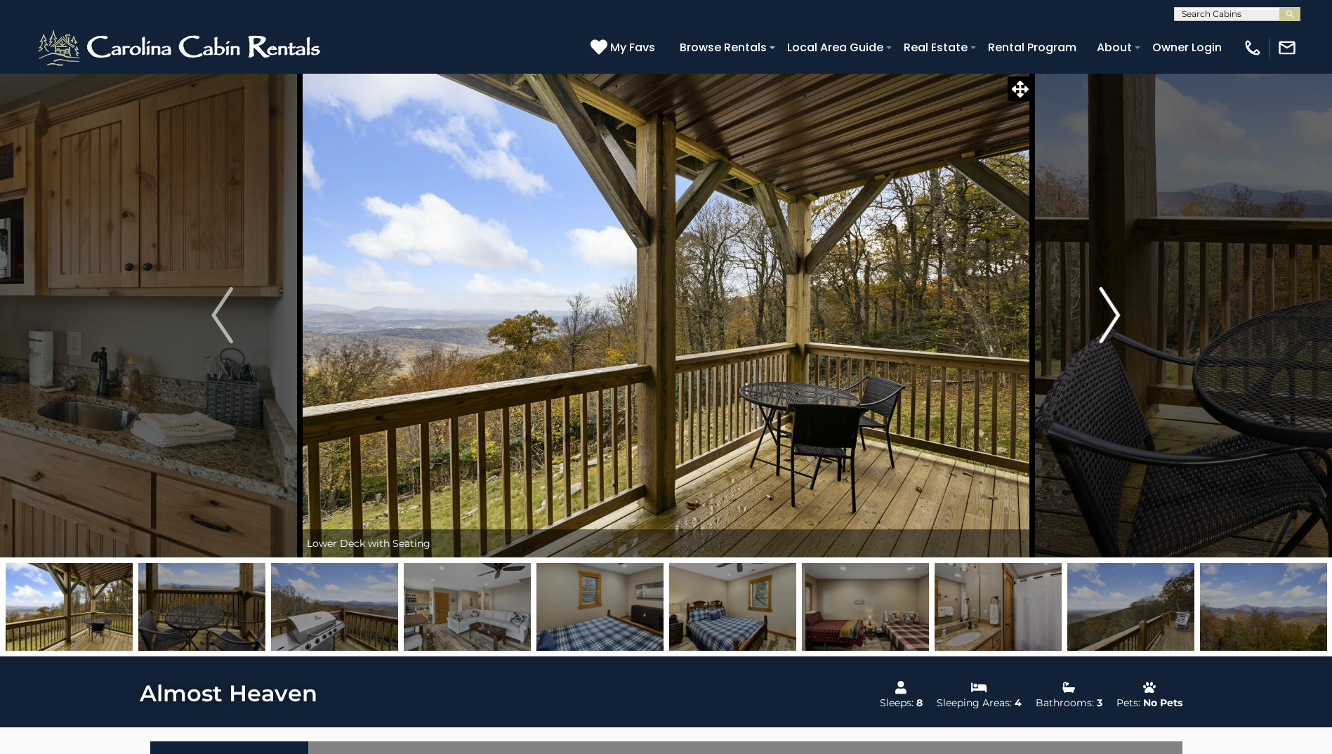
click at [1118, 312] on img "Next" at bounding box center [1109, 315] width 21 height 56
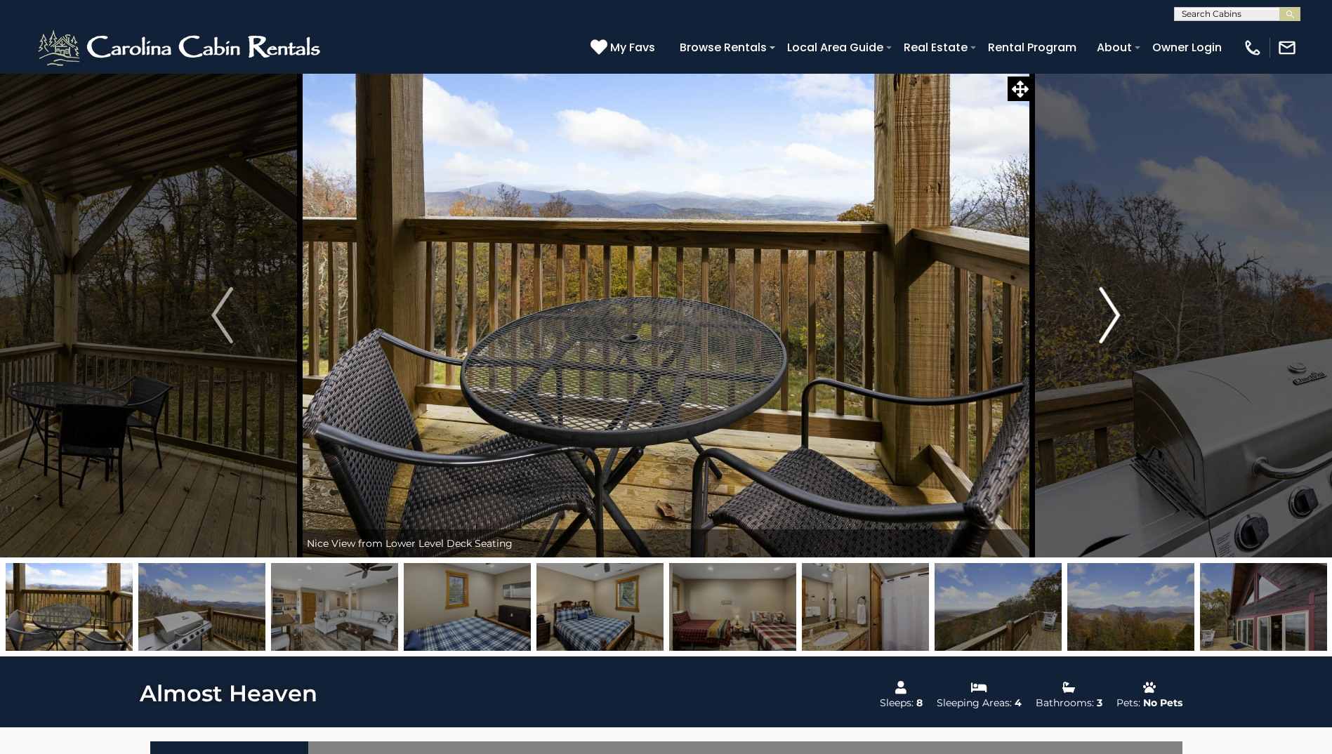
click at [1118, 312] on img "Next" at bounding box center [1109, 315] width 21 height 56
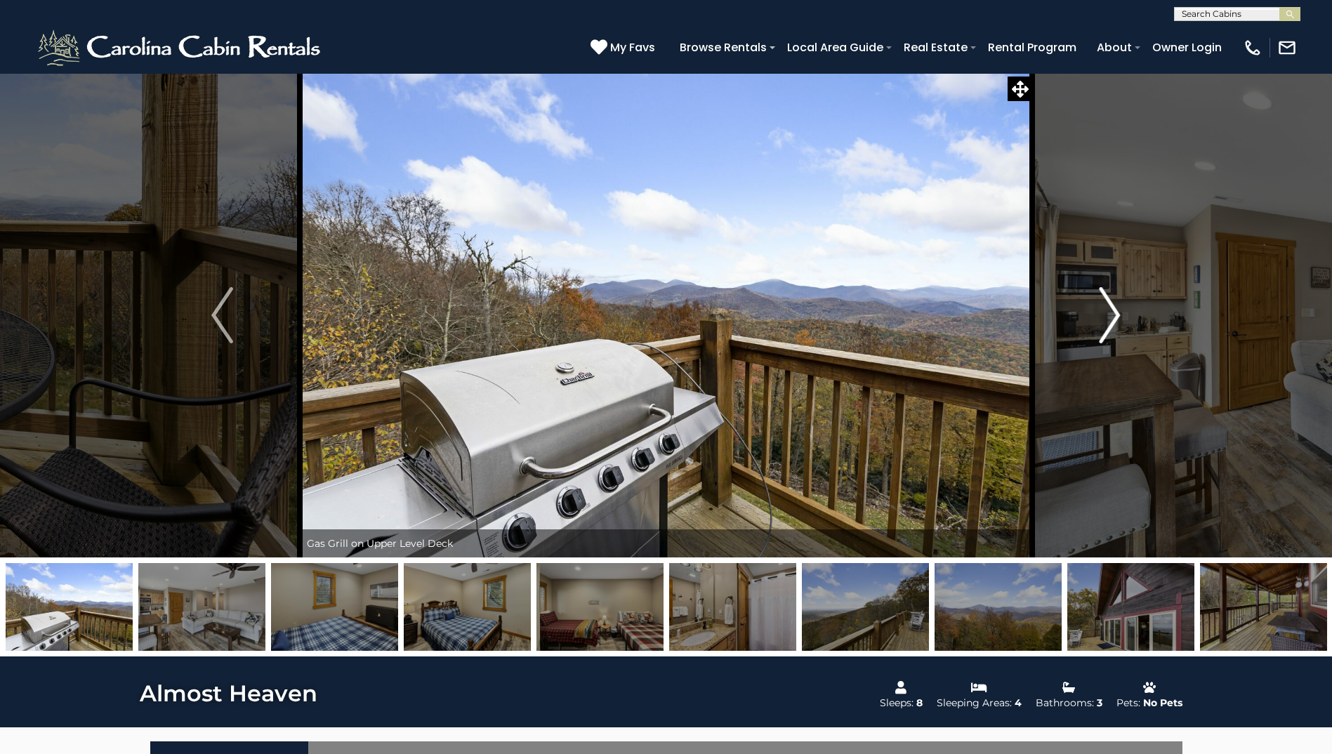
click at [1118, 312] on img "Next" at bounding box center [1109, 315] width 21 height 56
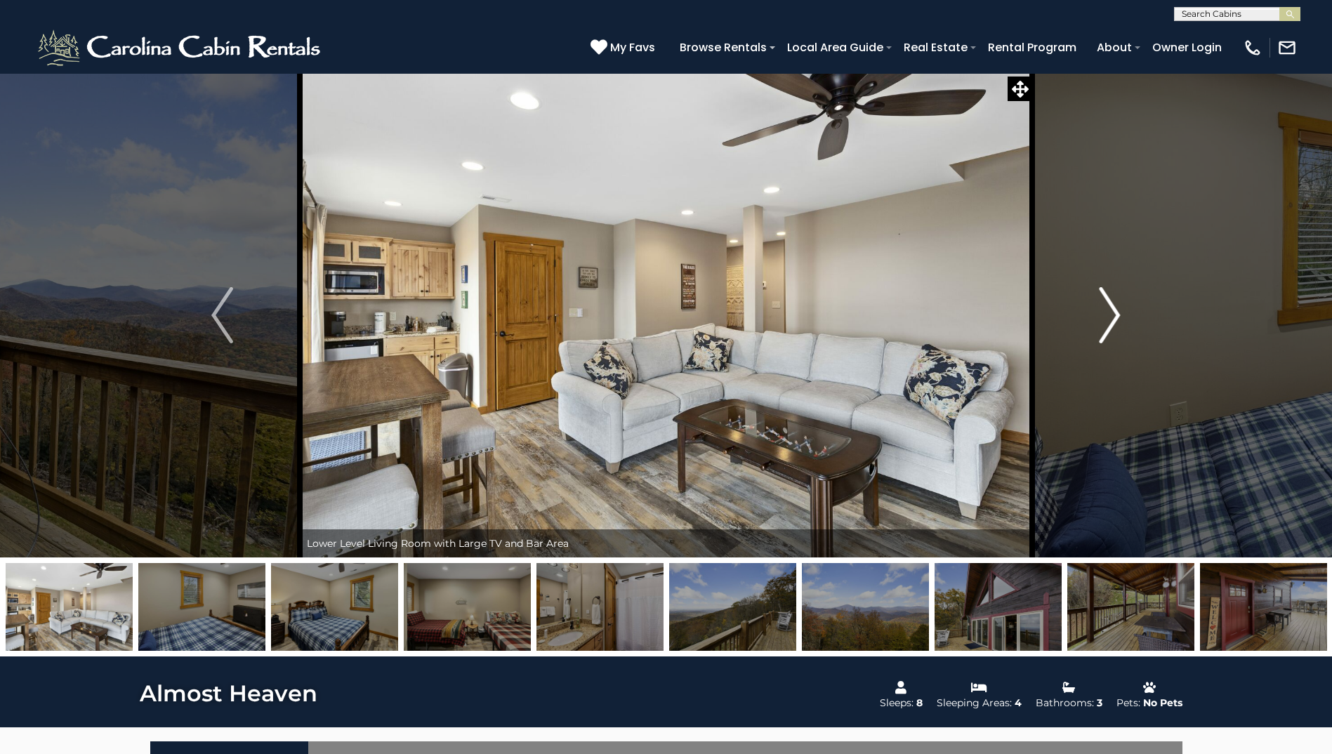
click at [1118, 312] on img "Next" at bounding box center [1109, 315] width 21 height 56
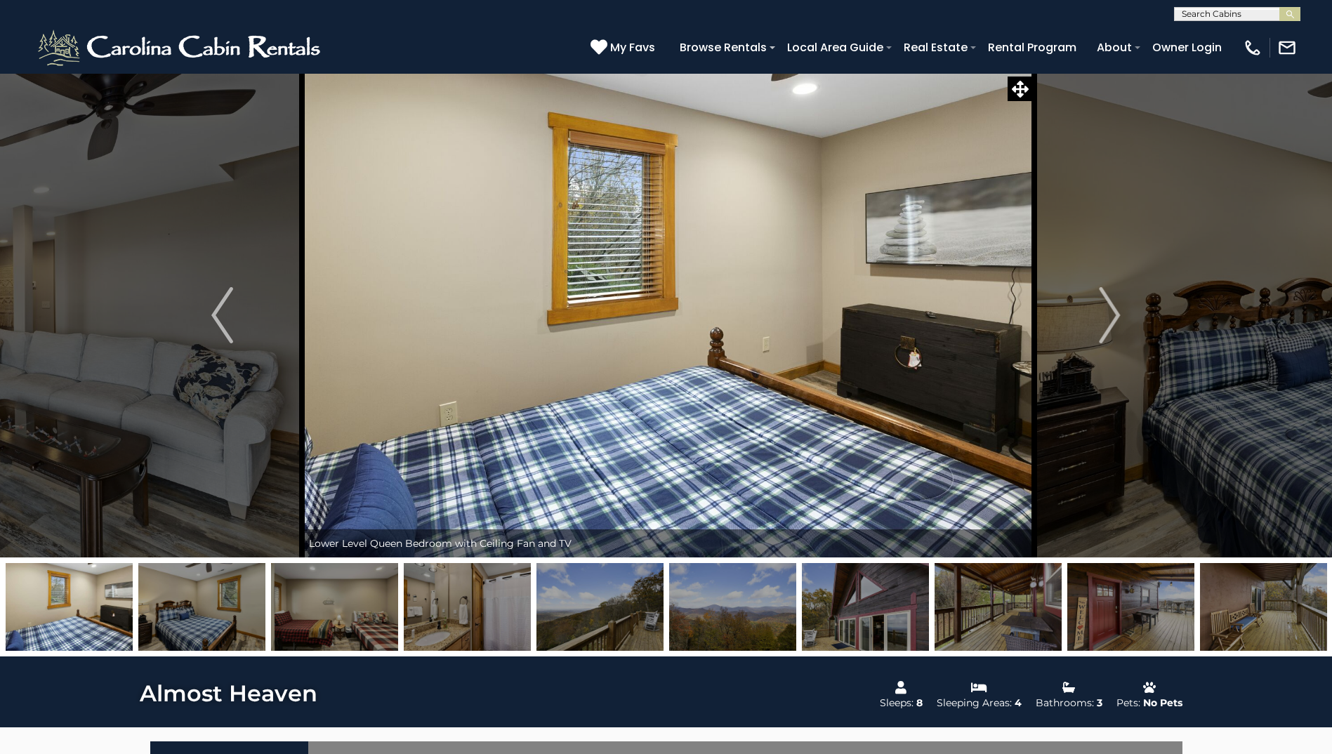
click at [610, 267] on img at bounding box center [668, 315] width 732 height 484
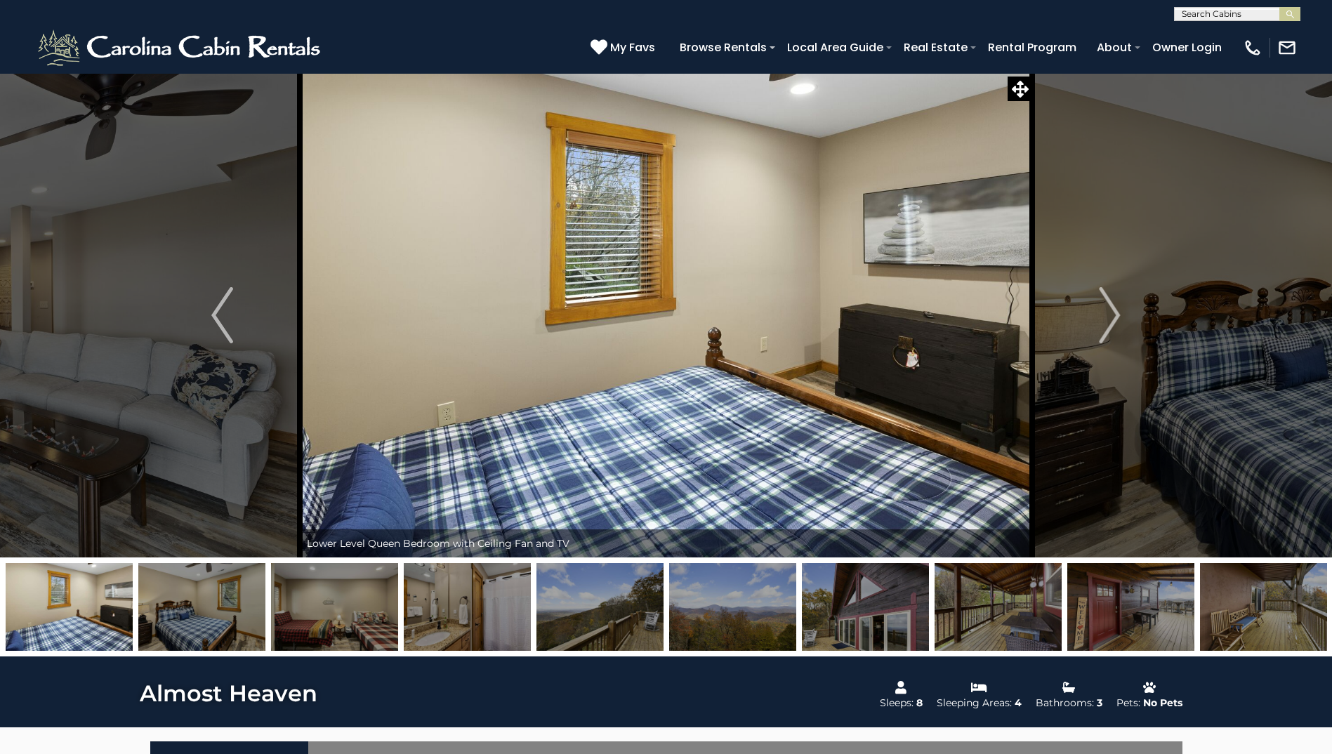
click at [216, 309] on img "Previous" at bounding box center [221, 315] width 21 height 56
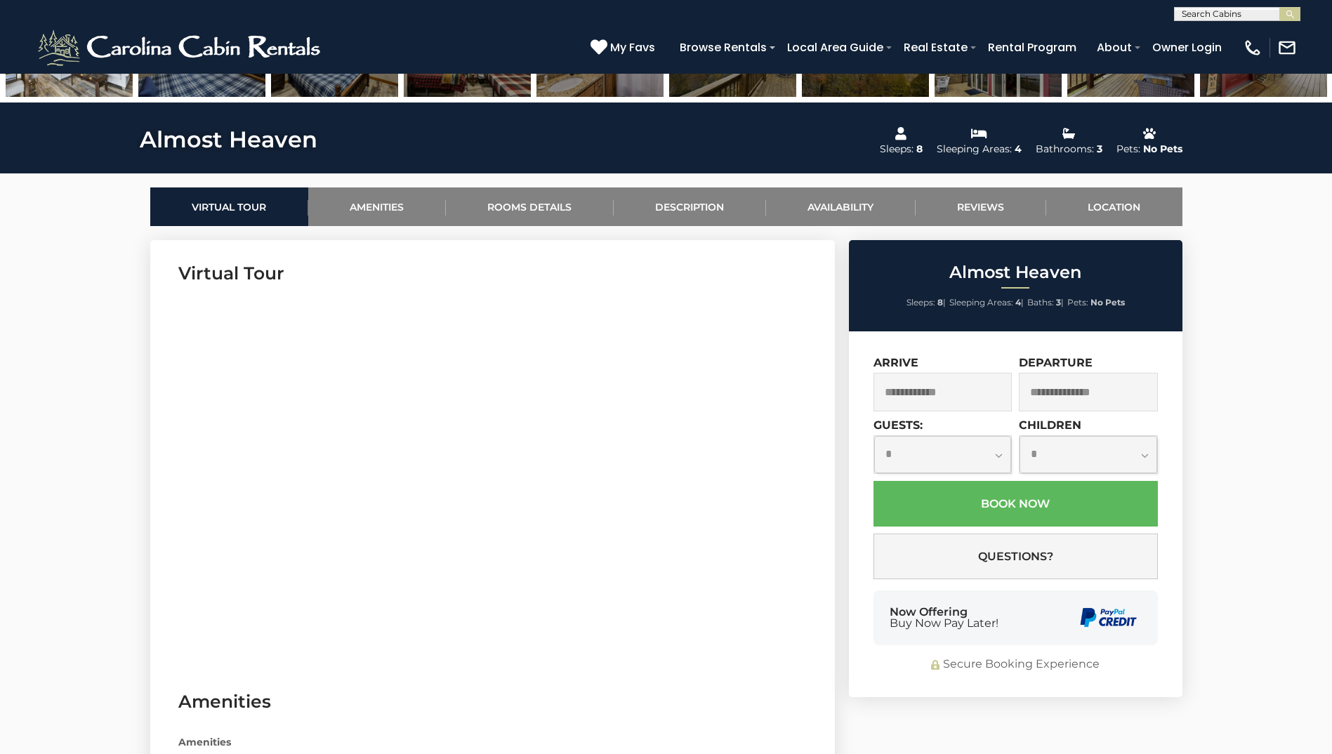
scroll to position [562, 0]
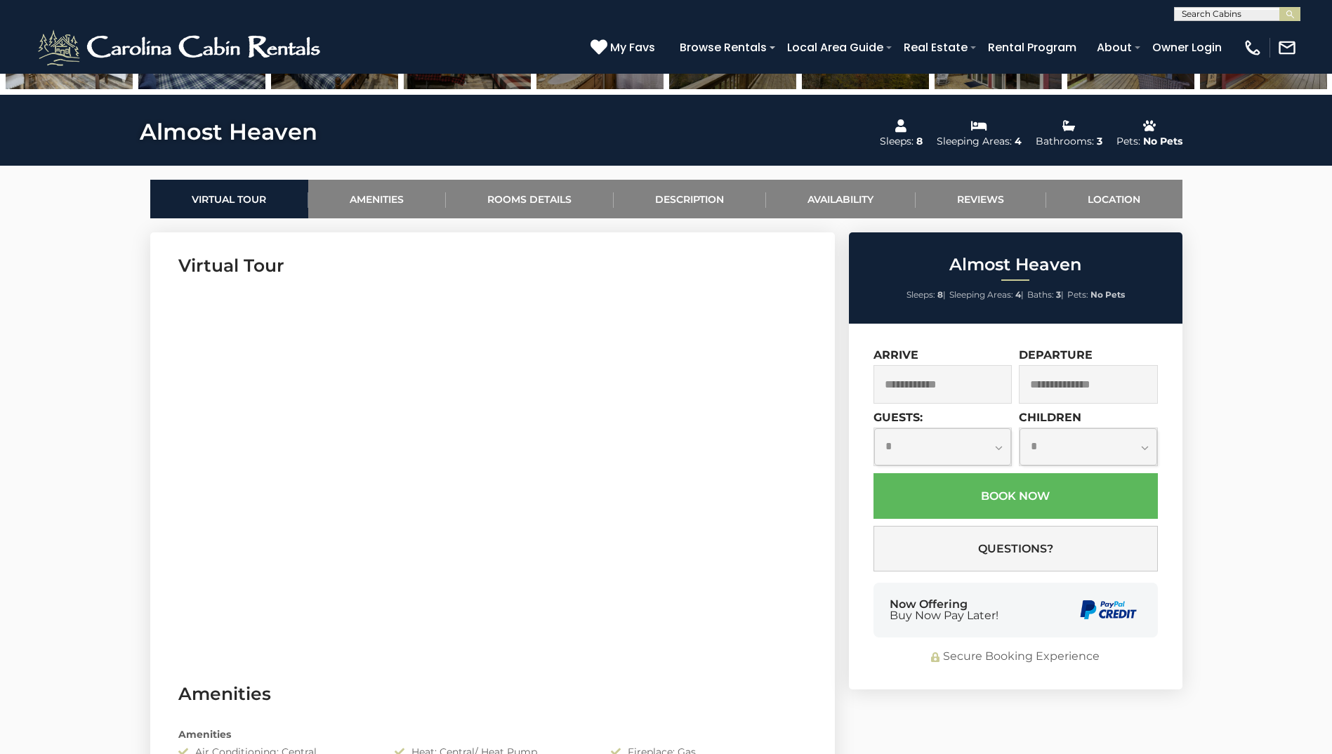
click at [920, 376] on input "text" at bounding box center [942, 384] width 139 height 39
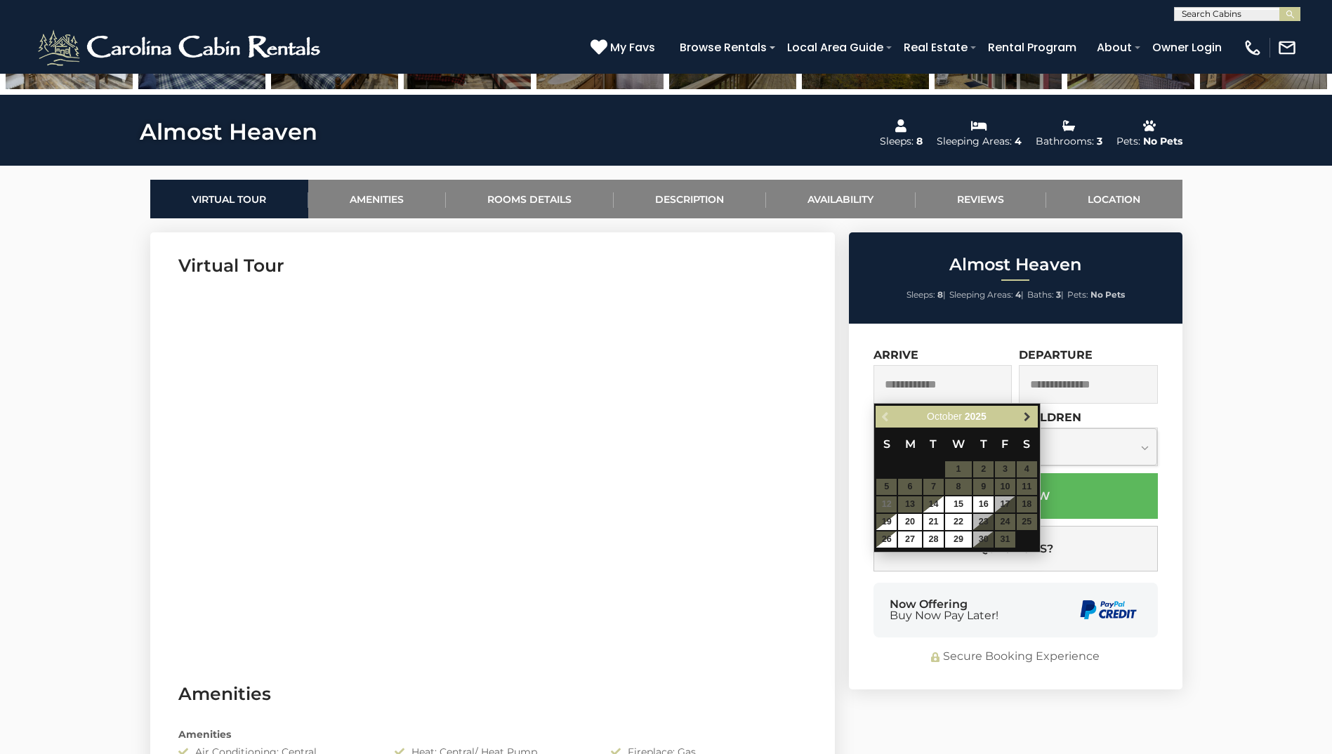
click at [1025, 420] on span "Next" at bounding box center [1026, 416] width 11 height 11
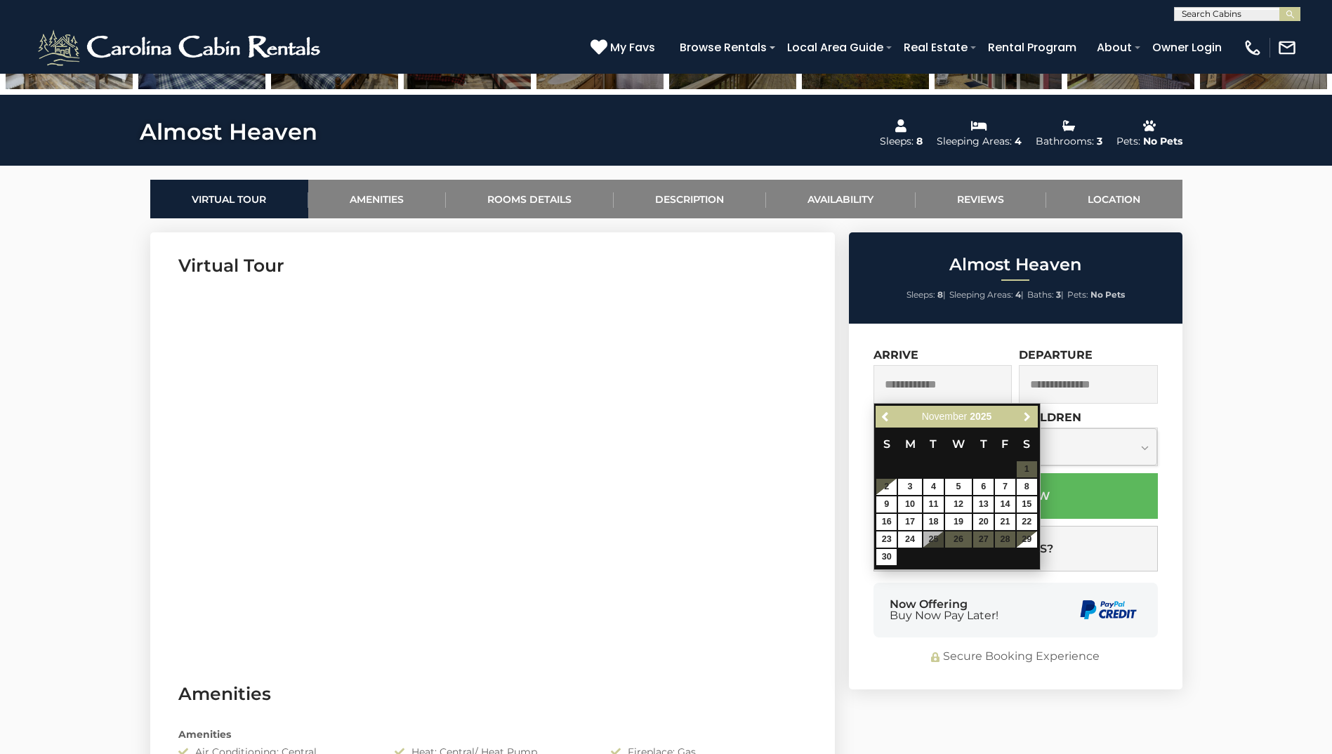
click at [1025, 420] on span "Next" at bounding box center [1026, 416] width 11 height 11
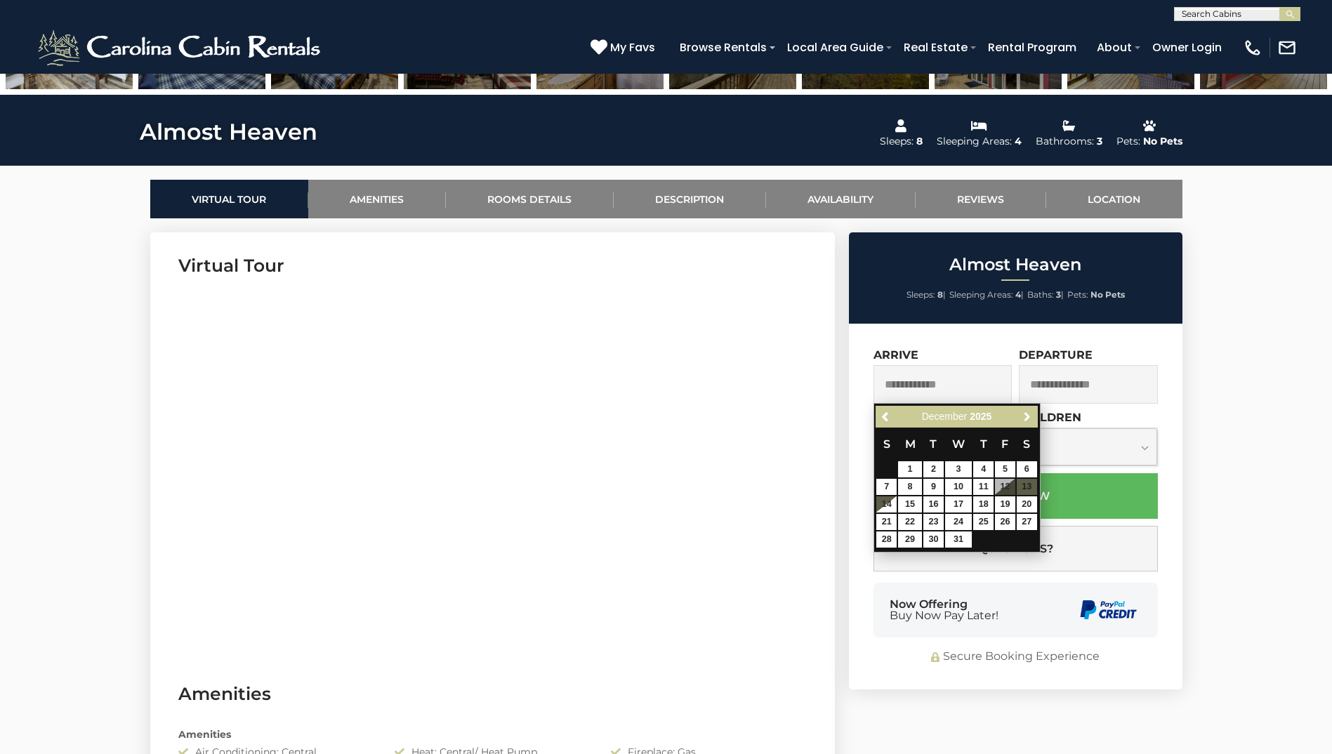
click at [1025, 420] on span "Next" at bounding box center [1026, 416] width 11 height 11
click at [997, 526] on link "27" at bounding box center [1005, 522] width 20 height 16
type input "**********"
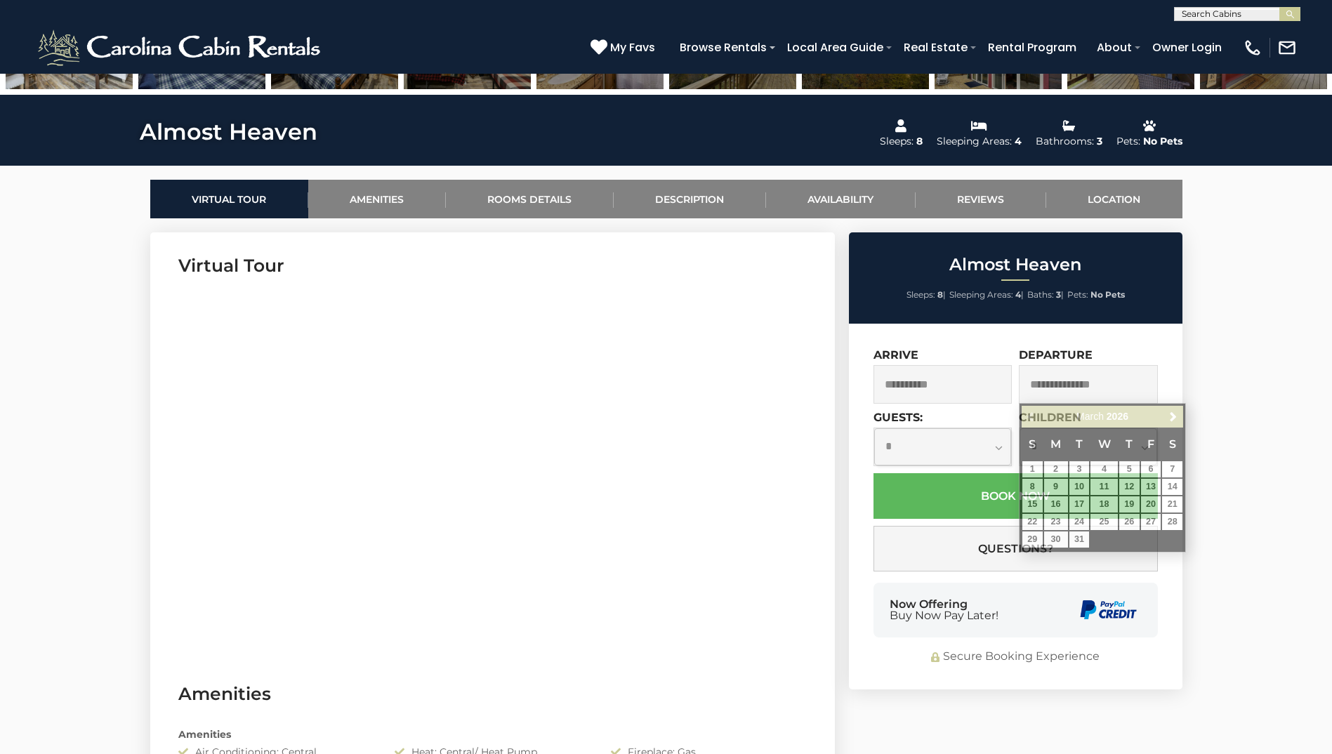
click at [998, 449] on select "**********" at bounding box center [943, 446] width 138 height 37
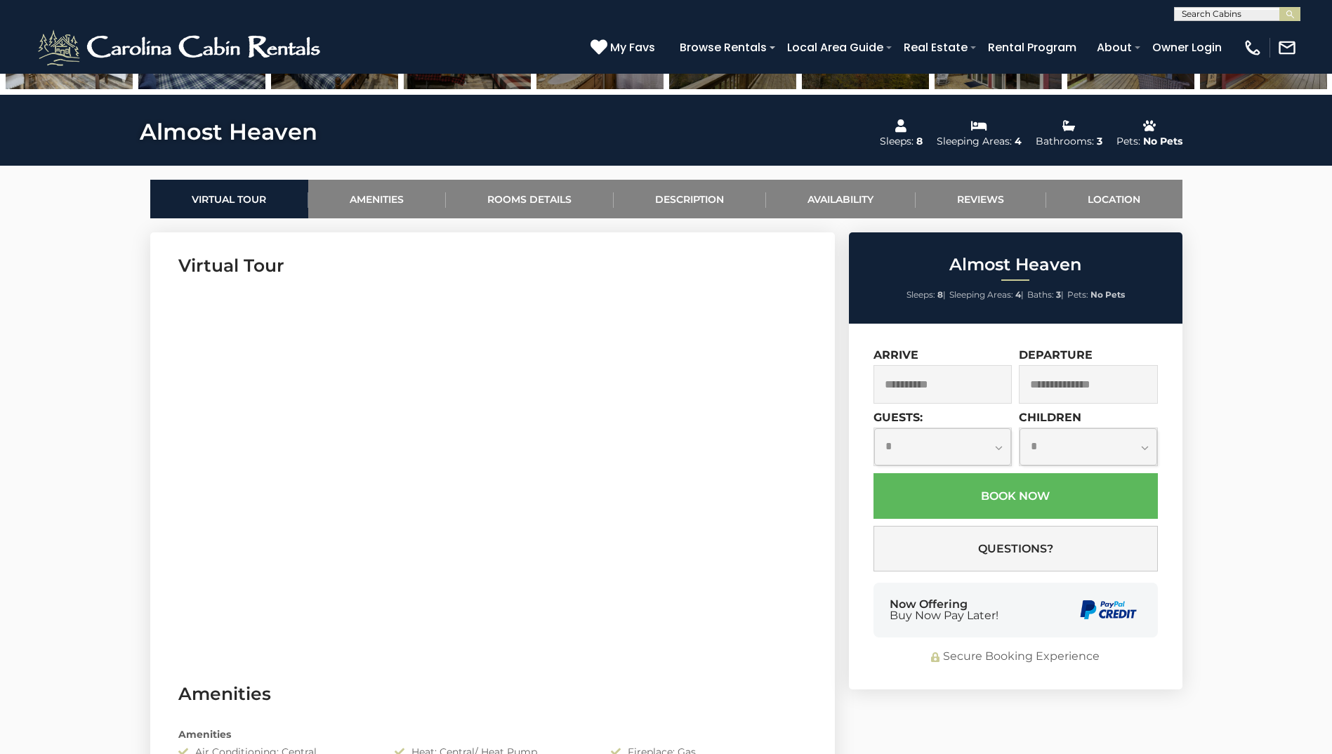
select select "*"
click at [874, 428] on select "**********" at bounding box center [943, 446] width 138 height 37
click at [1088, 379] on input "text" at bounding box center [1088, 384] width 139 height 39
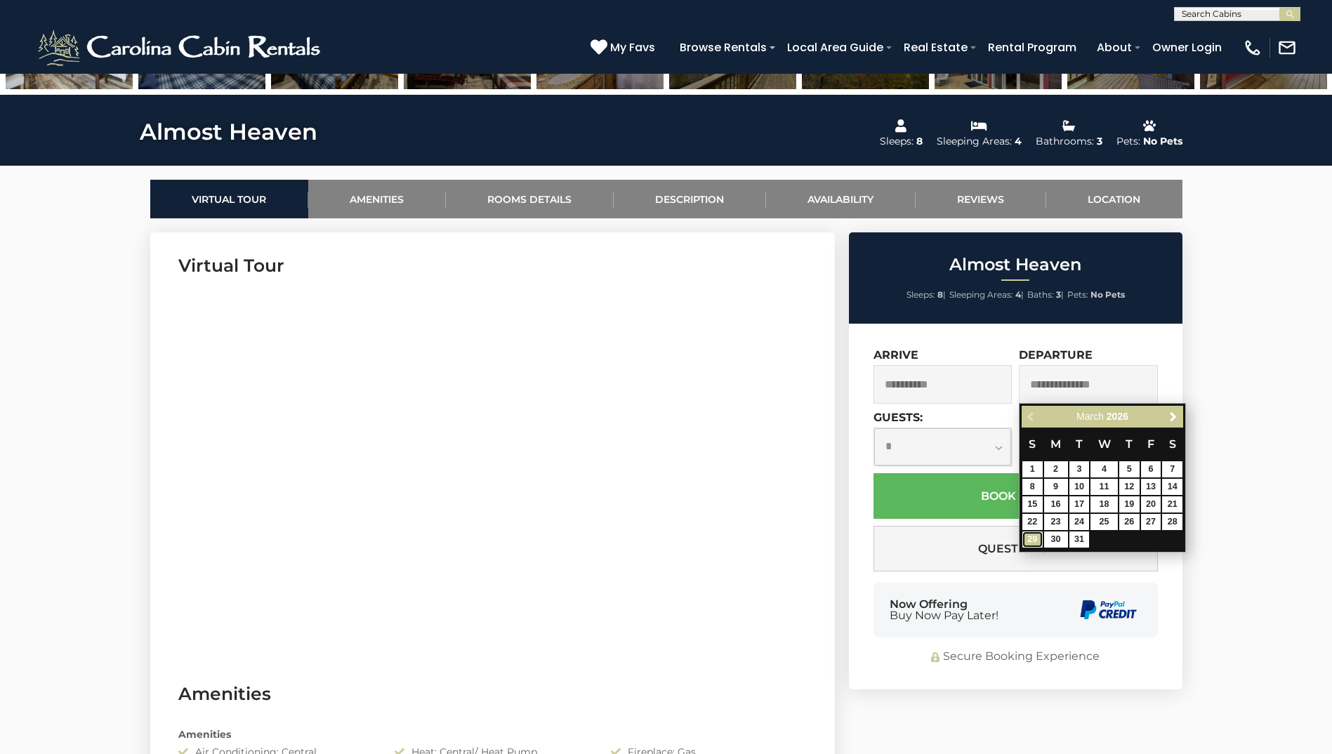
click at [1029, 542] on link "29" at bounding box center [1032, 539] width 20 height 16
type input "**********"
